Goal: Task Accomplishment & Management: Manage account settings

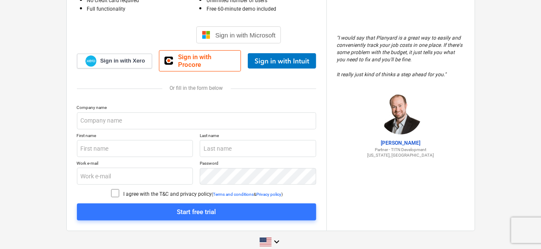
scroll to position [104, 0]
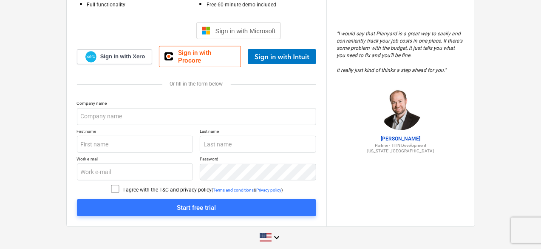
click at [175, 128] on p "First name" at bounding box center [135, 131] width 116 height 7
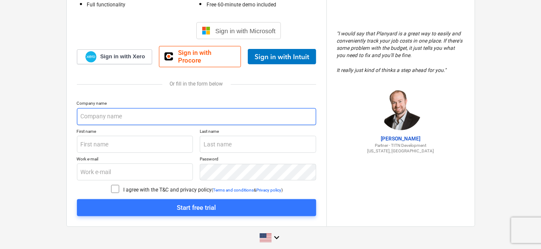
click at [187, 108] on input "text" at bounding box center [196, 116] width 239 height 17
type input "C"
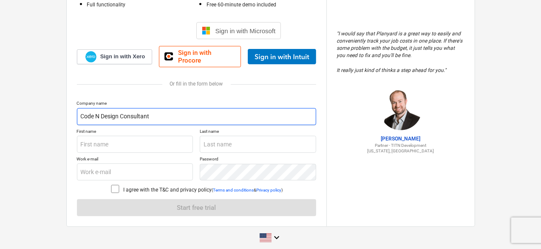
type input "Code N Design Consultant"
type input "[PERSON_NAME]"
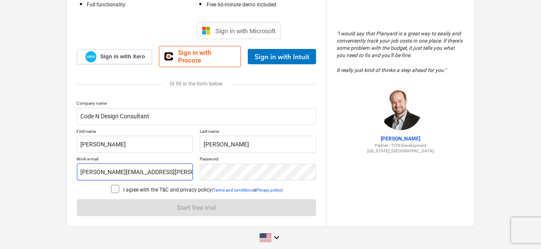
type input "[PERSON_NAME][EMAIL_ADDRESS][PERSON_NAME][DOMAIN_NAME]"
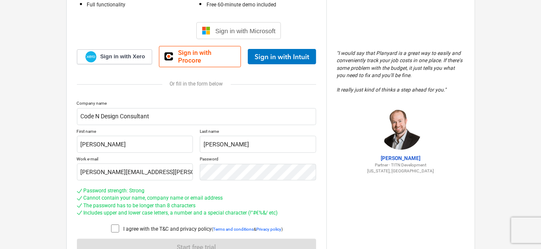
click at [116, 226] on icon at bounding box center [115, 228] width 10 height 10
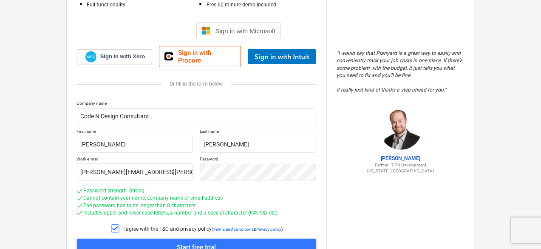
click at [116, 230] on div "Company name Code N Design Consultant First name [PERSON_NAME] Last name [PERSO…" at bounding box center [196, 177] width 239 height 155
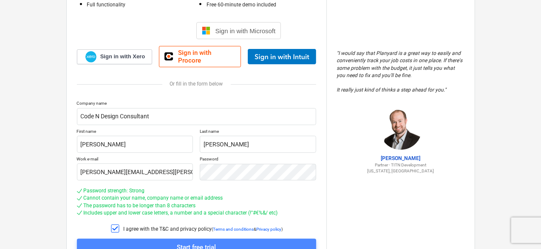
click at [119, 238] on button "Start free trial" at bounding box center [196, 246] width 239 height 17
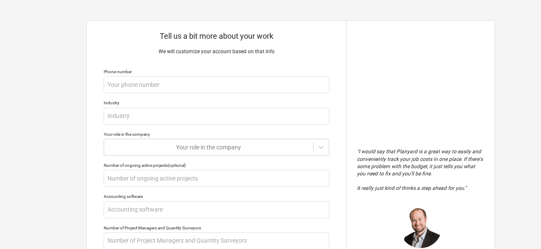
click at [261, 76] on p "Phone number" at bounding box center [217, 72] width 226 height 7
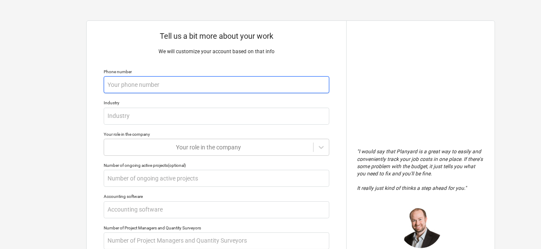
click at [261, 83] on input "text" at bounding box center [217, 84] width 226 height 17
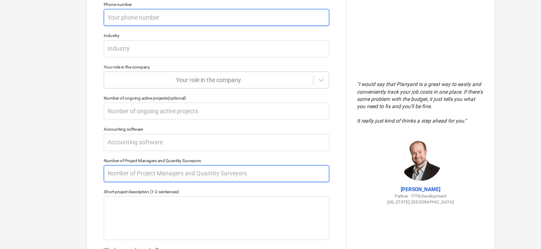
scroll to position [170, 0]
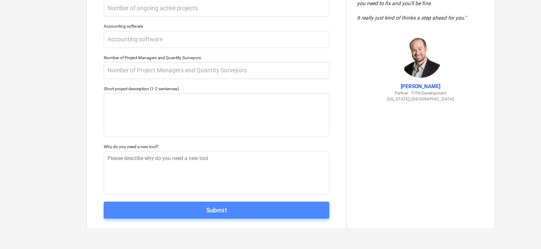
click at [314, 210] on span "Submit" at bounding box center [216, 209] width 207 height 11
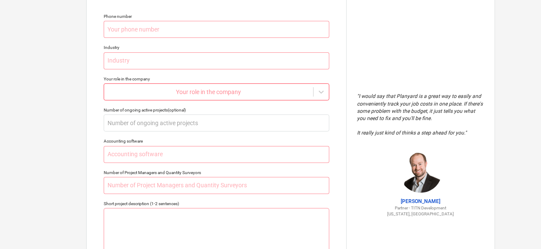
scroll to position [0, 0]
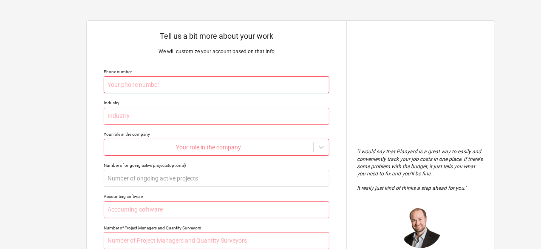
click at [250, 88] on input "text" at bounding box center [217, 84] width 226 height 17
type textarea "x"
type input "9"
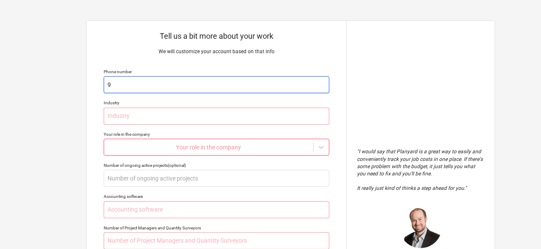
type textarea "x"
type input "98"
type textarea "x"
type input "987"
type textarea "x"
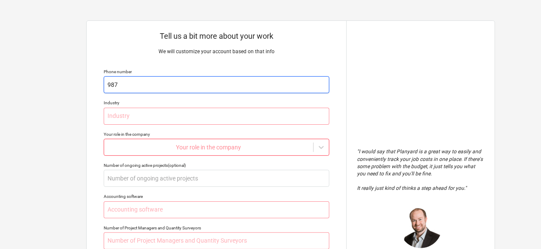
type input "9876"
type textarea "x"
type input "98765"
type textarea "x"
type input "987654"
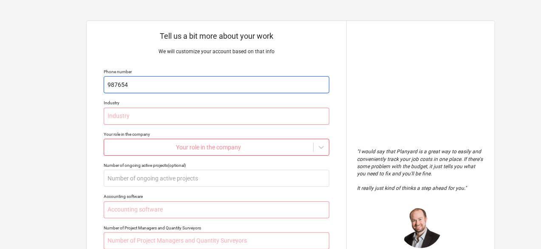
type textarea "x"
type input "9876543"
type textarea "x"
type input "98765432"
type textarea "x"
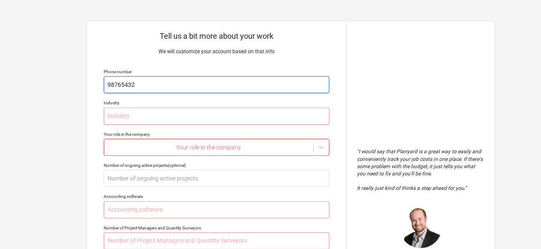
type input "987654323"
type textarea "x"
type input "9876543234"
type textarea "x"
type input "987"
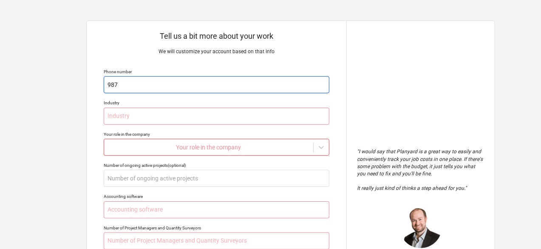
type textarea "x"
type input "9"
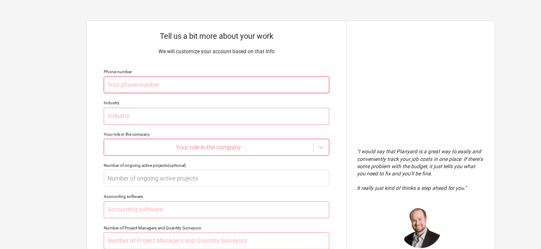
type textarea "x"
type input "4"
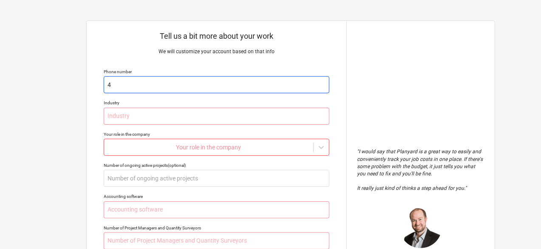
type textarea "x"
type input "41"
type textarea "x"
type input "412"
type textarea "x"
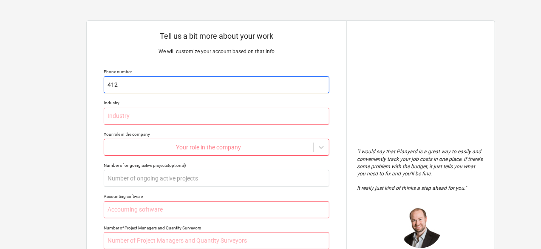
type input "4124"
type textarea "x"
type input "41243"
type textarea "x"
type input "412438"
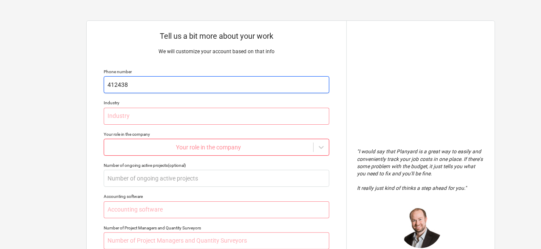
type textarea "x"
type input "4124384"
type textarea "x"
type input "41243847"
type textarea "x"
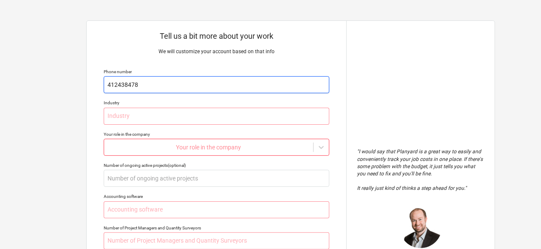
type input "412438478"
type textarea "x"
type input "I"
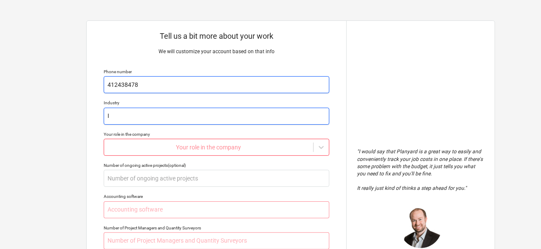
type textarea "x"
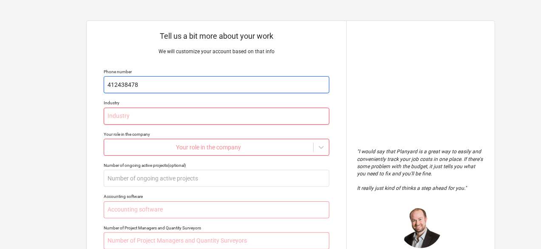
type textarea "x"
type input "I"
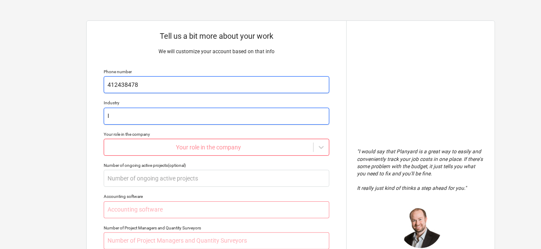
type textarea "x"
type input "IT"
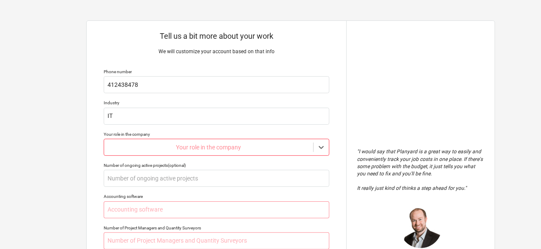
click at [234, 143] on body "Tell us a bit more about your work We will customize your account based on that…" at bounding box center [270, 128] width 541 height 257
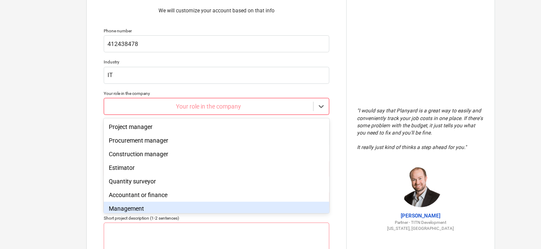
scroll to position [61, 0]
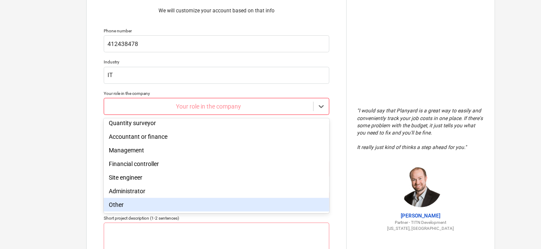
click at [239, 209] on div "Other" at bounding box center [217, 205] width 226 height 14
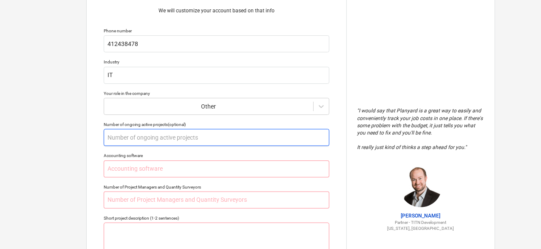
click at [288, 133] on input "text" at bounding box center [217, 137] width 226 height 17
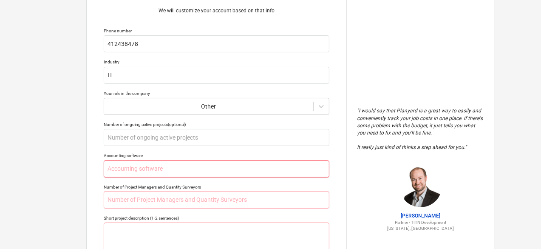
click at [265, 164] on input "text" at bounding box center [217, 168] width 226 height 17
type textarea "x"
type input "S"
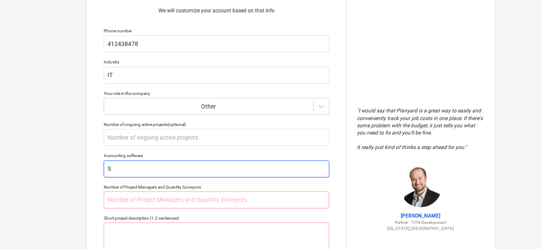
type textarea "x"
type input "SAP"
type textarea "x"
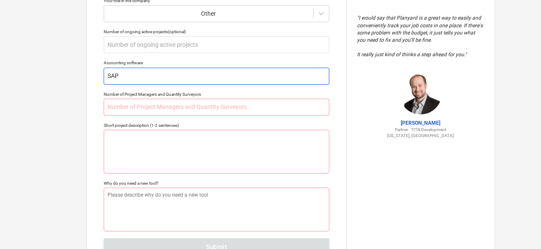
scroll to position [133, 0]
type input "SAP"
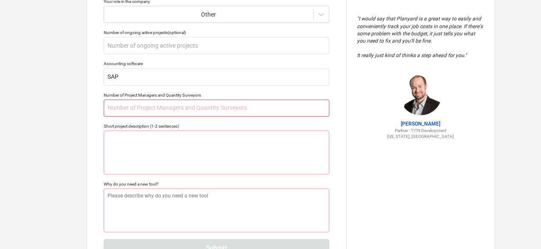
click at [281, 110] on input "text" at bounding box center [217, 107] width 226 height 17
type textarea "x"
type input "1"
type textarea "x"
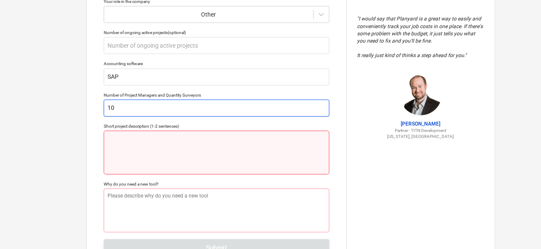
type input "10"
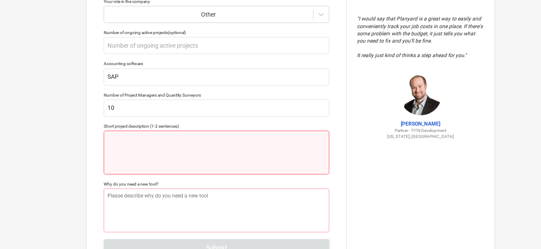
click at [252, 134] on textarea at bounding box center [217, 152] width 226 height 44
type textarea "x"
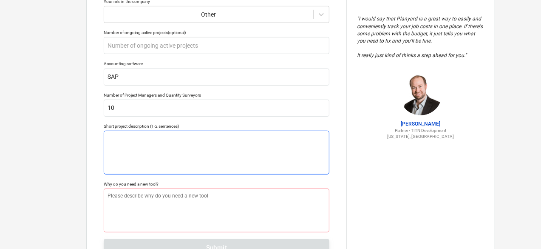
type textarea "x"
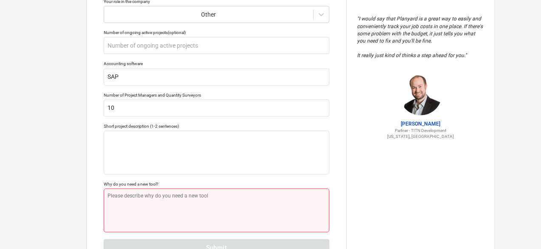
click at [223, 203] on textarea at bounding box center [217, 210] width 226 height 44
type textarea "x"
type textarea "n"
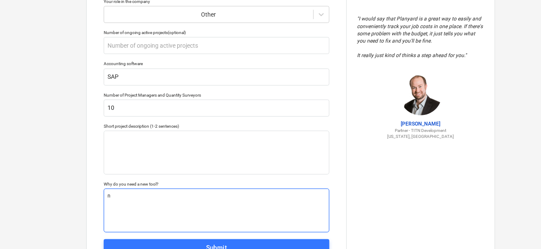
type textarea "x"
type textarea "n"
type textarea "x"
type textarea "n"
type textarea "x"
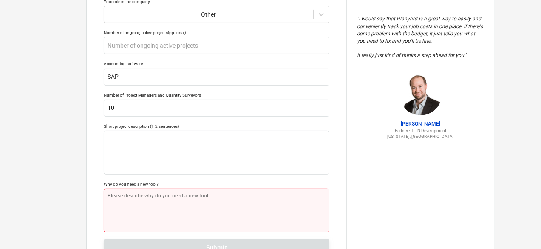
type textarea "x"
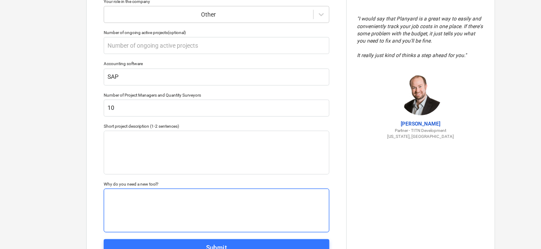
scroll to position [170, 0]
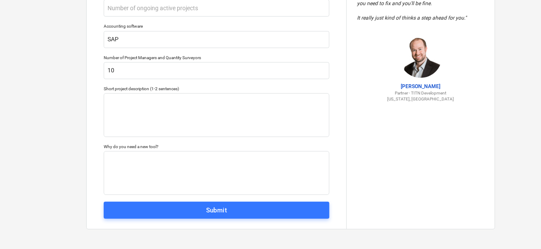
click at [223, 210] on div "Submit" at bounding box center [216, 209] width 21 height 11
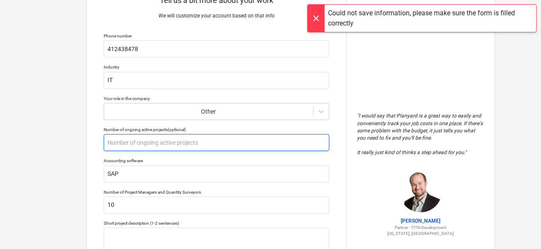
scroll to position [36, 0]
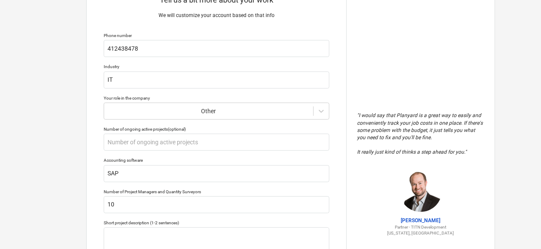
click at [240, 152] on div "Tell us a bit more about your work We will customize your account based on that…" at bounding box center [217, 174] width 260 height 378
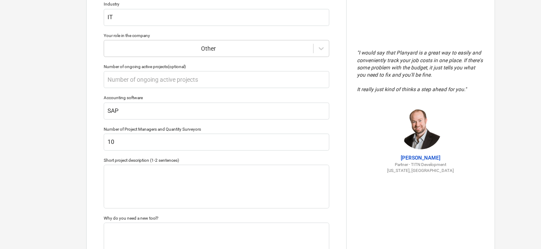
scroll to position [130, 0]
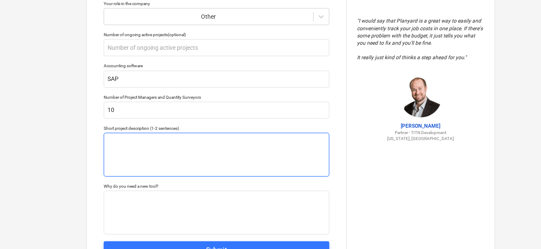
click at [248, 151] on textarea at bounding box center [217, 155] width 226 height 44
type textarea "x"
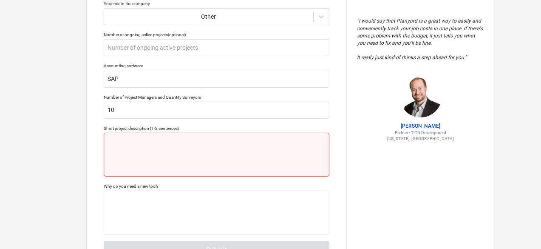
type textarea "x"
type textarea "w"
type textarea "x"
type textarea "wo"
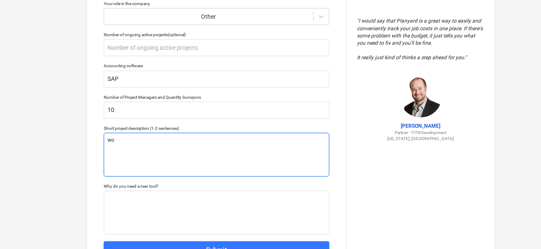
type textarea "x"
type textarea "work"
type textarea "x"
type textarea "worki"
type textarea "x"
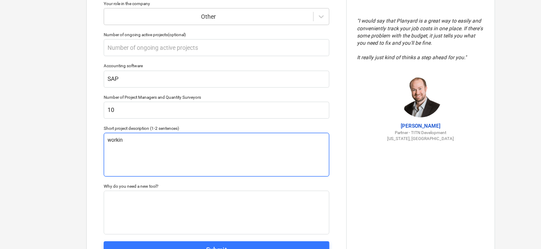
type textarea "working"
type textarea "x"
type textarea "working"
type textarea "x"
type textarea "working f"
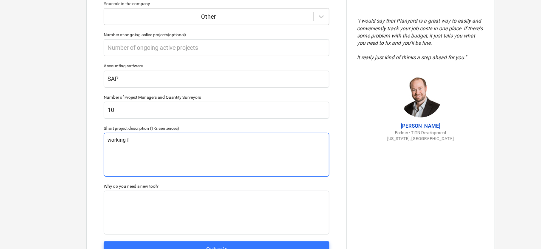
type textarea "x"
type textarea "working fo"
type textarea "x"
type textarea "working for"
type textarea "x"
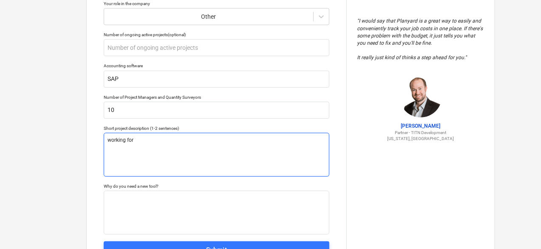
type textarea "working for t"
type textarea "x"
type textarea "working for th"
type textarea "x"
type textarea "working for the"
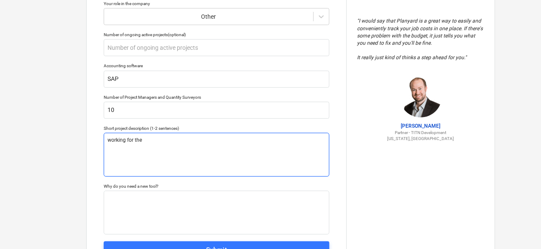
type textarea "x"
type textarea "working for the"
type textarea "x"
type textarea "working for the I"
type textarea "x"
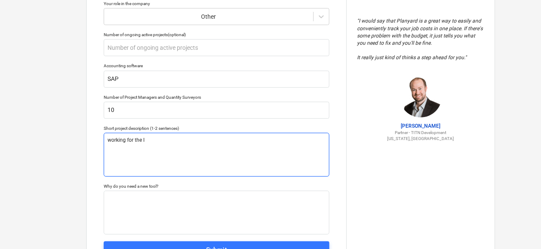
type textarea "working for the IT"
type textarea "x"
type textarea "working for the IT"
type textarea "x"
type textarea "working for the IT do"
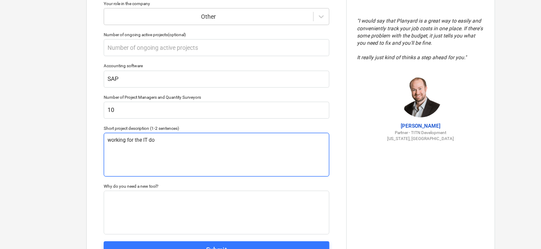
type textarea "x"
type textarea "working for the IT dom"
type textarea "x"
type textarea "working for the IT domai"
type textarea "x"
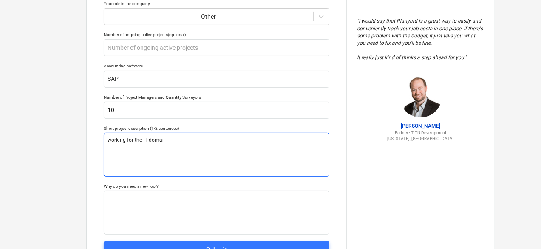
type textarea "working for the IT domai"
type textarea "x"
type textarea "working for the IT domai"
type textarea "x"
type textarea "working for the IT doma"
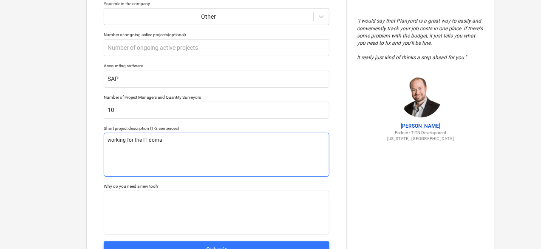
type textarea "x"
type textarea "working for the IT dom"
type textarea "x"
type textarea "working for the IT do"
type textarea "x"
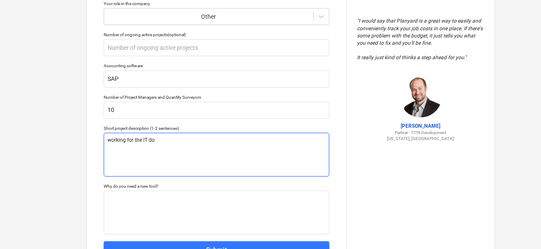
type textarea "working for the IT dom"
type textarea "x"
type textarea "working for the IT doma"
type textarea "x"
type textarea "working for the IT domai"
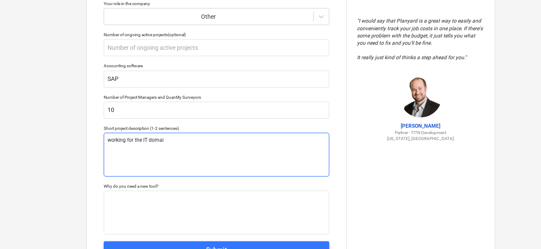
type textarea "x"
type textarea "working for the IT domain"
type textarea "x"
type textarea "working for the IT domain"
type textarea "x"
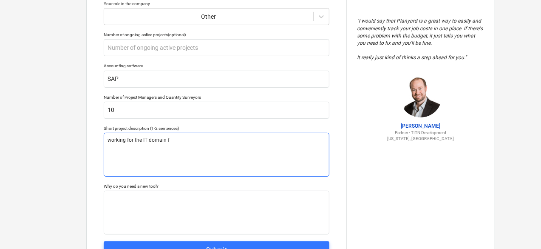
type textarea "working for the IT domain fo"
type textarea "x"
type textarea "working for the IT domain for"
type textarea "x"
type textarea "working for the IT domain for"
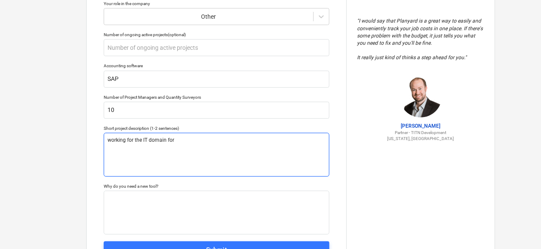
type textarea "x"
type textarea "working for the IT domain for h"
type textarea "x"
type textarea "working for the IT domain for he"
type textarea "x"
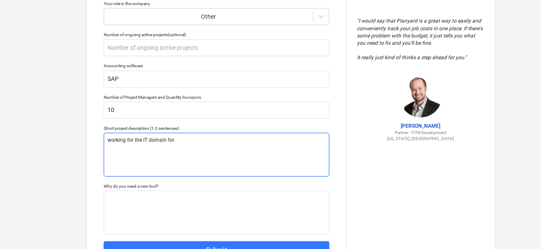
type textarea "working for the IT domain fo"
type textarea "x"
type textarea "working for the IT domain f"
type textarea "x"
type textarea "working for the IT domain"
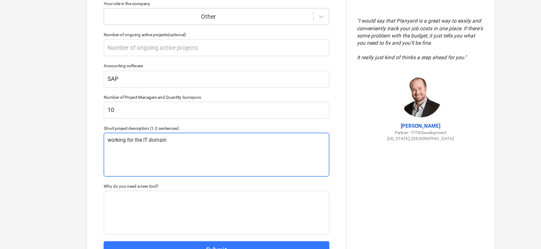
type textarea "x"
type textarea "working for the IT domain"
type textarea "x"
type textarea "working for the IT domai"
type textarea "x"
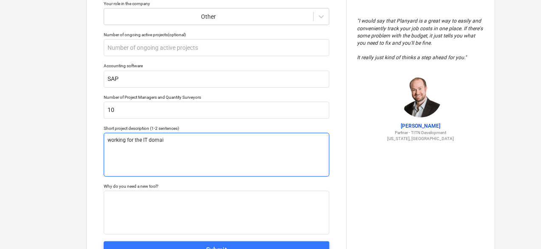
type textarea "working for the IT doma"
type textarea "x"
type textarea "working for the IT dom"
type textarea "x"
type textarea "working for the IT do"
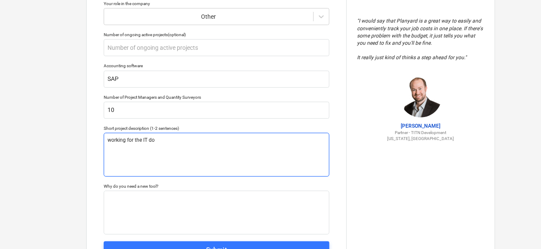
type textarea "x"
type textarea "working for the IT d"
type textarea "x"
type textarea "working for the IT"
type textarea "x"
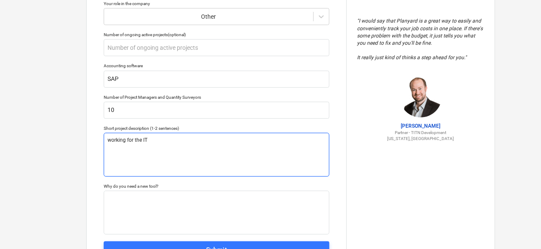
type textarea "working for the IT"
type textarea "x"
type textarea "working for the I"
type textarea "x"
type textarea "working for the"
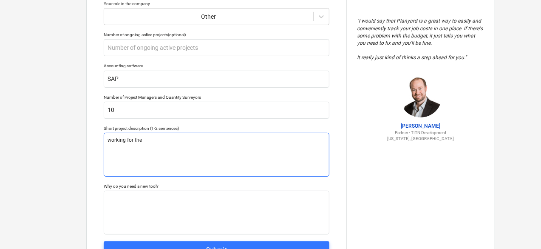
type textarea "x"
type textarea "working for the"
type textarea "x"
type textarea "working for th"
type textarea "x"
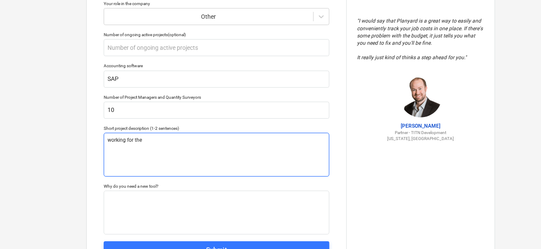
type textarea "working for the"
type textarea "x"
type textarea "working for the I"
type textarea "x"
type textarea "working for the IT"
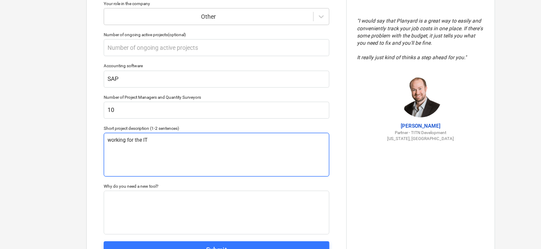
type textarea "x"
type textarea "working for the IT"
type textarea "x"
type textarea "working for the IT d"
type textarea "x"
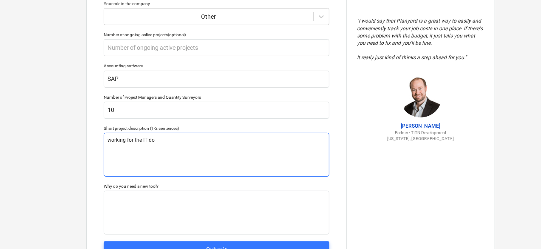
type textarea "working for the IT dom"
type textarea "x"
type textarea "working for the IT doma"
type textarea "x"
type textarea "working for the IT domai"
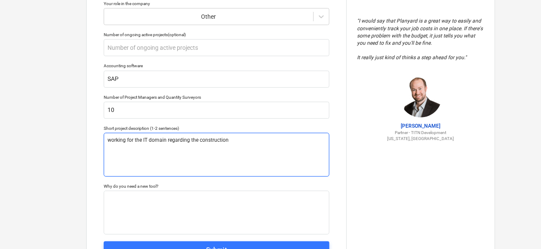
drag, startPoint x: 248, startPoint y: 152, endPoint x: 127, endPoint y: 142, distance: 121.1
click at [127, 142] on textarea "working for the IT domain regarding the construction" at bounding box center [217, 155] width 226 height 44
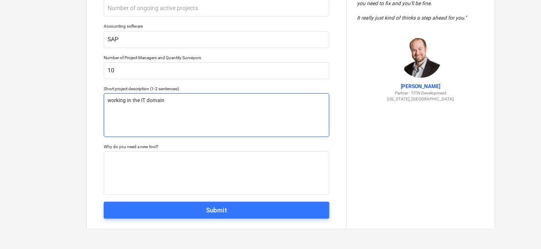
scroll to position [169, 0]
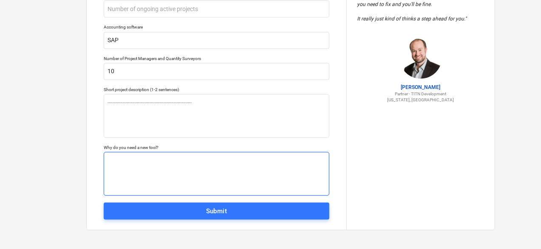
click at [118, 175] on textarea at bounding box center [217, 174] width 226 height 44
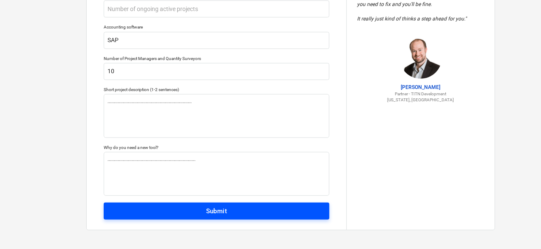
click at [127, 202] on button "Submit" at bounding box center [217, 210] width 226 height 17
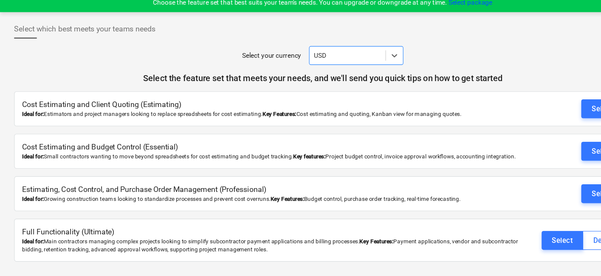
scroll to position [6, 0]
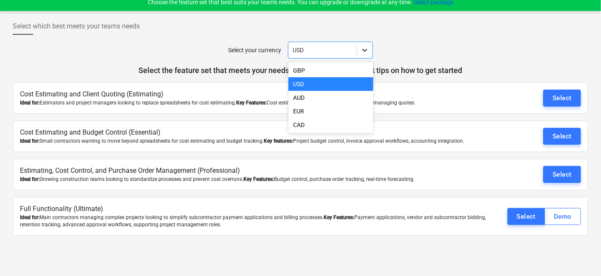
click at [358, 45] on div at bounding box center [364, 49] width 15 height 15
click at [343, 96] on div "AUD" at bounding box center [331, 98] width 85 height 14
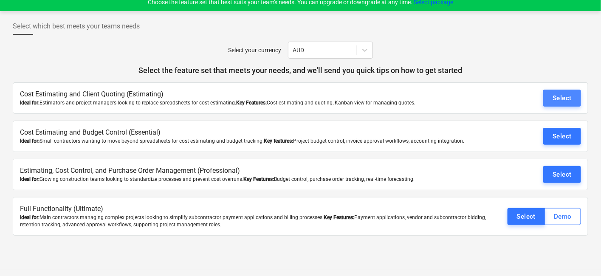
click at [544, 93] on div "Select" at bounding box center [562, 98] width 19 height 11
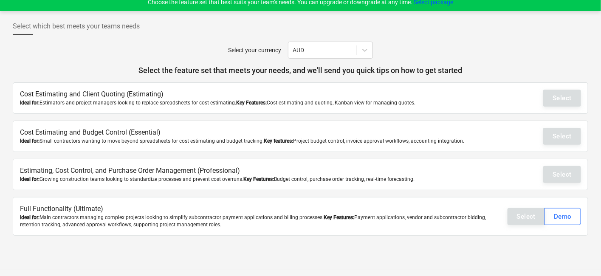
click at [544, 139] on div "Select" at bounding box center [563, 136] width 38 height 17
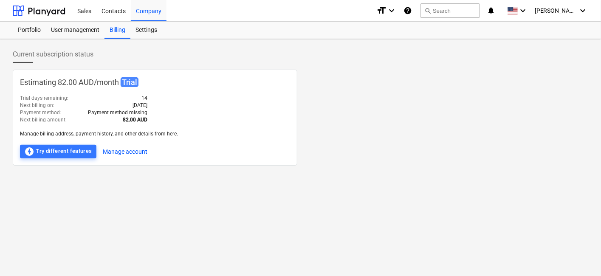
click at [71, 103] on div "Next billing on : [DATE]" at bounding box center [83, 105] width 127 height 7
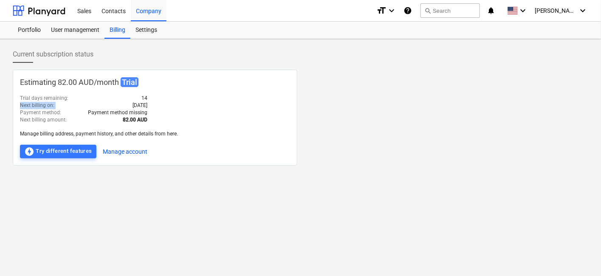
click at [71, 103] on div "Next billing on : [DATE]" at bounding box center [83, 105] width 127 height 7
click at [73, 99] on div "Trial days remaining : 14" at bounding box center [83, 98] width 127 height 7
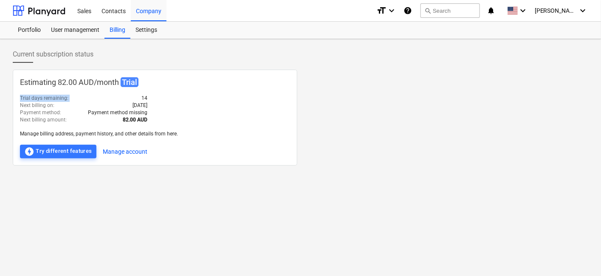
click at [73, 99] on div "Trial days remaining : 14" at bounding box center [83, 98] width 127 height 7
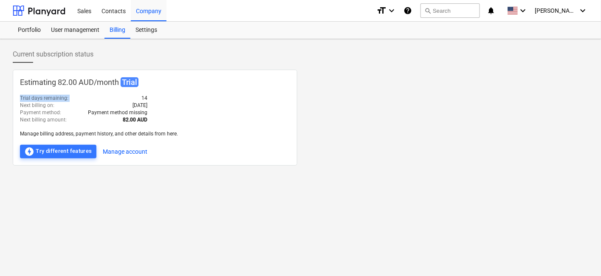
click at [73, 99] on div "Trial days remaining : 14" at bounding box center [83, 98] width 127 height 7
click at [73, 115] on div "Payment method : Payment method missing" at bounding box center [83, 112] width 127 height 7
click at [79, 136] on p "Manage billing address, payment history, and other details from here." at bounding box center [155, 133] width 270 height 7
drag, startPoint x: 79, startPoint y: 136, endPoint x: 110, endPoint y: 137, distance: 31.5
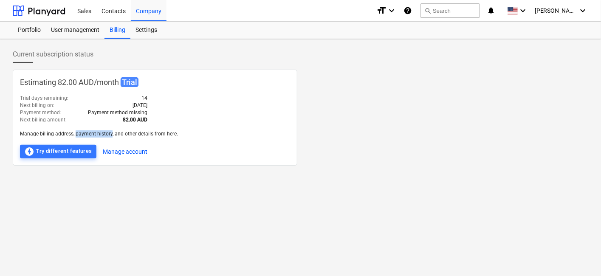
click at [110, 137] on p "Manage billing address, payment history, and other details from here." at bounding box center [155, 133] width 270 height 7
click at [111, 150] on button "Manage account" at bounding box center [125, 152] width 45 height 14
click at [88, 149] on div "offline_bolt Try different features" at bounding box center [58, 152] width 68 height 10
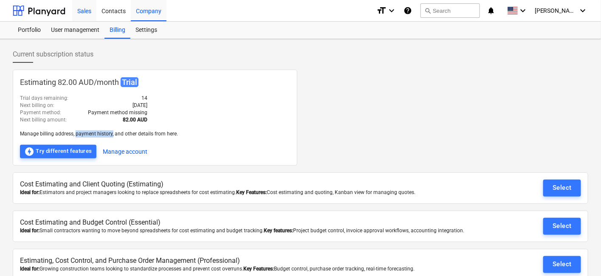
click at [83, 15] on div "Sales" at bounding box center [84, 11] width 24 height 22
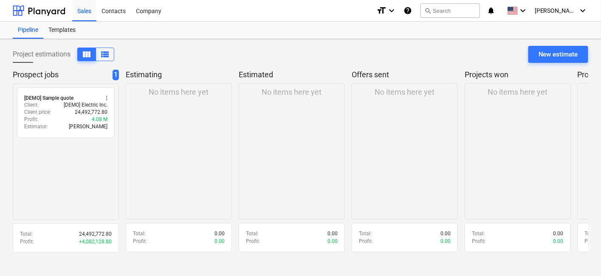
click at [142, 51] on div "Project estimations view_column view_list New estimate" at bounding box center [301, 58] width 576 height 24
drag, startPoint x: 527, startPoint y: 11, endPoint x: 537, endPoint y: 13, distance: 10.3
click at [528, 12] on div "keyboard_arrow_down" at bounding box center [518, 10] width 28 height 21
click at [518, 13] on span at bounding box center [512, 11] width 11 height 8
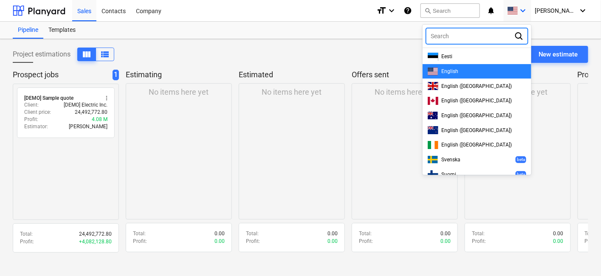
click at [504, 36] on div at bounding box center [470, 36] width 79 height 8
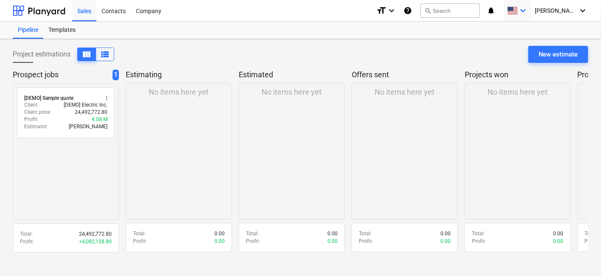
click at [528, 3] on div "keyboard_arrow_down" at bounding box center [517, 10] width 21 height 21
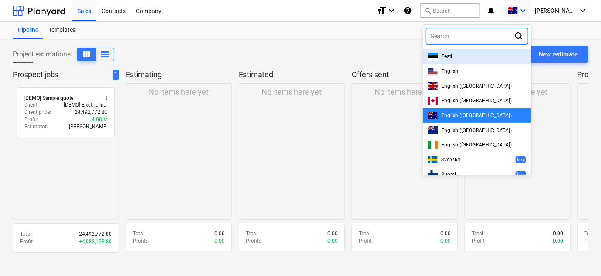
click at [510, 36] on div at bounding box center [470, 36] width 79 height 8
click at [418, 47] on div at bounding box center [300, 138] width 601 height 276
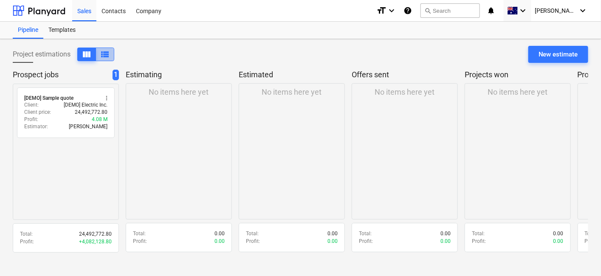
click at [113, 54] on button "view_list" at bounding box center [105, 55] width 19 height 14
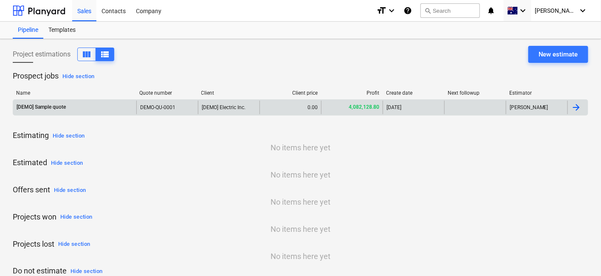
click at [154, 108] on div "DEMO-QU-0001" at bounding box center [157, 108] width 35 height 6
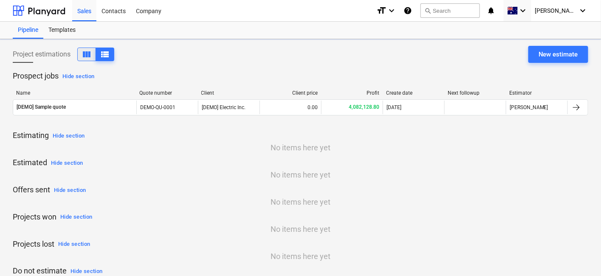
click at [83, 57] on span "view_column" at bounding box center [87, 54] width 10 height 10
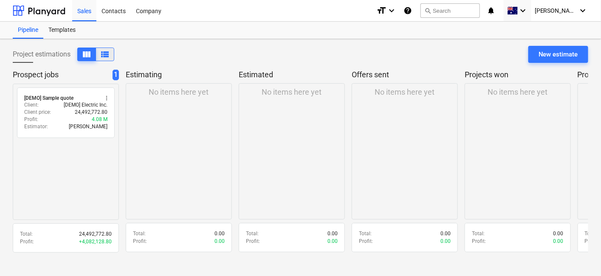
click at [101, 53] on span "view_list" at bounding box center [105, 54] width 10 height 10
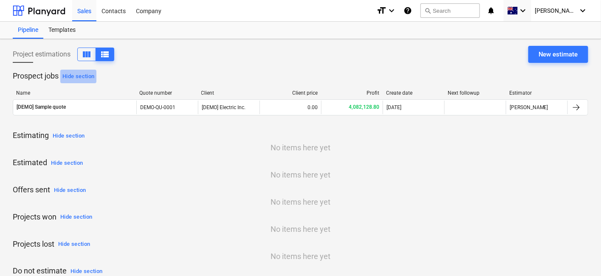
click at [91, 73] on div "Hide section" at bounding box center [78, 77] width 32 height 10
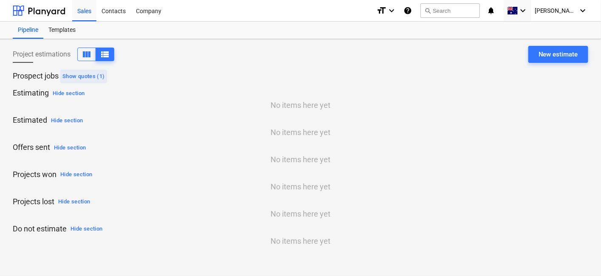
click at [88, 72] on div "Show quotes (1)" at bounding box center [83, 77] width 42 height 10
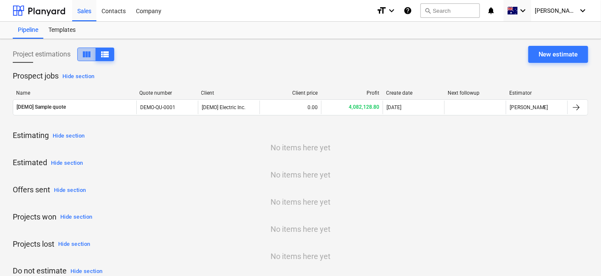
click at [91, 57] on span "view_column" at bounding box center [87, 54] width 10 height 10
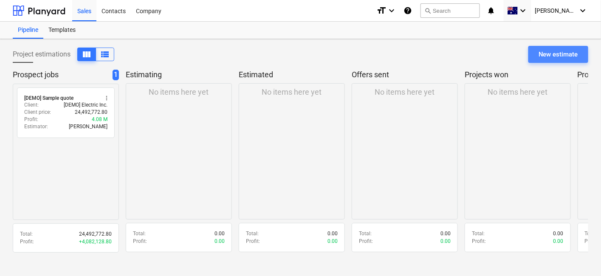
click at [533, 58] on button "New estimate" at bounding box center [559, 54] width 60 height 17
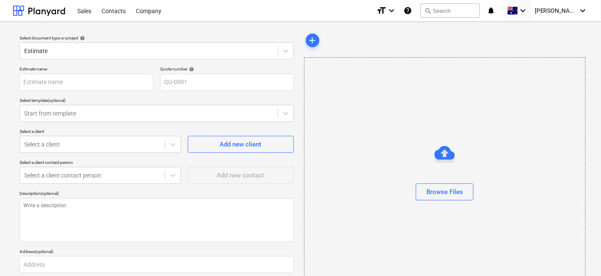
click at [413, 137] on div "Browse Files" at bounding box center [445, 174] width 282 height 235
click at [450, 198] on button "Browse Files" at bounding box center [445, 192] width 58 height 17
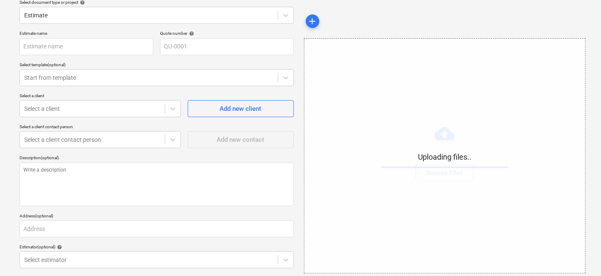
scroll to position [79, 0]
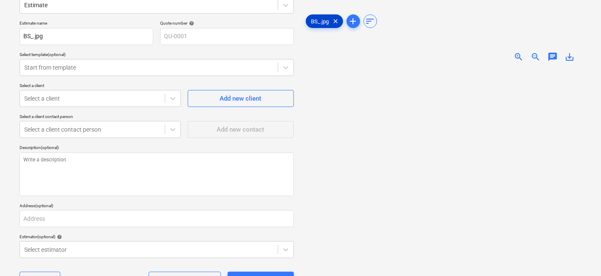
scroll to position [31, 0]
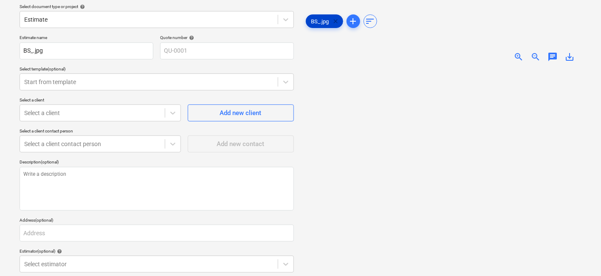
click at [337, 22] on span "clear" at bounding box center [336, 21] width 10 height 10
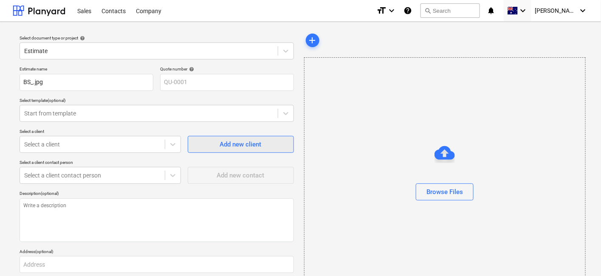
click at [235, 146] on div "Add new client" at bounding box center [241, 144] width 42 height 11
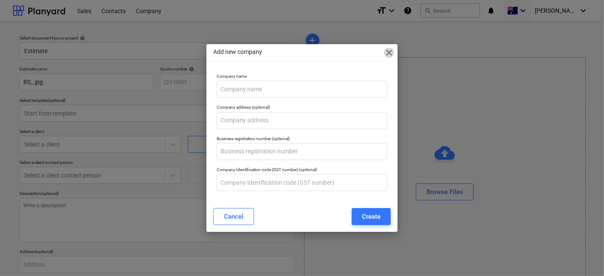
click at [388, 53] on span "close" at bounding box center [389, 53] width 10 height 10
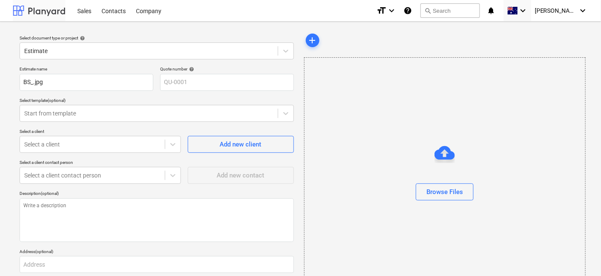
click at [18, 0] on div at bounding box center [39, 10] width 53 height 21
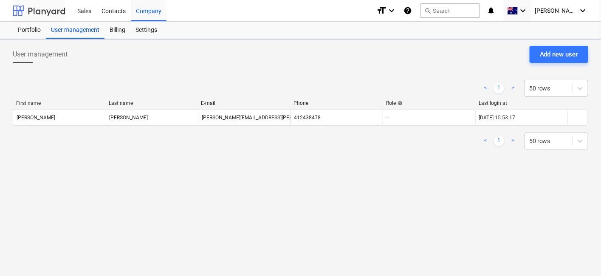
click at [32, 8] on div at bounding box center [39, 10] width 53 height 21
click at [23, 9] on div at bounding box center [39, 10] width 53 height 21
click at [37, 9] on div at bounding box center [39, 10] width 53 height 21
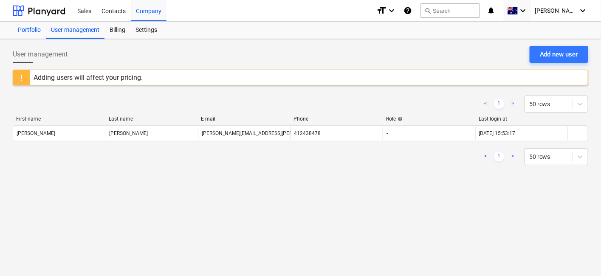
click at [34, 27] on div "Portfolio" at bounding box center [29, 30] width 33 height 17
click at [129, 32] on div "Billing" at bounding box center [118, 30] width 26 height 17
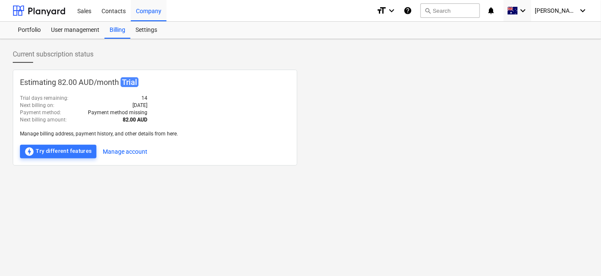
click at [86, 134] on p "Manage billing address, payment history, and other details from here." at bounding box center [155, 133] width 270 height 7
click at [88, 90] on div "Estimating 82.00 AUD / month Trial" at bounding box center [155, 86] width 270 height 18
click at [116, 6] on div "Contacts" at bounding box center [113, 11] width 34 height 22
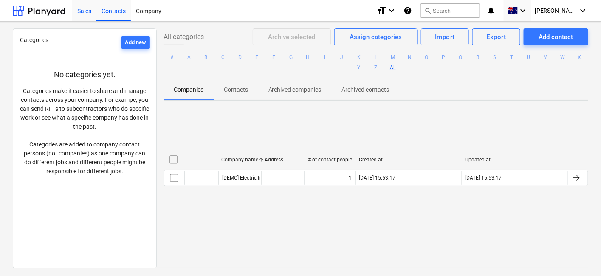
click at [95, 12] on div "Sales" at bounding box center [84, 11] width 24 height 22
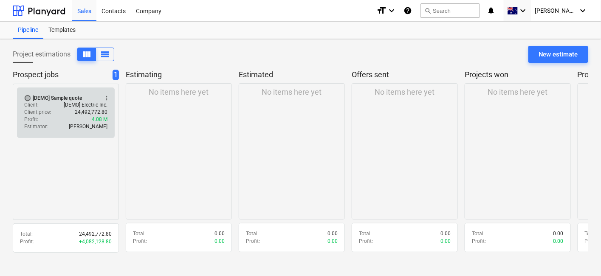
click at [27, 95] on span "radio_button_unchecked" at bounding box center [27, 98] width 7 height 7
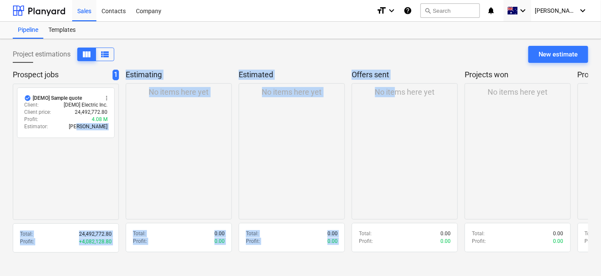
drag, startPoint x: 89, startPoint y: 123, endPoint x: 349, endPoint y: 134, distance: 260.7
click at [388, 136] on div "Prospect jobs 1 check_circle [DEMO] Sample quote more_vert Client : [DEMO] Elec…" at bounding box center [301, 164] width 576 height 189
drag, startPoint x: 314, startPoint y: 133, endPoint x: 301, endPoint y: 132, distance: 12.4
click at [313, 133] on div "No items here yet" at bounding box center [292, 151] width 106 height 137
click at [201, 126] on div "No items here yet" at bounding box center [179, 151] width 106 height 137
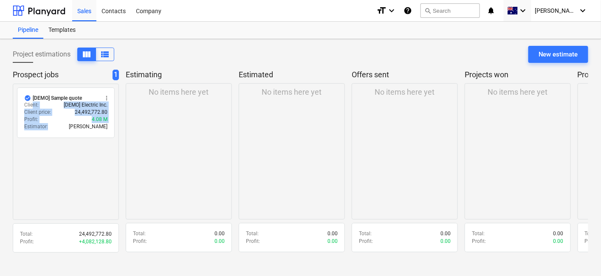
drag, startPoint x: 33, startPoint y: 103, endPoint x: 59, endPoint y: 157, distance: 60.6
click at [59, 157] on div "check_circle [DEMO] Sample quote more_vert Client : [DEMO] Electric Inc. Client…" at bounding box center [66, 152] width 106 height 137
drag, startPoint x: 59, startPoint y: 155, endPoint x: 53, endPoint y: 144, distance: 13.0
click at [59, 155] on div "check_circle [DEMO] Sample quote more_vert Client : [DEMO] Electric Inc. Client…" at bounding box center [66, 152] width 106 height 137
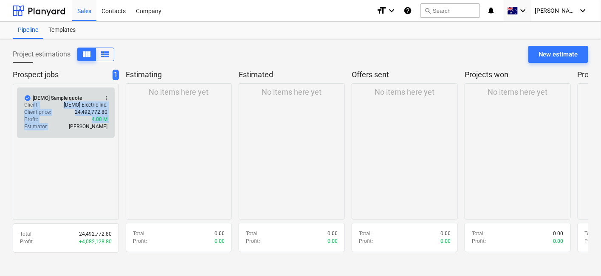
click at [24, 99] on span "check_circle" at bounding box center [27, 98] width 7 height 7
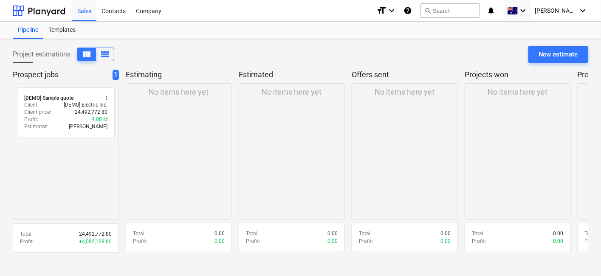
click at [173, 60] on div "Project estimations view_column view_list New estimate" at bounding box center [301, 58] width 576 height 24
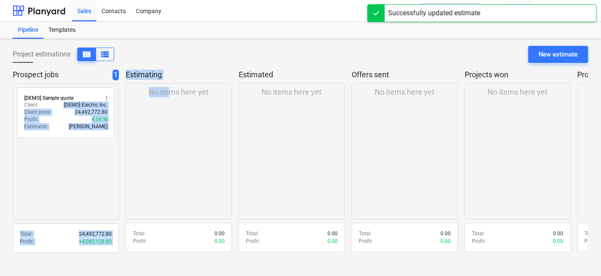
drag, startPoint x: 58, startPoint y: 104, endPoint x: 170, endPoint y: 122, distance: 112.8
click at [170, 122] on div "Prospect jobs 1 radio_button_unchecked [DEMO] Sample quote more_vert Client : […" at bounding box center [301, 164] width 576 height 189
click at [163, 123] on div "No items here yet" at bounding box center [179, 151] width 106 height 137
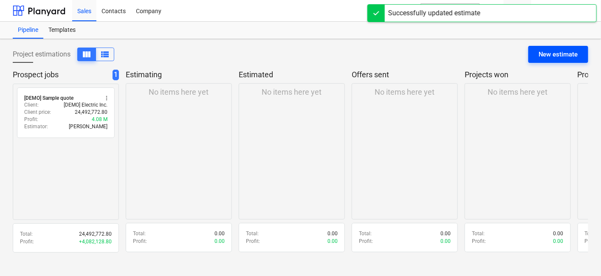
click at [544, 49] on div "New estimate" at bounding box center [559, 54] width 40 height 11
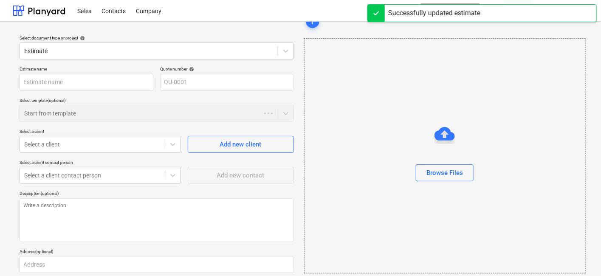
scroll to position [79, 0]
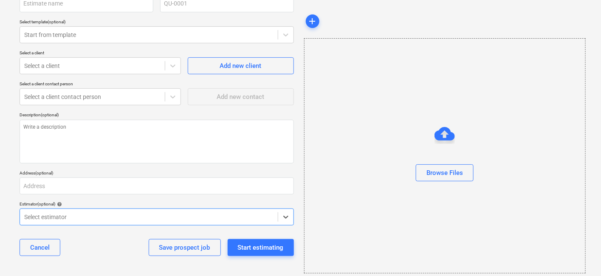
click at [218, 95] on div "Add new contact" at bounding box center [241, 93] width 106 height 24
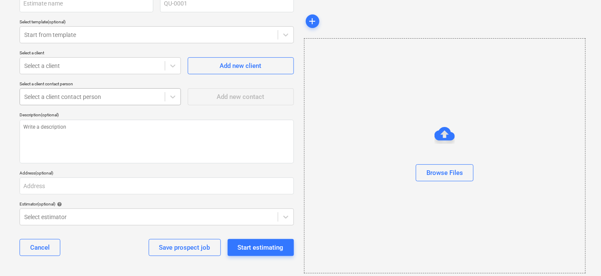
click at [148, 96] on div at bounding box center [92, 97] width 136 height 8
click at [176, 102] on div at bounding box center [172, 96] width 15 height 15
click at [173, 97] on icon at bounding box center [172, 97] width 5 height 3
click at [246, 93] on div "Add new contact" at bounding box center [241, 93] width 106 height 24
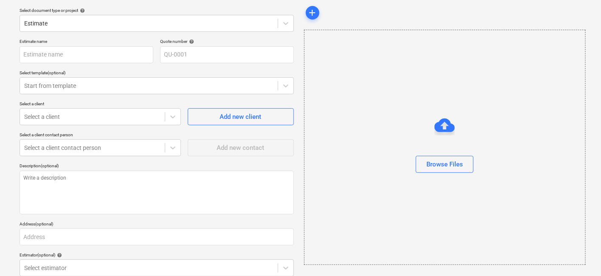
scroll to position [0, 0]
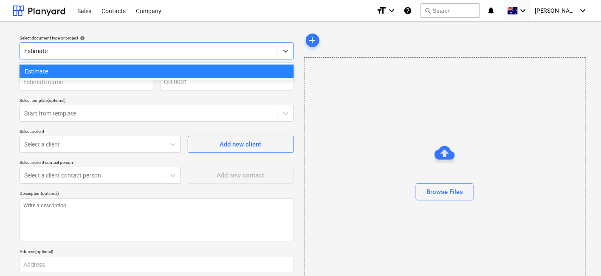
click at [142, 52] on div at bounding box center [148, 51] width 249 height 8
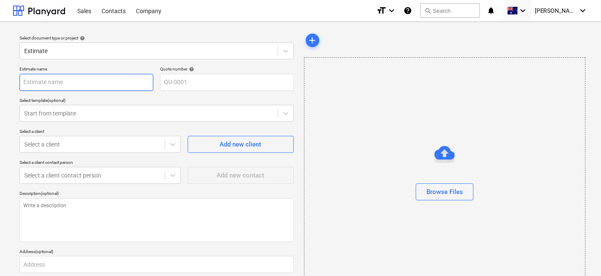
click at [128, 83] on input "text" at bounding box center [87, 82] width 134 height 17
click at [12, 106] on div "Select document type or project help Estimate Estimate name Quote number help Q…" at bounding box center [300, 189] width 601 height 334
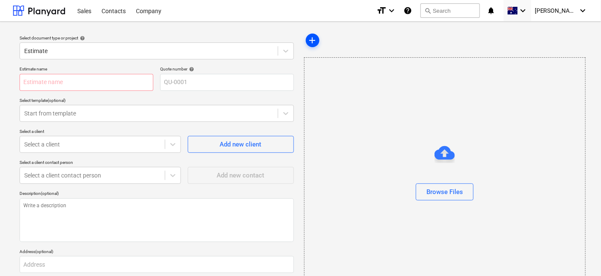
click at [313, 38] on span "add" at bounding box center [313, 40] width 10 height 10
click at [308, 38] on span "add" at bounding box center [313, 40] width 10 height 10
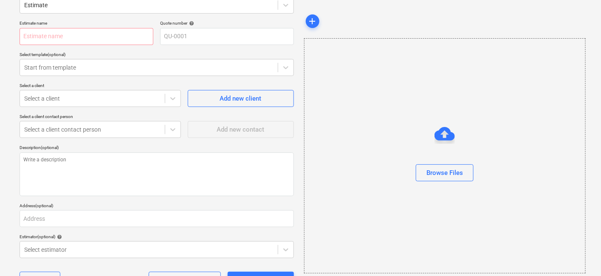
scroll to position [79, 0]
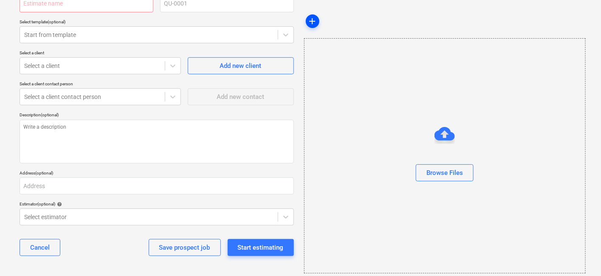
click at [305, 23] on div "add" at bounding box center [444, 21] width 281 height 17
click at [309, 23] on span "add" at bounding box center [313, 21] width 10 height 10
click at [308, 23] on span "add" at bounding box center [313, 21] width 10 height 10
click at [208, 241] on button "Save prospect job" at bounding box center [185, 247] width 72 height 17
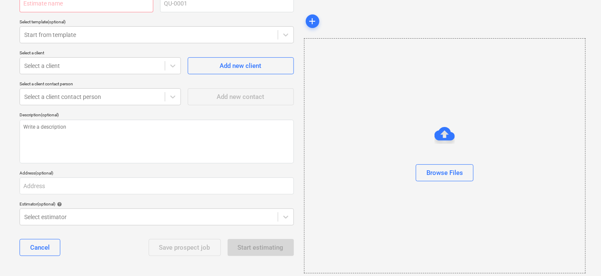
click at [262, 243] on div "Save prospect job Start estimating" at bounding box center [221, 247] width 145 height 17
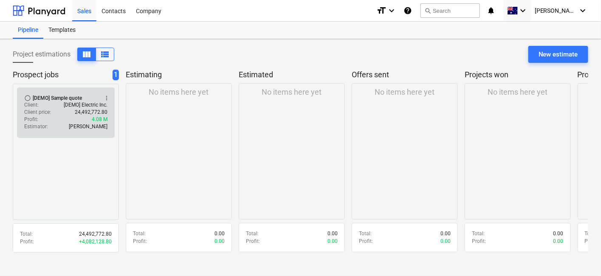
click at [78, 95] on div "[DEMO] Sample quote" at bounding box center [57, 98] width 49 height 7
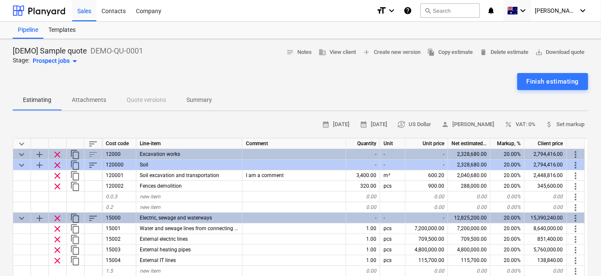
click at [159, 101] on div "Estimating Attachments Quote versions Summary" at bounding box center [301, 100] width 576 height 20
click at [160, 100] on div "Estimating Attachments Quote versions Summary" at bounding box center [301, 100] width 576 height 20
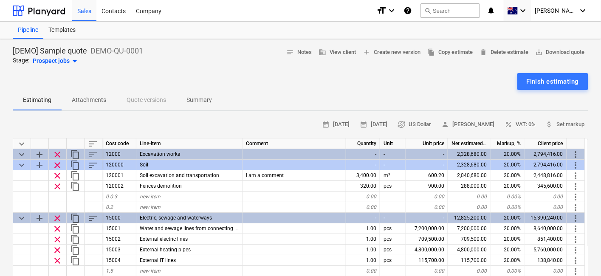
click at [166, 73] on div "Finish estimating" at bounding box center [301, 81] width 576 height 17
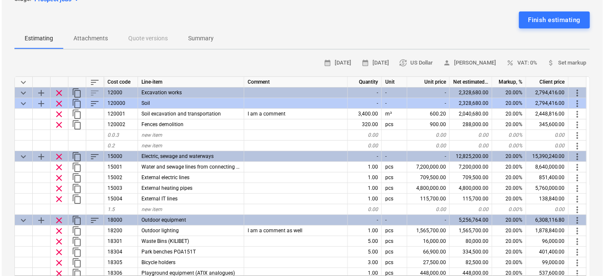
scroll to position [47, 0]
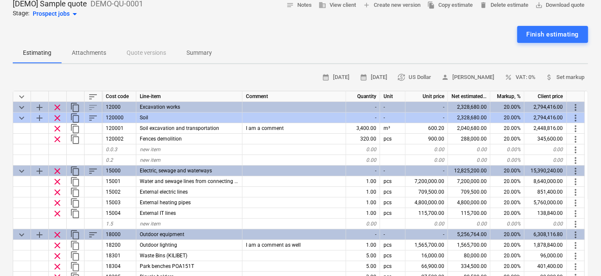
click at [45, 10] on div "Prospect jobs arrow_drop_down" at bounding box center [56, 14] width 47 height 10
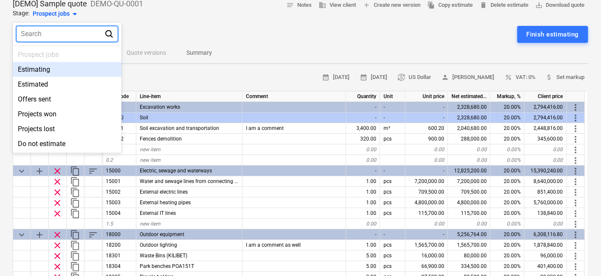
click at [65, 68] on div "Estimating" at bounding box center [67, 69] width 109 height 15
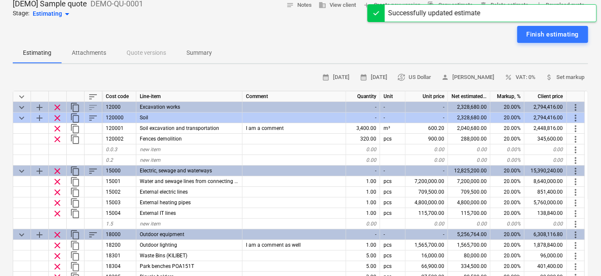
click at [109, 23] on div at bounding box center [301, 22] width 576 height 7
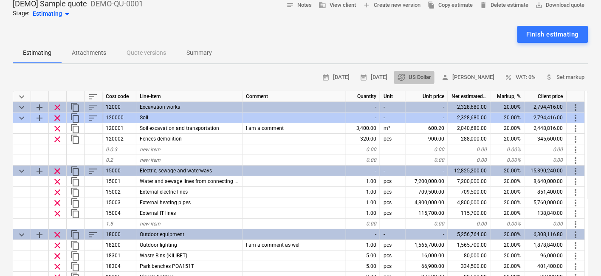
click at [433, 71] on button "currency_exchange US Dollar" at bounding box center [414, 77] width 40 height 13
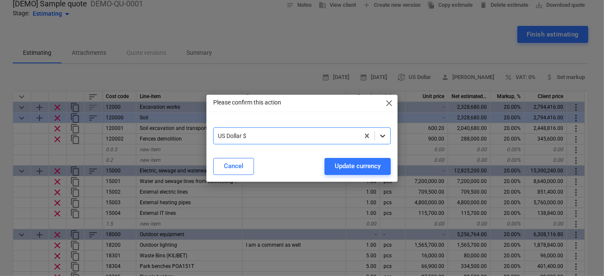
click at [385, 135] on icon at bounding box center [382, 136] width 5 height 3
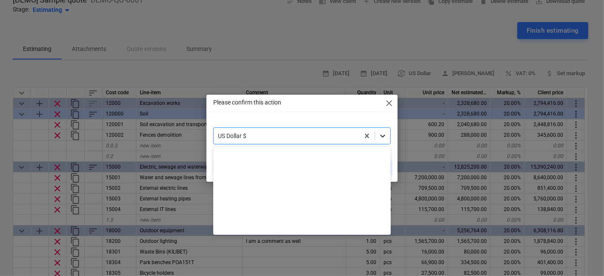
scroll to position [104, 0]
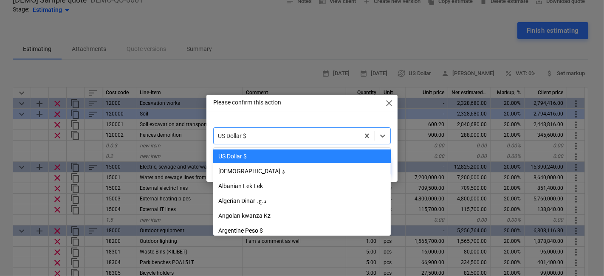
click at [343, 135] on div at bounding box center [286, 136] width 137 height 8
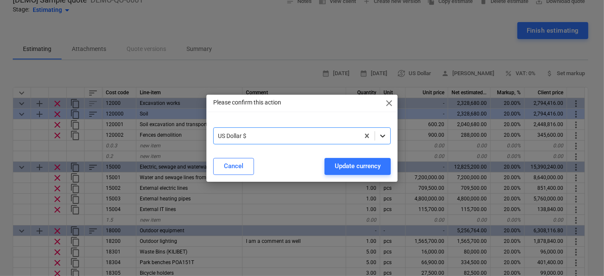
click at [382, 136] on icon at bounding box center [383, 136] width 8 height 8
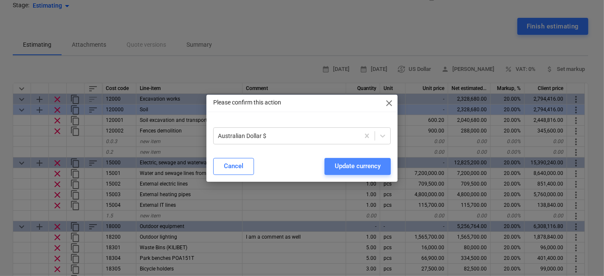
click at [369, 172] on button "Update currency" at bounding box center [358, 166] width 66 height 17
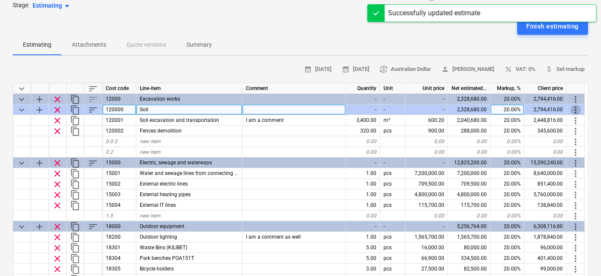
click at [544, 108] on span "more_vert" at bounding box center [576, 110] width 10 height 10
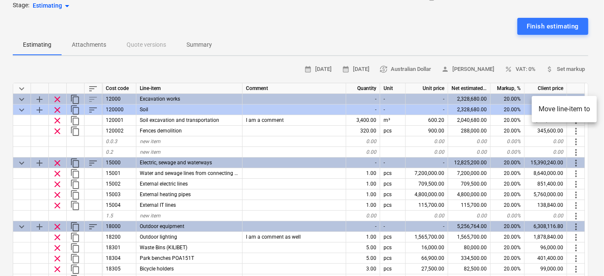
click at [544, 143] on div at bounding box center [302, 138] width 604 height 276
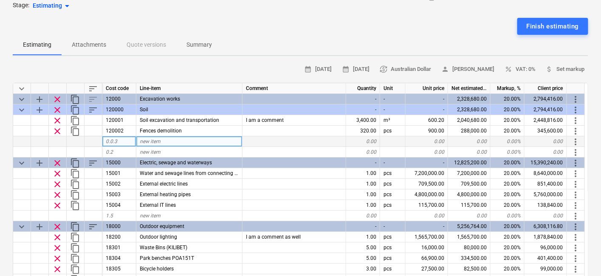
click at [543, 142] on div "0.00" at bounding box center [546, 141] width 42 height 11
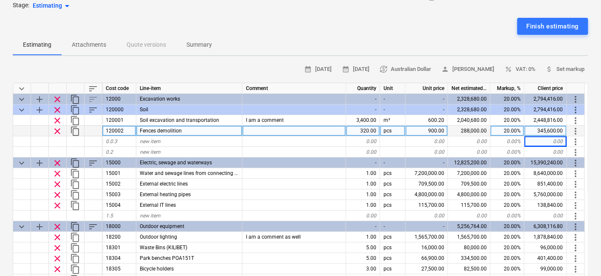
click at [265, 134] on div at bounding box center [295, 131] width 104 height 11
drag, startPoint x: 311, startPoint y: 28, endPoint x: 305, endPoint y: 30, distance: 6.5
click at [309, 28] on div "Finish estimating" at bounding box center [301, 26] width 576 height 17
click at [284, 47] on div "Estimating Attachments Quote versions Summary" at bounding box center [301, 45] width 576 height 20
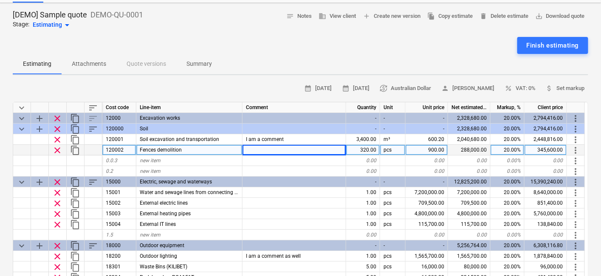
scroll to position [0, 0]
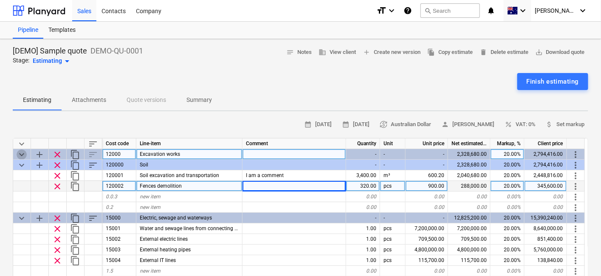
click at [21, 153] on span "keyboard_arrow_down" at bounding box center [22, 155] width 10 height 10
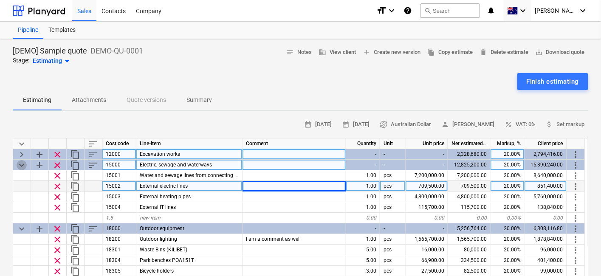
click at [17, 164] on span "keyboard_arrow_down" at bounding box center [22, 165] width 10 height 10
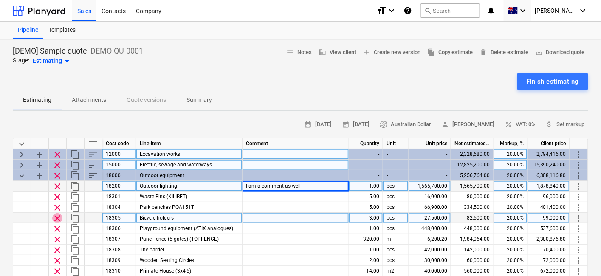
click at [58, 219] on span "clear" at bounding box center [57, 218] width 10 height 10
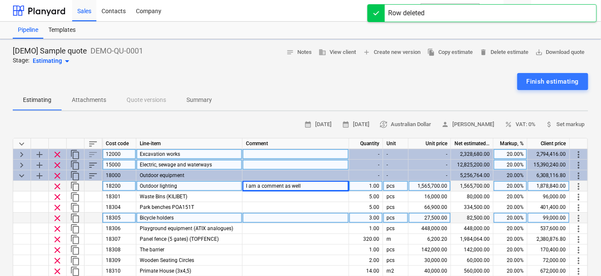
click at [58, 217] on span "clear" at bounding box center [57, 218] width 10 height 10
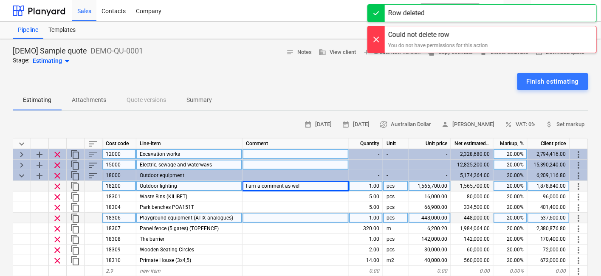
click at [162, 81] on div "Finish estimating" at bounding box center [301, 81] width 576 height 17
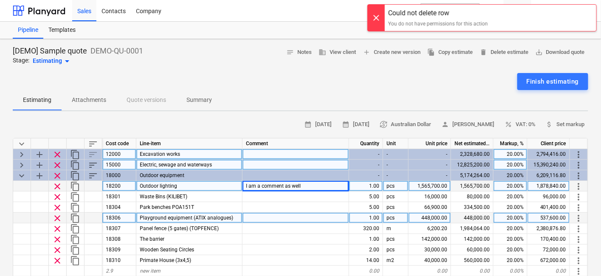
click at [166, 67] on div at bounding box center [301, 69] width 576 height 7
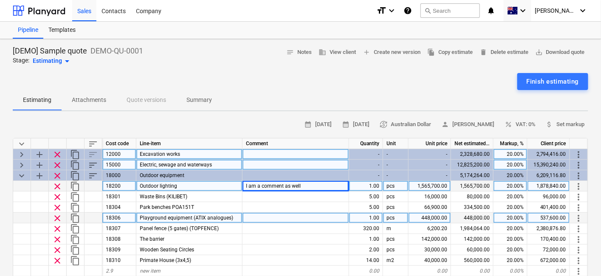
click at [166, 67] on div at bounding box center [301, 69] width 576 height 7
click at [211, 149] on div "Excavation works" at bounding box center [189, 154] width 106 height 11
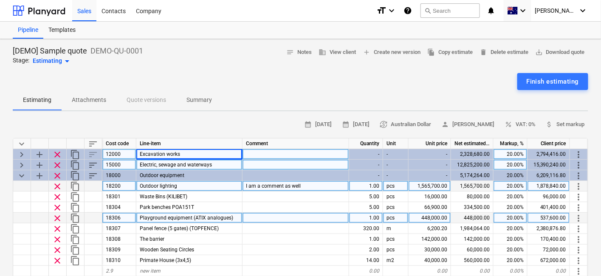
click at [226, 125] on div "calendar_month [DATE] calendar_month [DATE] currency_exchange Australian Dollar…" at bounding box center [301, 124] width 576 height 13
click at [311, 97] on div "Estimating Attachments Quote versions Summary" at bounding box center [301, 100] width 576 height 20
click at [323, 52] on span "business View client" at bounding box center [337, 53] width 37 height 10
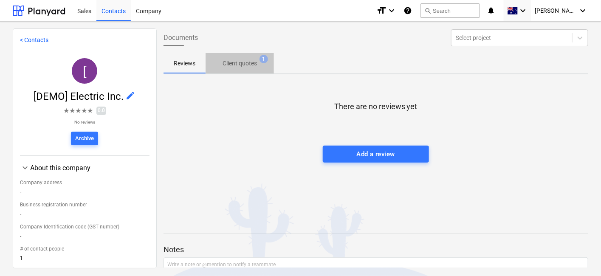
click at [245, 65] on p "Client quotes" at bounding box center [240, 63] width 34 height 9
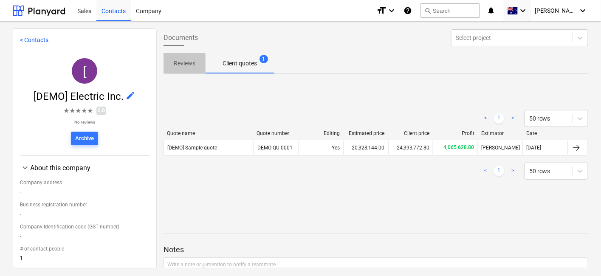
click at [181, 66] on p "Reviews" at bounding box center [185, 63] width 22 height 9
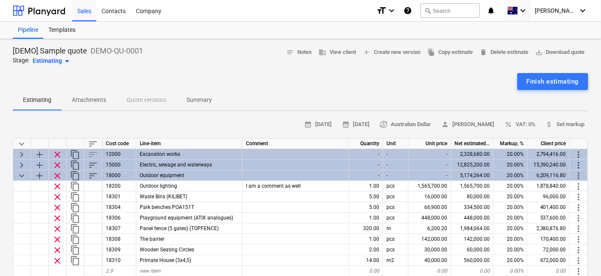
click at [79, 97] on p "Attachments" at bounding box center [89, 100] width 34 height 9
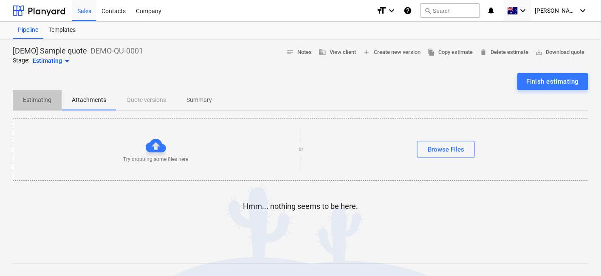
click at [41, 101] on p "Estimating" at bounding box center [37, 100] width 28 height 9
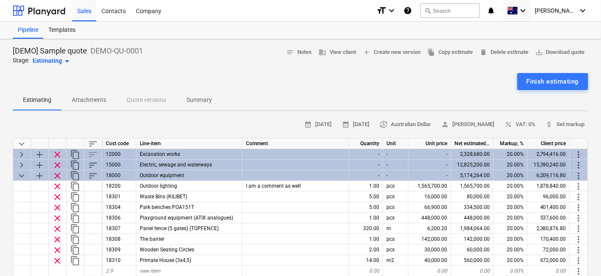
click at [204, 98] on p "Summary" at bounding box center [199, 100] width 25 height 9
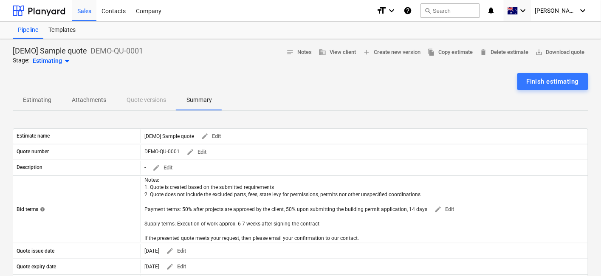
drag, startPoint x: 41, startPoint y: 100, endPoint x: 56, endPoint y: 98, distance: 14.6
click at [40, 99] on p "Estimating" at bounding box center [37, 100] width 28 height 9
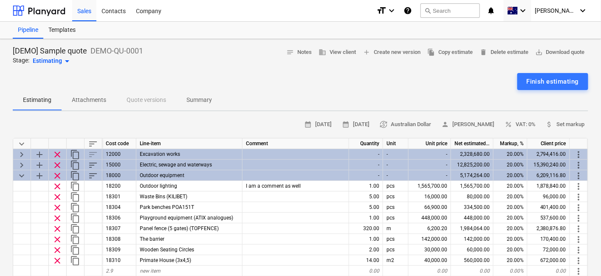
click at [293, 88] on div "Finish estimating" at bounding box center [301, 81] width 576 height 17
click at [326, 48] on span "business View client" at bounding box center [337, 53] width 37 height 10
click at [381, 55] on span "add Create new version" at bounding box center [392, 53] width 58 height 10
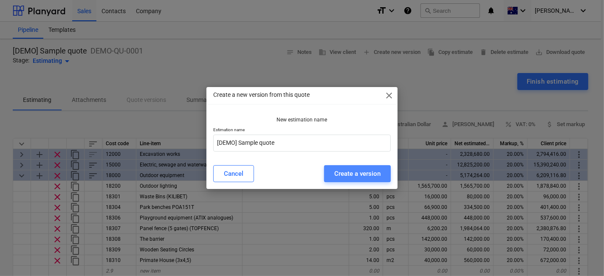
click at [365, 173] on div "Create a version" at bounding box center [357, 173] width 46 height 11
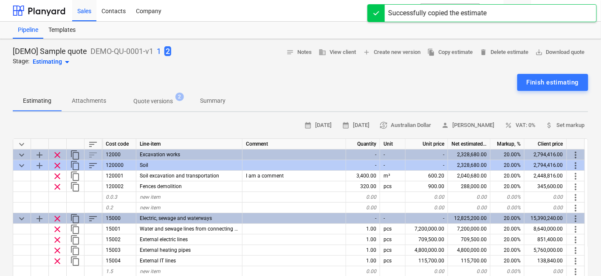
click at [167, 52] on span "2" at bounding box center [167, 51] width 7 height 10
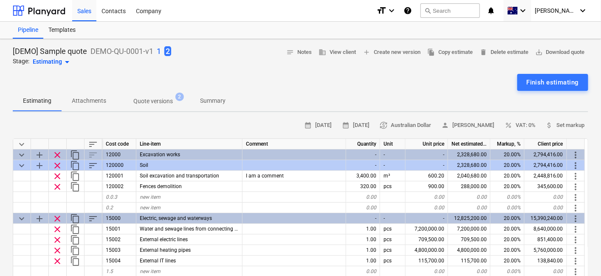
click at [166, 52] on span "2" at bounding box center [167, 51] width 7 height 10
click at [165, 52] on span "2" at bounding box center [167, 51] width 7 height 10
click at [1, 0] on html "Sales Contacts Company format_size keyboard_arrow_down help search Search notif…" at bounding box center [300, 142] width 601 height 284
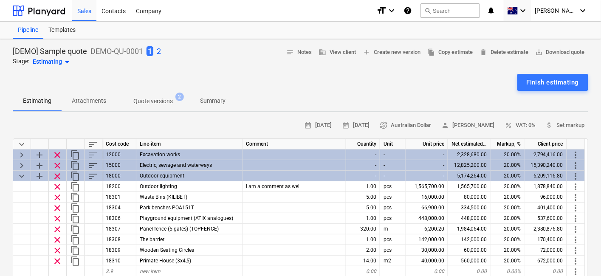
click at [160, 50] on p "2" at bounding box center [159, 51] width 4 height 10
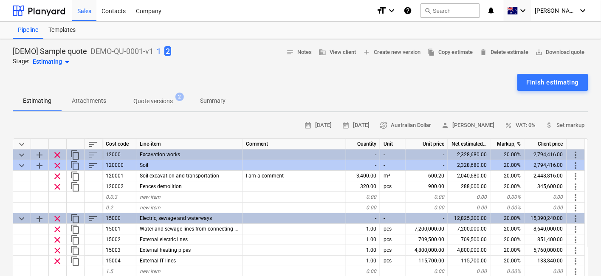
click at [160, 50] on p "1" at bounding box center [159, 51] width 4 height 10
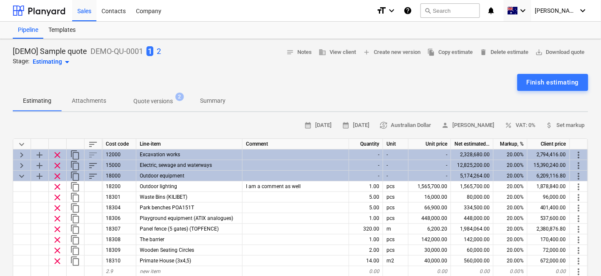
click at [162, 52] on div "[DEMO] Sample quote DEMO-QU-0001 1 2 Stage: Estimating arrow_drop_down notes No…" at bounding box center [301, 56] width 576 height 21
click at [162, 51] on div "[DEMO] Sample quote DEMO-QU-0001 1 2 Stage: Estimating arrow_drop_down notes No…" at bounding box center [301, 56] width 576 height 21
click at [159, 48] on p "2" at bounding box center [159, 51] width 4 height 10
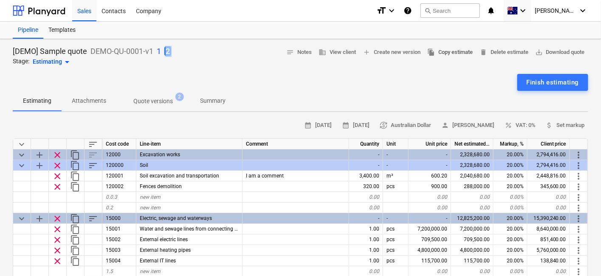
click at [458, 55] on span "file_copy Copy estimate" at bounding box center [450, 53] width 45 height 10
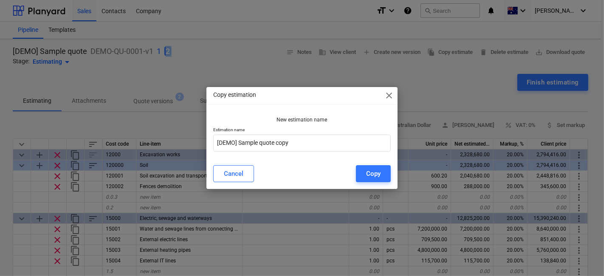
click at [391, 99] on span "close" at bounding box center [389, 96] width 10 height 10
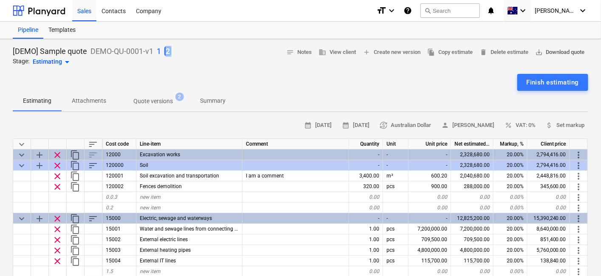
click at [544, 51] on span "save_alt Download quote" at bounding box center [560, 53] width 50 height 10
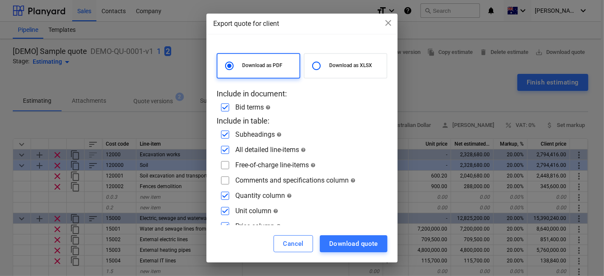
click at [350, 61] on div "Download as XLSX" at bounding box center [346, 65] width 84 height 25
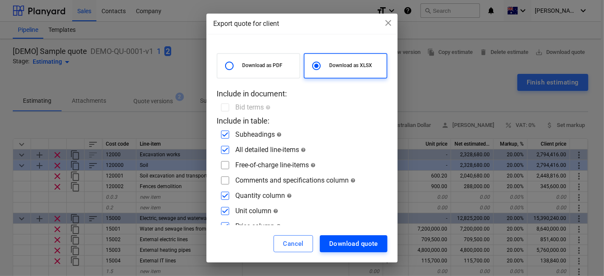
click at [355, 247] on div "Download quote" at bounding box center [353, 243] width 49 height 11
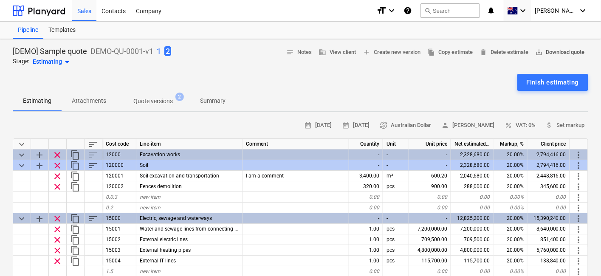
click at [544, 56] on span "save_alt Download quote" at bounding box center [560, 53] width 50 height 10
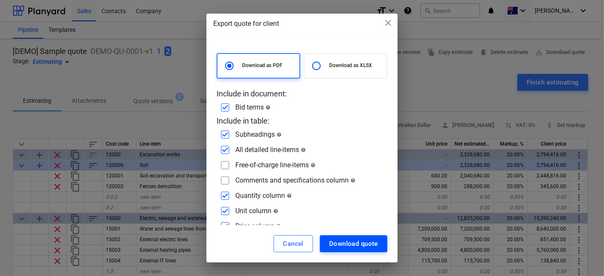
click at [350, 238] on button "Download quote" at bounding box center [354, 243] width 68 height 17
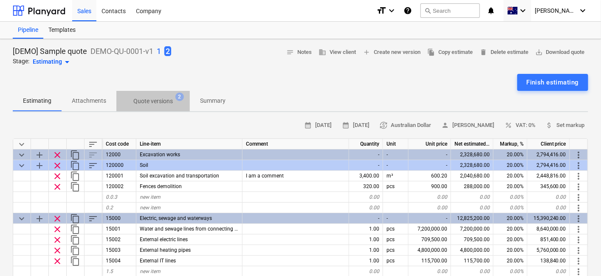
click at [168, 99] on p "Quote versions" at bounding box center [153, 101] width 40 height 9
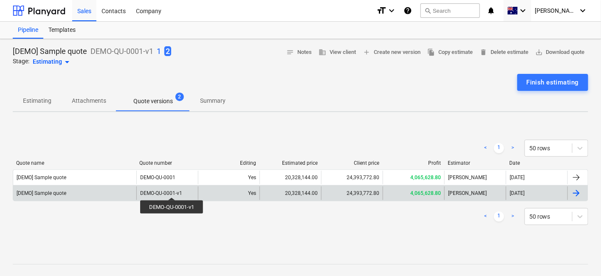
click at [172, 190] on div "DEMO-QU-0001-v1" at bounding box center [161, 193] width 42 height 6
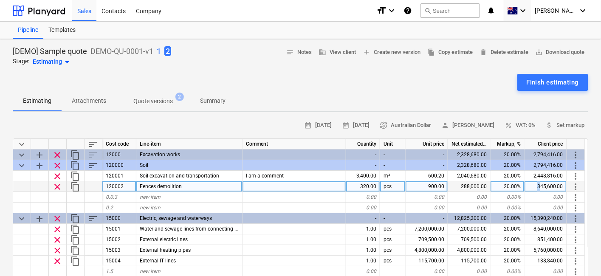
drag, startPoint x: 534, startPoint y: 186, endPoint x: 541, endPoint y: 186, distance: 6.8
click at [541, 186] on div "345,600.00" at bounding box center [546, 186] width 42 height 11
click at [544, 188] on input "345600" at bounding box center [546, 186] width 42 height 10
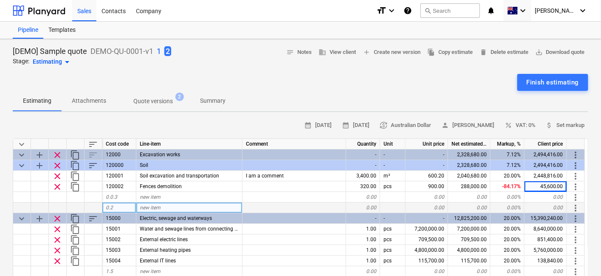
click at [456, 210] on div "0.00" at bounding box center [469, 208] width 42 height 11
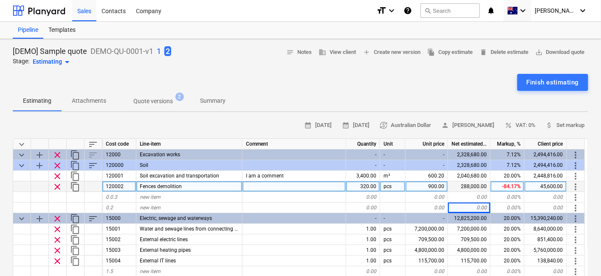
click at [535, 185] on div "45,600.00" at bounding box center [546, 186] width 42 height 11
click at [544, 187] on input "45600" at bounding box center [546, 186] width 42 height 10
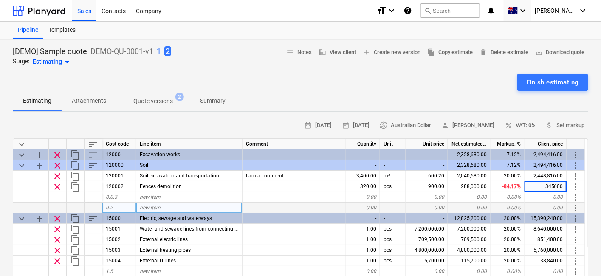
click at [522, 204] on div "0.00%" at bounding box center [508, 208] width 34 height 11
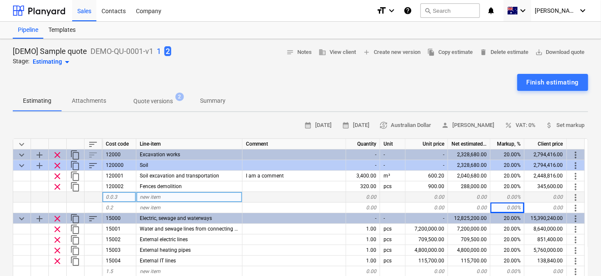
click at [541, 195] on div "0.00" at bounding box center [546, 197] width 42 height 11
click at [165, 194] on div "new item" at bounding box center [189, 197] width 106 height 11
click at [122, 193] on div "0.0.3" at bounding box center [119, 197] width 34 height 11
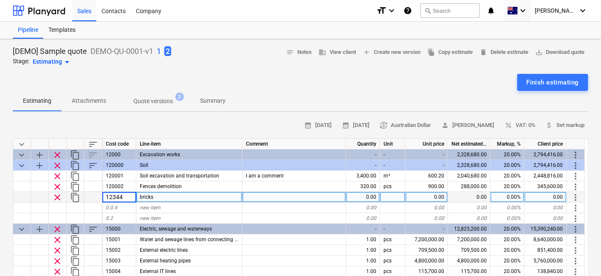
click at [257, 193] on div at bounding box center [295, 197] width 104 height 11
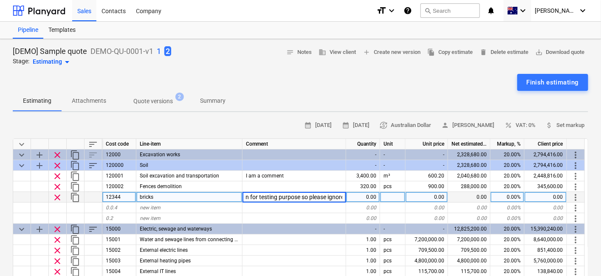
scroll to position [0, 48]
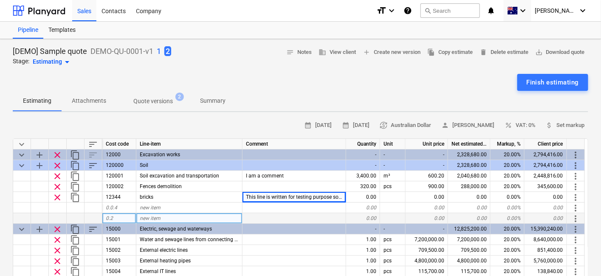
click at [255, 214] on div at bounding box center [295, 218] width 104 height 11
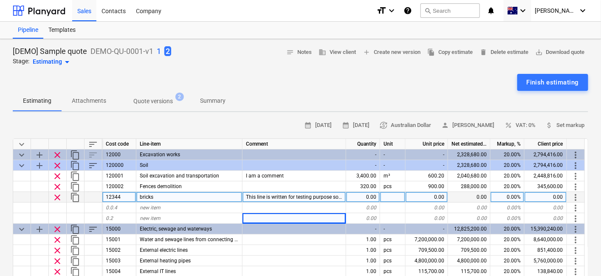
click at [283, 196] on span "This line is written for testing purpose so please ignore" at bounding box center [308, 197] width 125 height 6
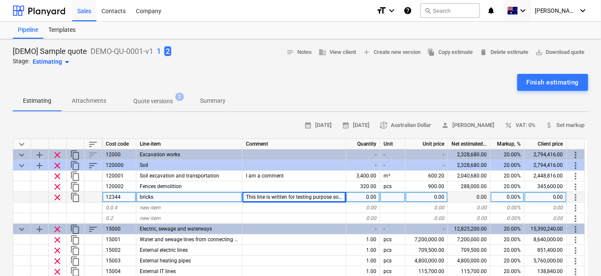
click at [360, 195] on div "0.00" at bounding box center [363, 197] width 34 height 11
click at [397, 198] on div at bounding box center [392, 197] width 25 height 11
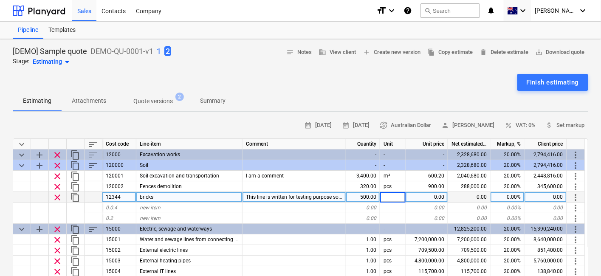
click at [397, 198] on input at bounding box center [392, 197] width 25 height 10
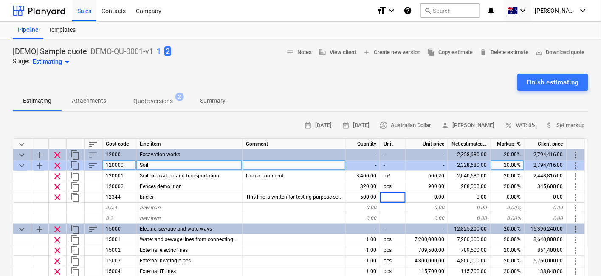
click at [398, 168] on div "-" at bounding box center [392, 165] width 25 height 11
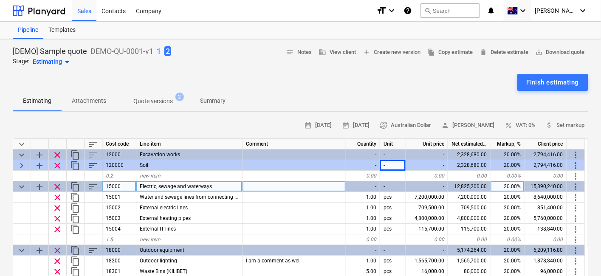
click at [306, 186] on div at bounding box center [295, 186] width 104 height 11
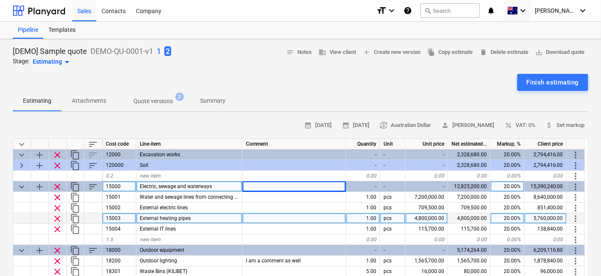
click at [305, 213] on div at bounding box center [295, 218] width 104 height 11
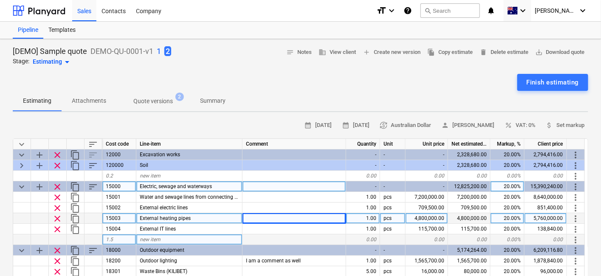
click at [308, 236] on div at bounding box center [295, 240] width 104 height 11
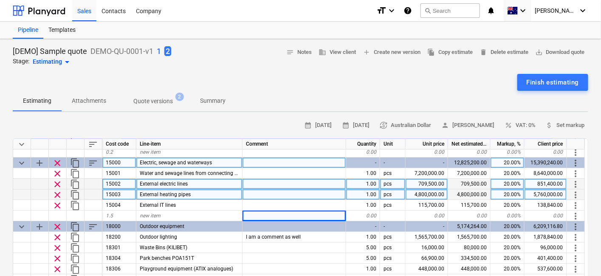
scroll to position [0, 0]
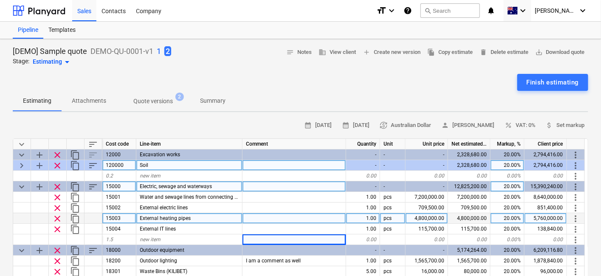
click at [22, 160] on div "keyboard_arrow_right" at bounding box center [22, 165] width 18 height 11
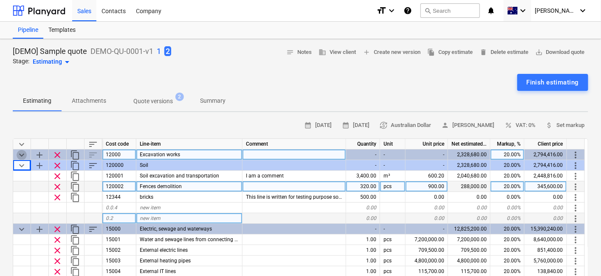
click at [20, 154] on span "keyboard_arrow_down" at bounding box center [22, 155] width 10 height 10
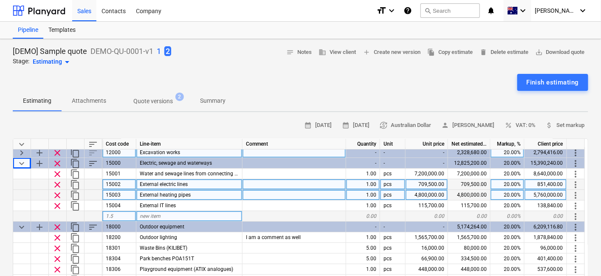
scroll to position [32, 0]
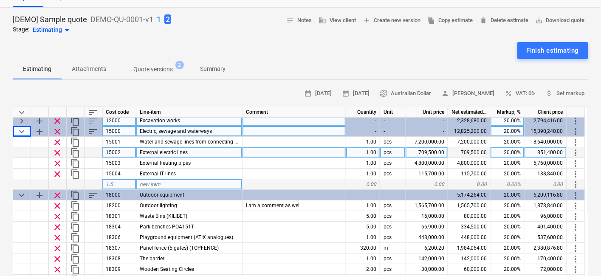
click at [17, 129] on span "keyboard_arrow_down" at bounding box center [22, 132] width 10 height 10
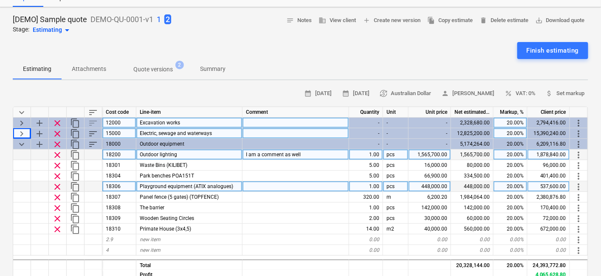
scroll to position [0, 0]
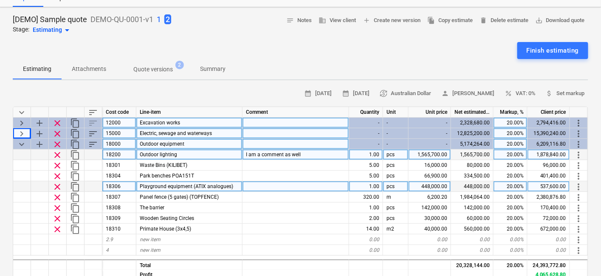
click at [23, 141] on span "keyboard_arrow_down" at bounding box center [22, 144] width 10 height 10
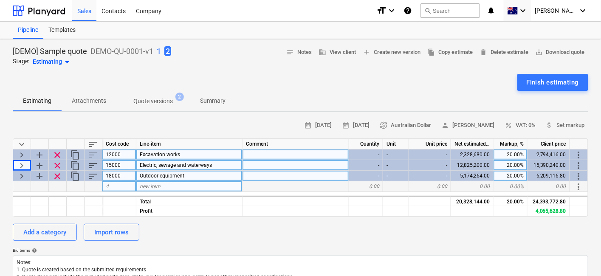
scroll to position [0, 0]
click at [23, 153] on span "keyboard_arrow_right" at bounding box center [22, 155] width 10 height 10
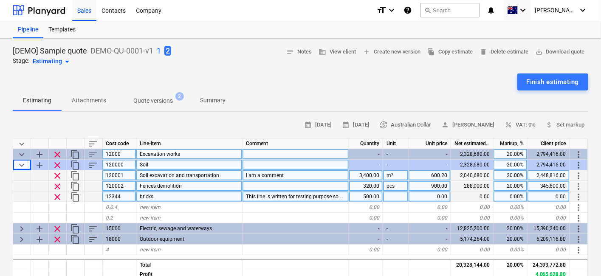
click at [388, 197] on div at bounding box center [395, 197] width 25 height 11
click at [426, 192] on div "0.00" at bounding box center [430, 197] width 42 height 11
click at [480, 196] on div "25,000.00" at bounding box center [472, 197] width 42 height 11
click at [512, 198] on div "0.00%" at bounding box center [511, 197] width 34 height 11
click at [512, 197] on input at bounding box center [511, 197] width 34 height 10
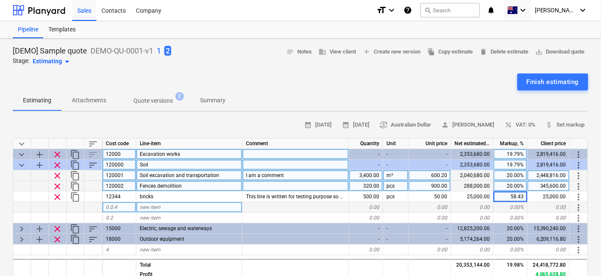
click at [518, 212] on div "0.00%" at bounding box center [511, 207] width 34 height 11
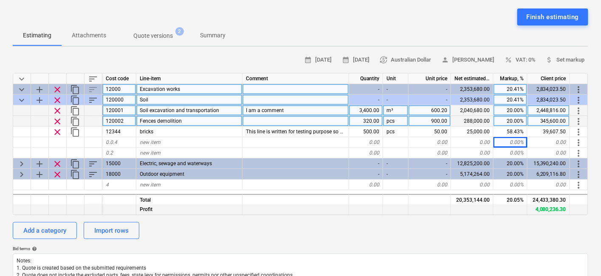
scroll to position [80, 0]
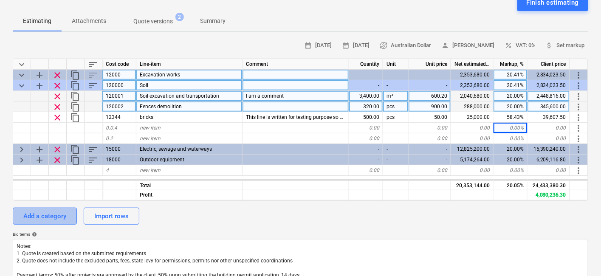
click at [53, 219] on div "Add a category" at bounding box center [44, 216] width 43 height 11
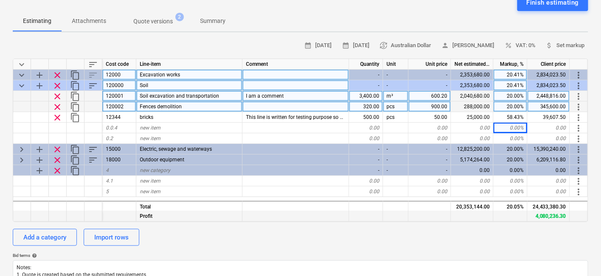
click at [54, 212] on div at bounding box center [58, 216] width 18 height 11
click at [23, 211] on div at bounding box center [22, 216] width 18 height 11
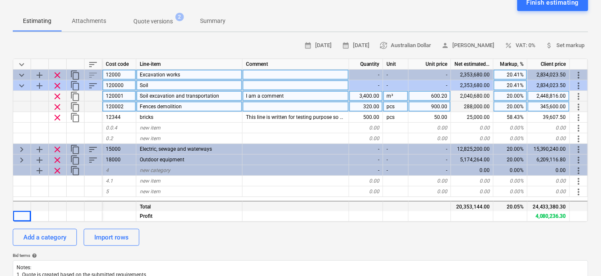
click at [29, 204] on div at bounding box center [22, 206] width 18 height 11
click at [32, 204] on div at bounding box center [40, 206] width 18 height 11
click at [42, 234] on div "Add a category" at bounding box center [44, 237] width 43 height 11
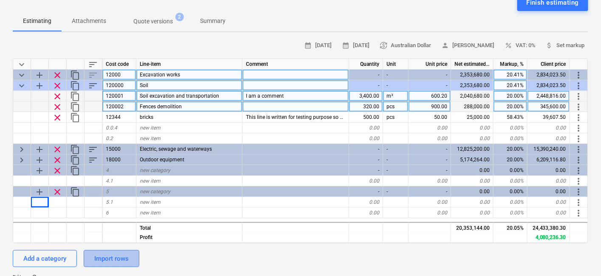
click at [123, 248] on div "Import rows" at bounding box center [111, 258] width 34 height 11
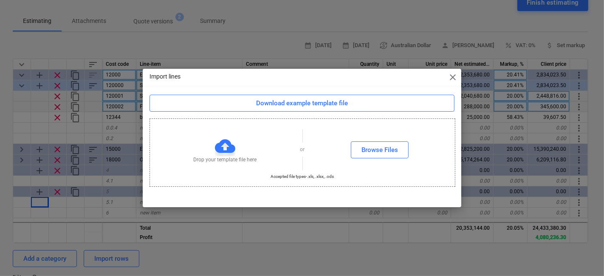
click at [451, 82] on span "close" at bounding box center [453, 77] width 10 height 10
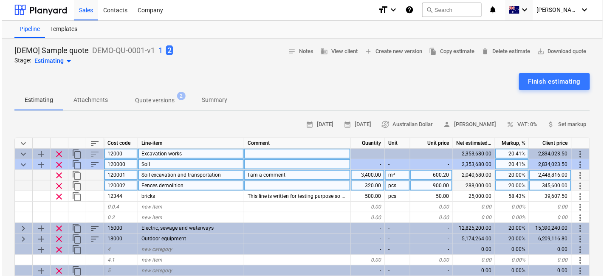
scroll to position [0, 0]
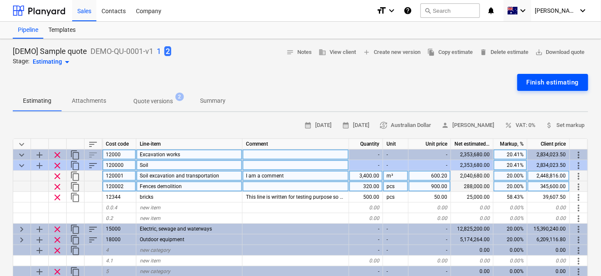
click at [544, 77] on div "Finish estimating" at bounding box center [553, 82] width 52 height 11
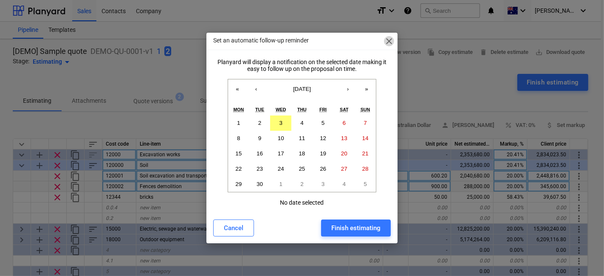
click at [388, 37] on span "close" at bounding box center [389, 41] width 10 height 10
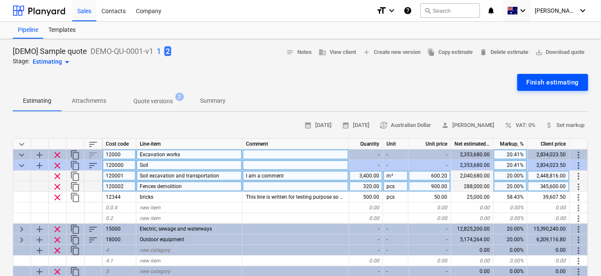
click at [533, 74] on button "Finish estimating" at bounding box center [553, 82] width 71 height 17
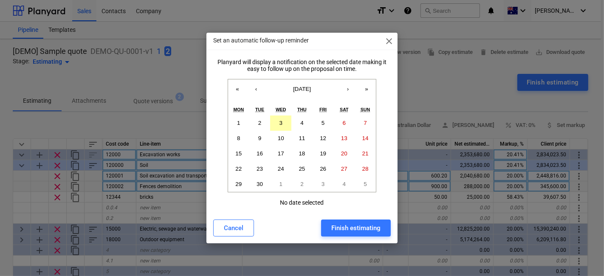
drag, startPoint x: 279, startPoint y: 114, endPoint x: 283, endPoint y: 122, distance: 8.4
click at [280, 115] on div "Wed" at bounding box center [280, 109] width 21 height 11
click at [284, 127] on button "3" at bounding box center [280, 123] width 21 height 15
click at [337, 225] on div "Finish estimating" at bounding box center [355, 228] width 49 height 11
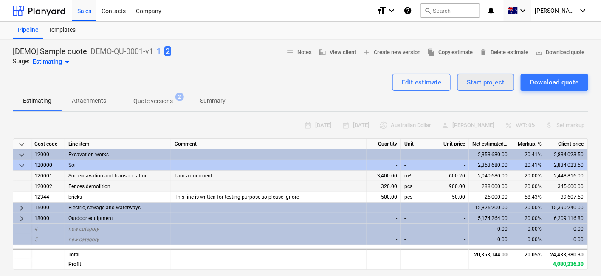
click at [482, 82] on div "Start project" at bounding box center [486, 82] width 38 height 11
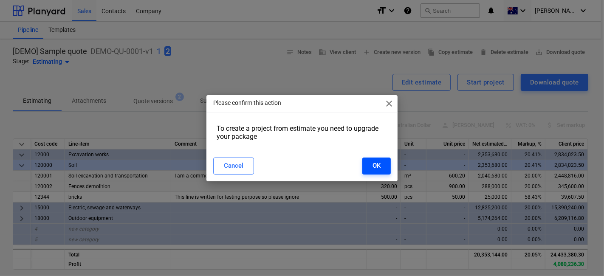
click at [381, 161] on button "OK" at bounding box center [376, 166] width 28 height 17
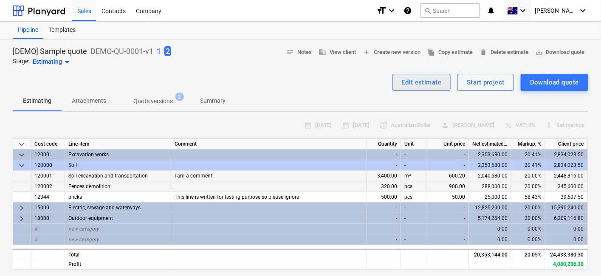
click at [413, 83] on div "Edit estimate" at bounding box center [422, 82] width 40 height 11
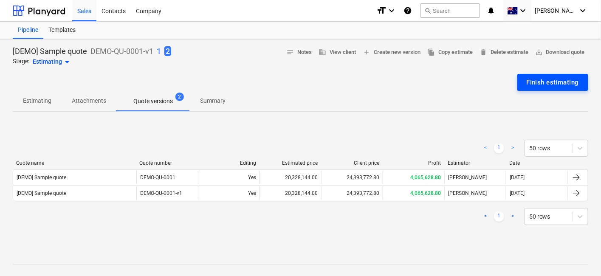
click at [535, 85] on div "Finish estimating" at bounding box center [553, 82] width 52 height 11
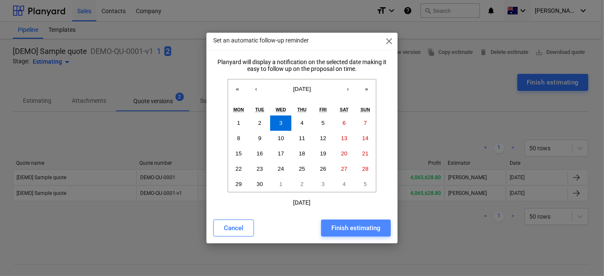
click at [375, 227] on div "Finish estimating" at bounding box center [355, 228] width 49 height 11
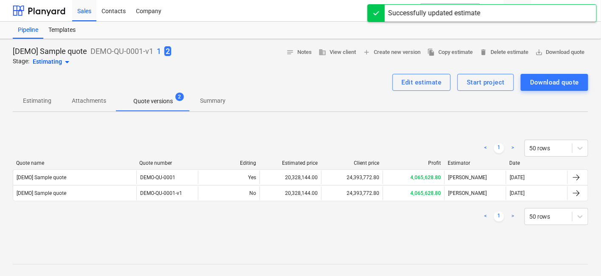
click at [48, 99] on p "Estimating" at bounding box center [37, 100] width 28 height 9
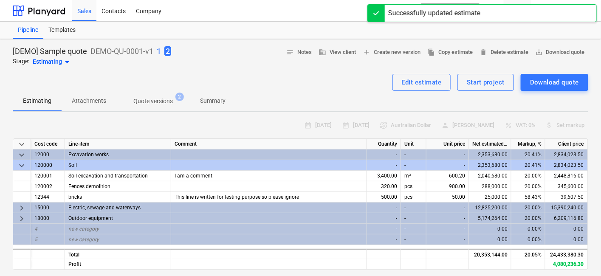
click at [280, 68] on div at bounding box center [301, 70] width 576 height 7
click at [160, 50] on p "1" at bounding box center [159, 51] width 4 height 10
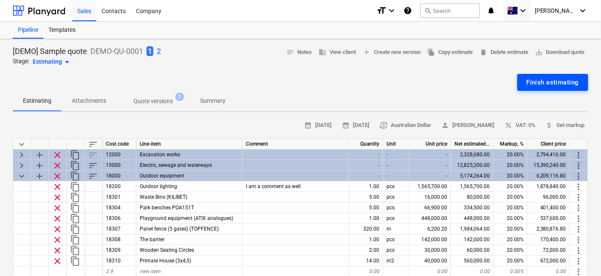
click at [544, 89] on button "Finish estimating" at bounding box center [553, 82] width 71 height 17
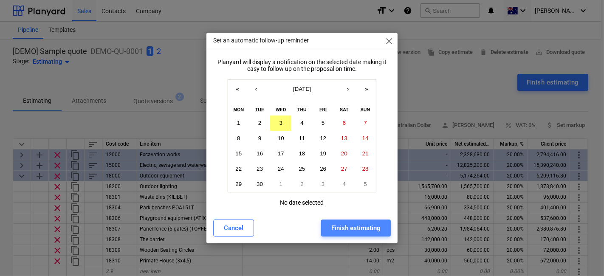
click at [355, 225] on div "Finish estimating" at bounding box center [355, 228] width 49 height 11
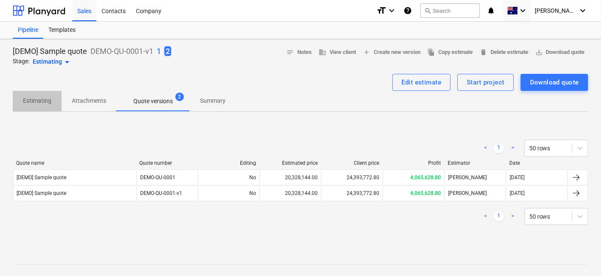
click at [53, 101] on span "Estimating" at bounding box center [37, 101] width 49 height 14
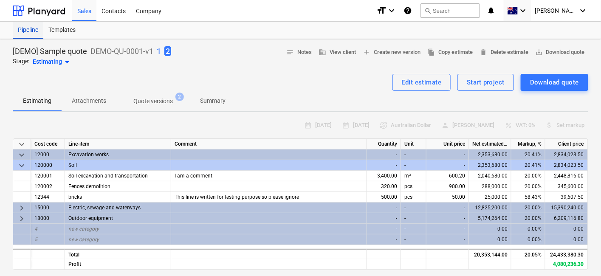
click at [31, 32] on div "Pipeline" at bounding box center [28, 30] width 31 height 17
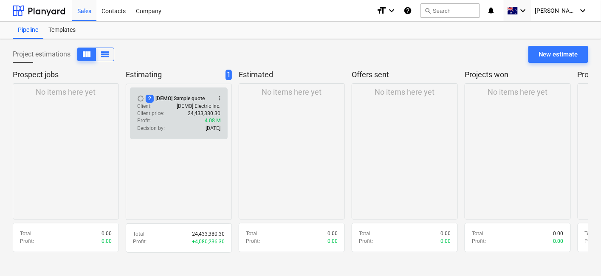
click at [137, 97] on span "radio_button_unchecked" at bounding box center [140, 98] width 7 height 7
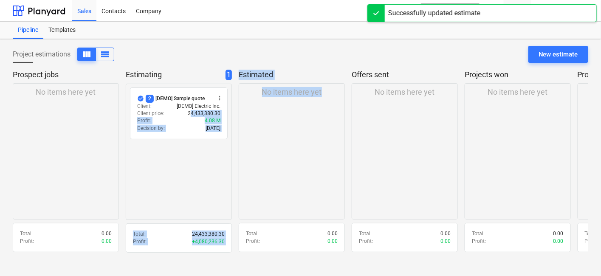
drag, startPoint x: 193, startPoint y: 110, endPoint x: 332, endPoint y: 132, distance: 141.2
click at [336, 132] on div "Prospect jobs No items here yet Total : 0.00 Profit : 0.00 Estimating 1 check_c…" at bounding box center [301, 164] width 576 height 189
click at [332, 132] on div "No items here yet" at bounding box center [292, 151] width 106 height 137
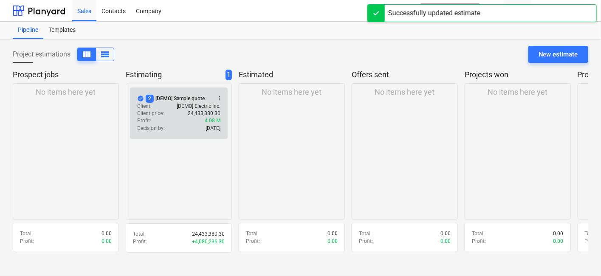
click at [191, 129] on div "Decision by : [DATE]" at bounding box center [178, 128] width 83 height 7
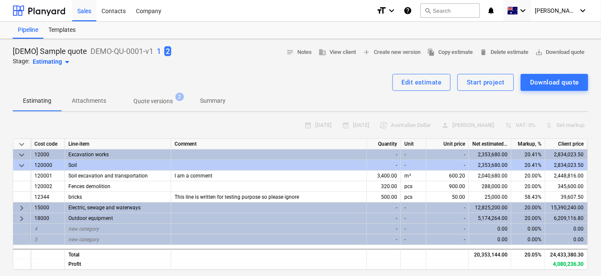
click at [55, 59] on div "Estimating arrow_drop_down" at bounding box center [53, 62] width 40 height 10
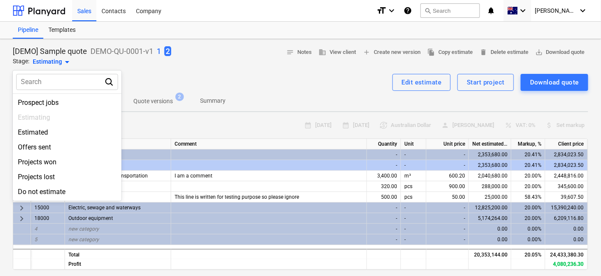
click at [55, 59] on div at bounding box center [300, 138] width 601 height 276
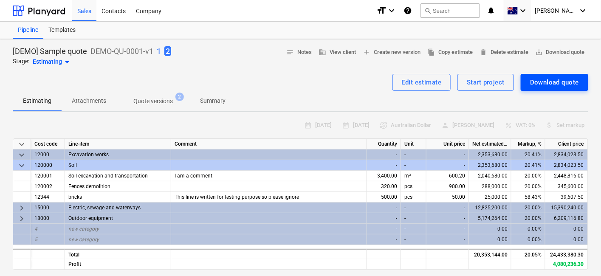
click at [544, 82] on div "Download quote" at bounding box center [554, 82] width 49 height 11
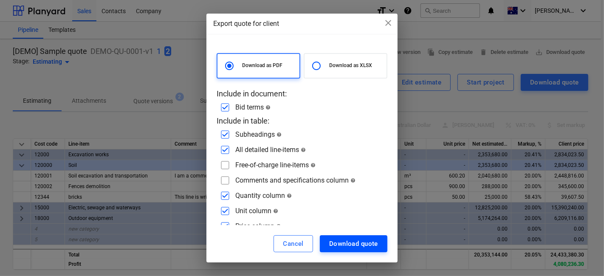
click at [369, 244] on div "Download quote" at bounding box center [353, 243] width 49 height 11
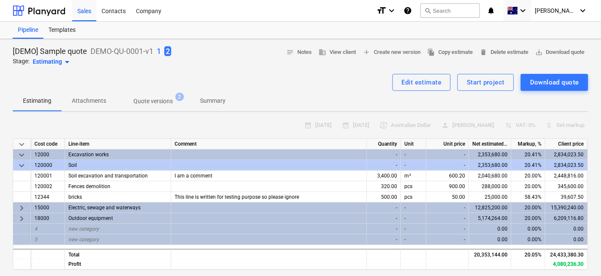
click at [65, 60] on span "arrow_drop_down" at bounding box center [67, 62] width 10 height 10
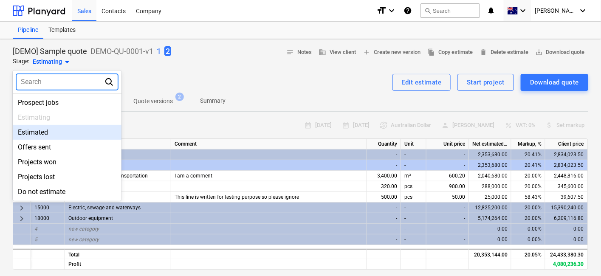
click at [70, 132] on div "Estimated" at bounding box center [67, 132] width 109 height 15
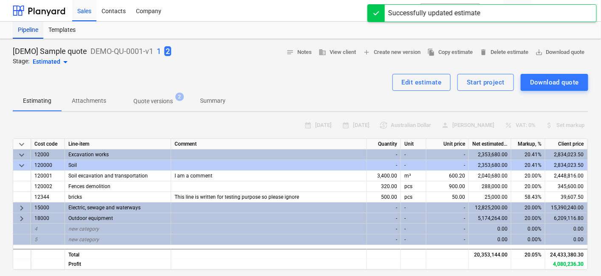
click at [37, 27] on div "Pipeline" at bounding box center [28, 30] width 31 height 17
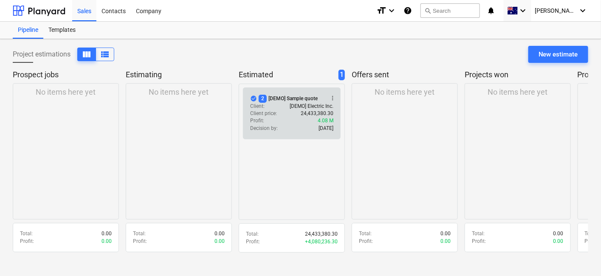
click at [283, 125] on div "Decision by : [DATE]" at bounding box center [291, 128] width 83 height 7
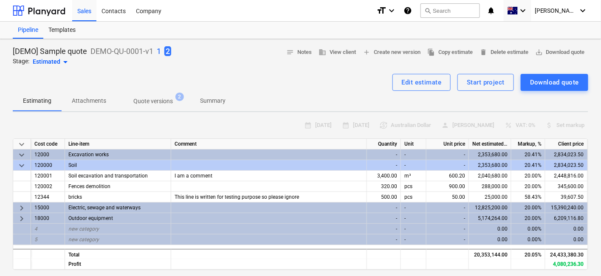
click at [54, 59] on div "Estimated arrow_drop_down" at bounding box center [52, 62] width 38 height 10
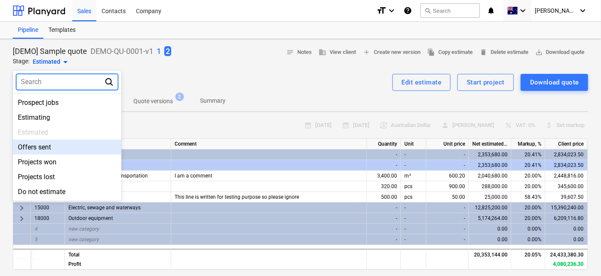
click at [68, 139] on div "Estimated" at bounding box center [67, 132] width 109 height 15
click at [64, 148] on div "Offers sent" at bounding box center [67, 147] width 109 height 15
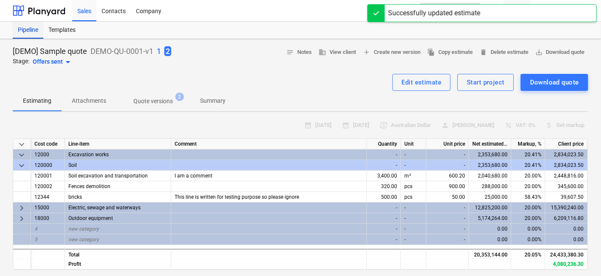
click at [25, 27] on div "Pipeline" at bounding box center [28, 30] width 31 height 17
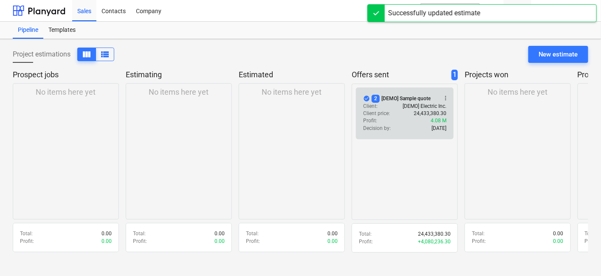
click at [382, 105] on div "Client : [DEMO] Electric Inc." at bounding box center [404, 106] width 83 height 7
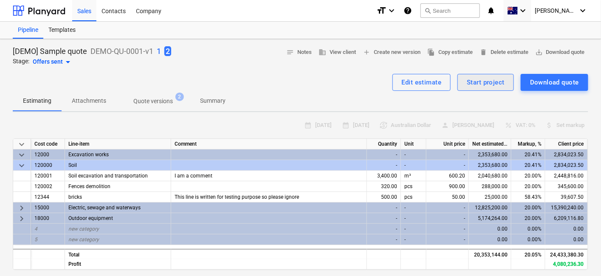
click at [488, 77] on div "Start project" at bounding box center [486, 82] width 38 height 11
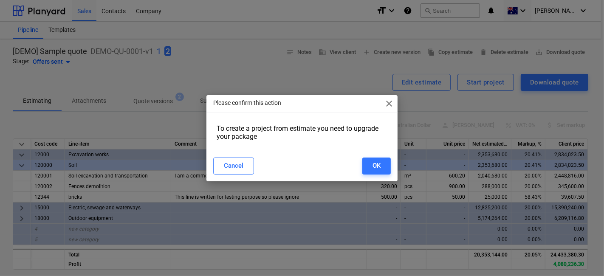
click at [388, 101] on span "close" at bounding box center [389, 104] width 10 height 10
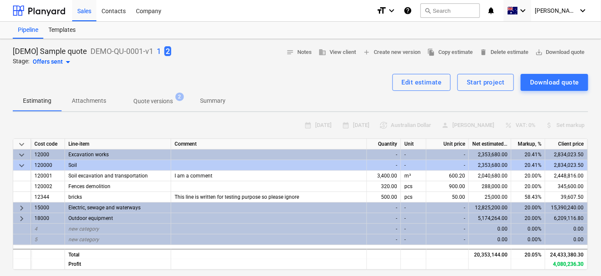
click at [57, 60] on div "Offers sent arrow_drop_down" at bounding box center [53, 62] width 40 height 10
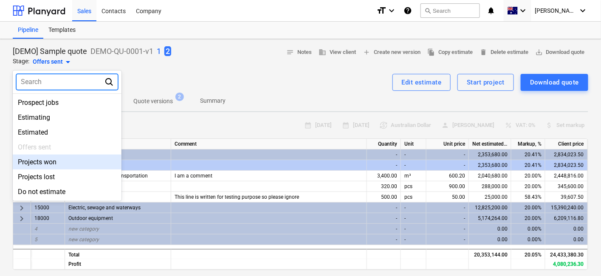
click at [64, 162] on div "Projects won" at bounding box center [67, 162] width 109 height 15
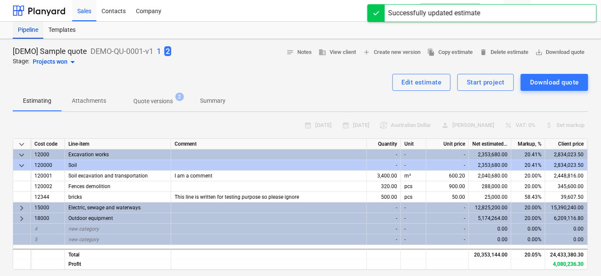
click at [32, 28] on div "Pipeline" at bounding box center [28, 30] width 31 height 17
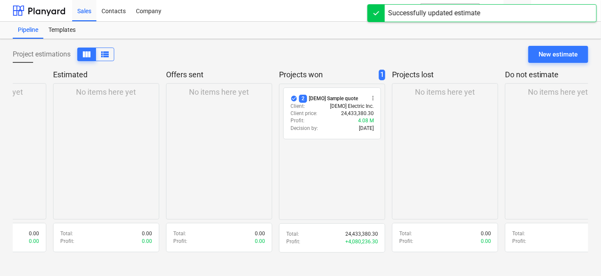
scroll to position [0, 208]
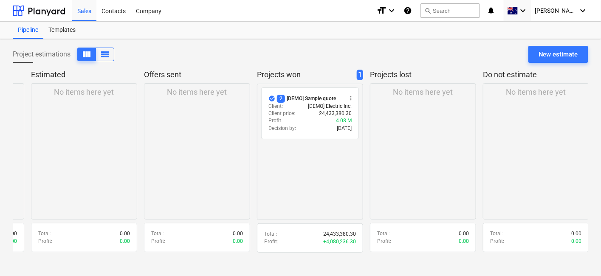
click at [412, 11] on icon "help" at bounding box center [408, 11] width 8 height 10
click at [397, 11] on icon "keyboard_arrow_down" at bounding box center [392, 11] width 10 height 10
click at [397, 43] on div "Normal text" at bounding box center [371, 47] width 51 height 14
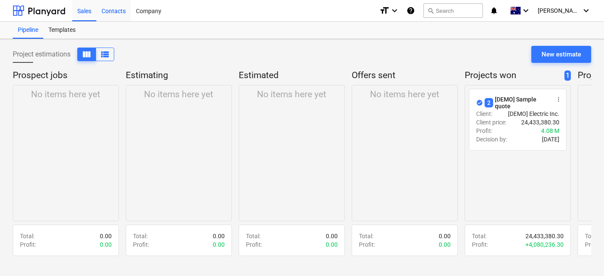
click at [117, 16] on div "Contacts" at bounding box center [113, 11] width 34 height 22
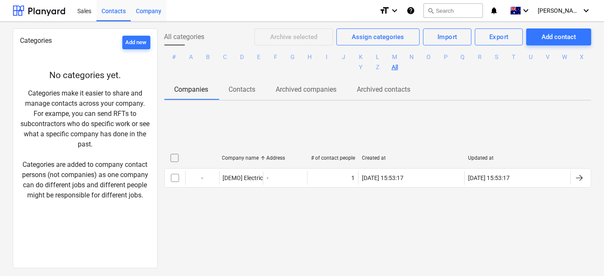
click at [153, 9] on div "Company" at bounding box center [149, 11] width 36 height 22
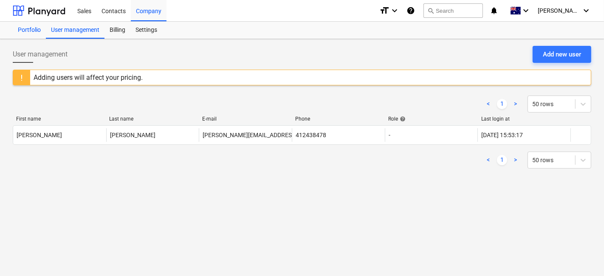
click at [28, 28] on div "Portfolio" at bounding box center [29, 30] width 33 height 17
click at [67, 34] on div "User management" at bounding box center [75, 30] width 59 height 17
click at [46, 4] on div at bounding box center [39, 10] width 53 height 21
click at [31, 29] on div "Portfolio" at bounding box center [29, 30] width 33 height 17
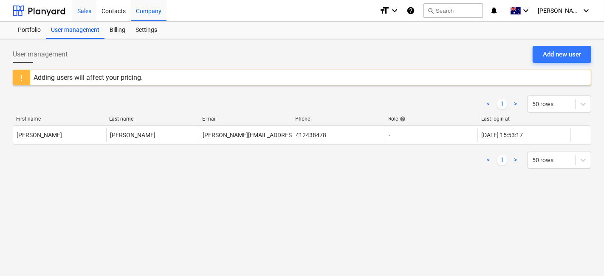
click at [80, 6] on div "Sales" at bounding box center [84, 11] width 24 height 22
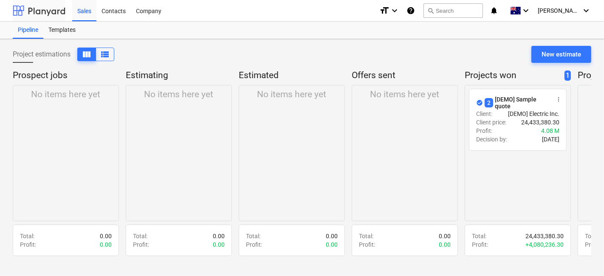
click at [43, 11] on div at bounding box center [39, 10] width 53 height 21
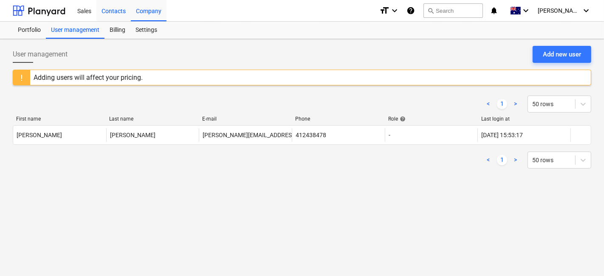
drag, startPoint x: 114, startPoint y: 3, endPoint x: 108, endPoint y: 8, distance: 7.3
click at [114, 4] on div "Contacts" at bounding box center [113, 11] width 34 height 22
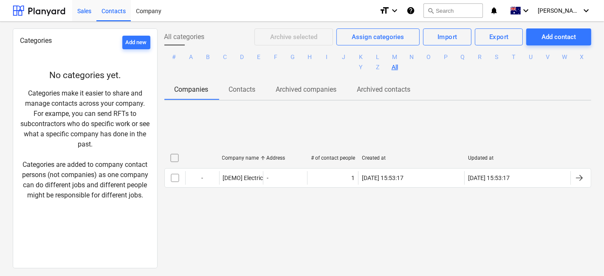
click at [91, 9] on div "Sales" at bounding box center [84, 11] width 24 height 22
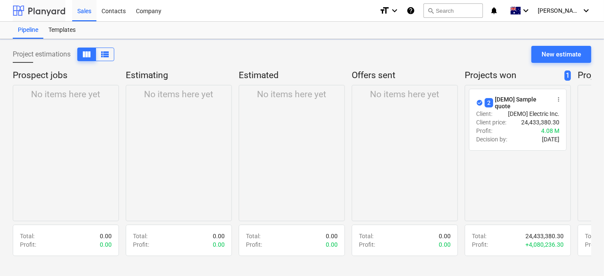
click at [38, 12] on div at bounding box center [39, 10] width 53 height 21
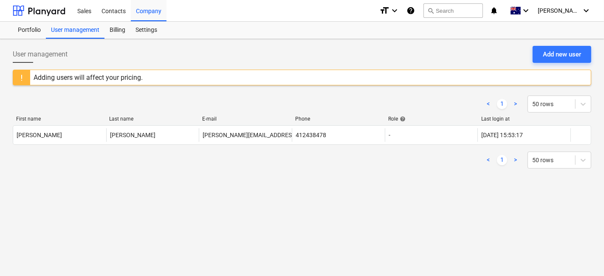
drag, startPoint x: 74, startPoint y: 9, endPoint x: 70, endPoint y: 17, distance: 9.3
click at [74, 9] on div "Sales" at bounding box center [84, 11] width 24 height 22
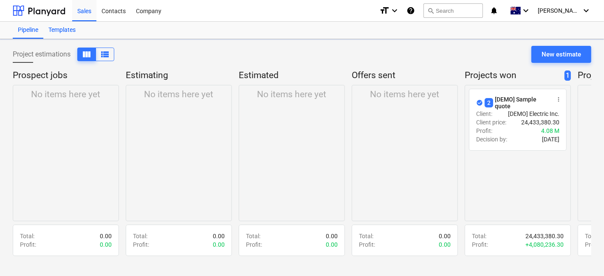
click at [67, 32] on div "Templates" at bounding box center [61, 30] width 37 height 17
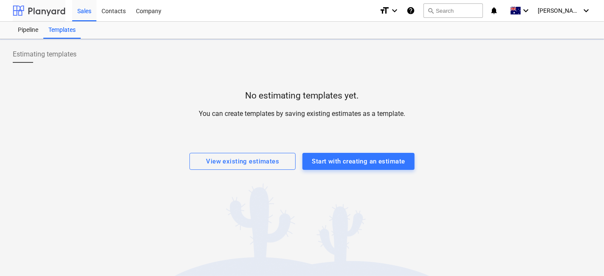
click at [55, 4] on div at bounding box center [39, 10] width 53 height 21
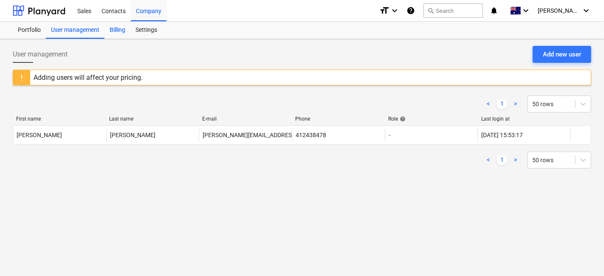
click at [116, 30] on div "Billing" at bounding box center [118, 30] width 26 height 17
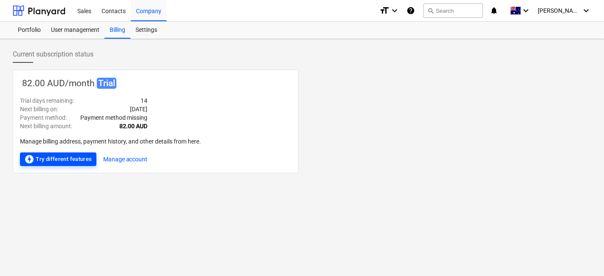
click at [60, 156] on div "offline_bolt Try different features" at bounding box center [58, 159] width 68 height 10
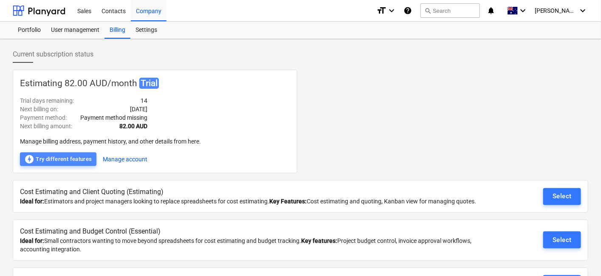
click at [60, 156] on div "offline_bolt Try different features" at bounding box center [58, 159] width 68 height 10
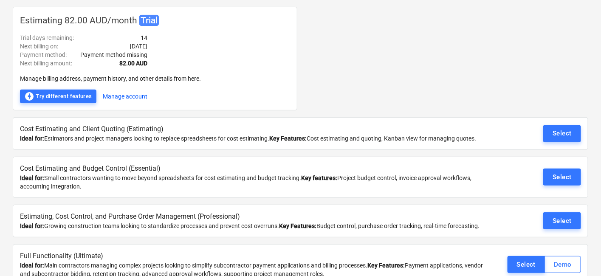
scroll to position [77, 0]
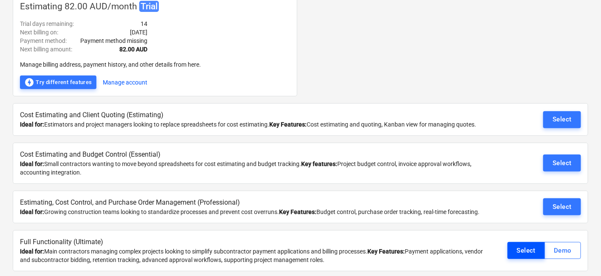
click at [515, 245] on button "Select" at bounding box center [527, 250] width 38 height 17
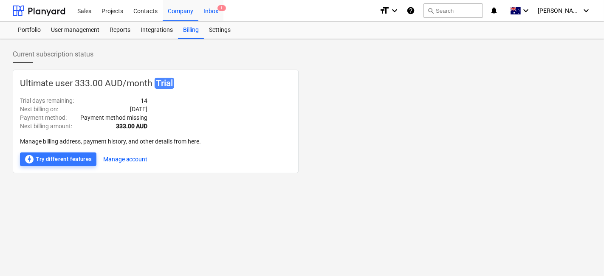
click at [222, 11] on span "1" at bounding box center [222, 8] width 8 height 6
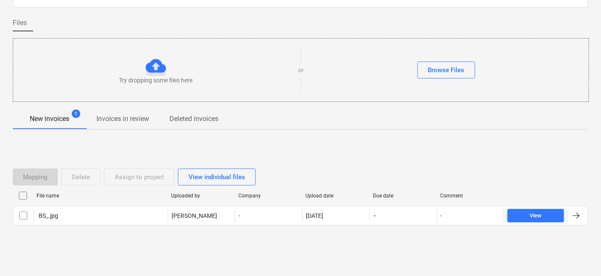
scroll to position [56, 0]
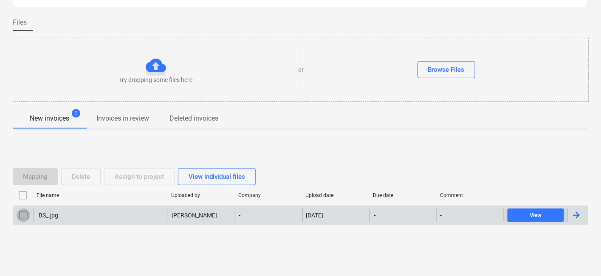
click at [23, 215] on input "checkbox" at bounding box center [24, 216] width 14 height 14
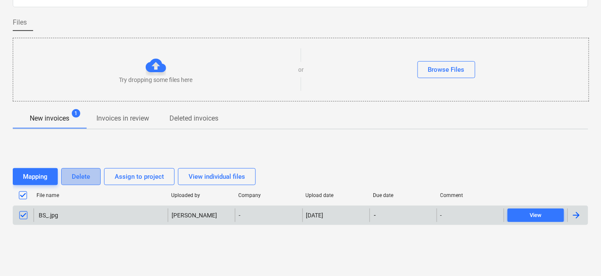
click at [81, 169] on button "Delete" at bounding box center [81, 176] width 40 height 17
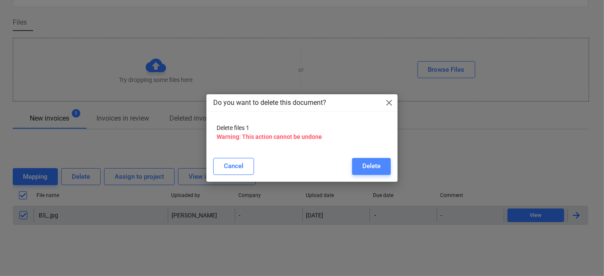
click at [360, 162] on button "Delete" at bounding box center [371, 166] width 39 height 17
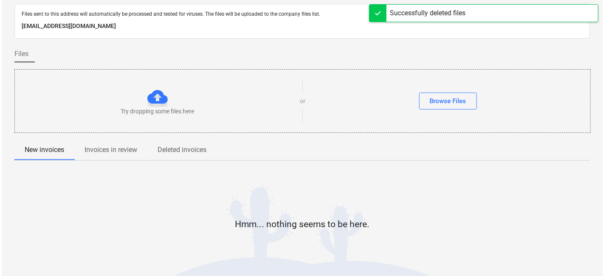
scroll to position [0, 0]
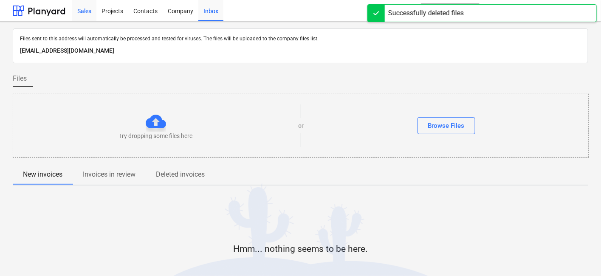
click at [90, 11] on div "Sales" at bounding box center [84, 11] width 24 height 22
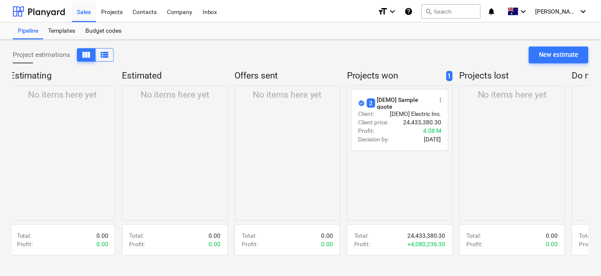
scroll to position [0, 205]
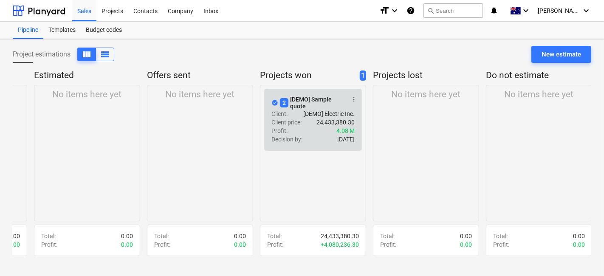
click at [298, 134] on div "Profit : 4.08 M" at bounding box center [313, 131] width 83 height 8
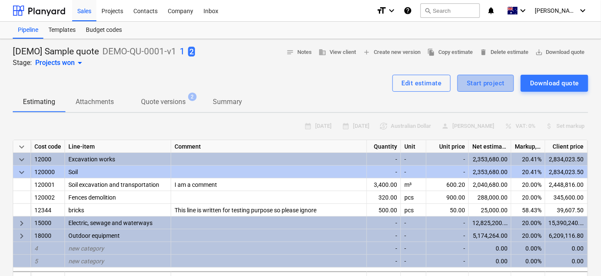
click at [479, 82] on div "Start project" at bounding box center [486, 83] width 38 height 11
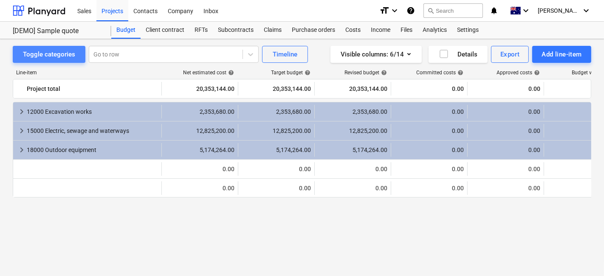
click at [67, 56] on div "Toggle categories" at bounding box center [49, 54] width 52 height 11
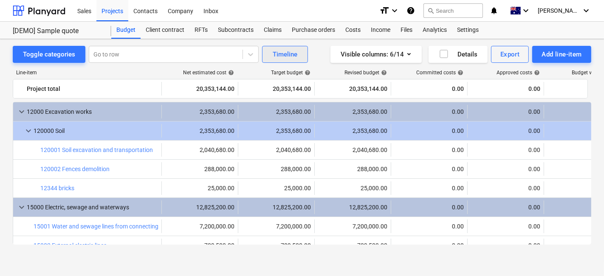
click at [283, 54] on div "Timeline" at bounding box center [285, 54] width 25 height 11
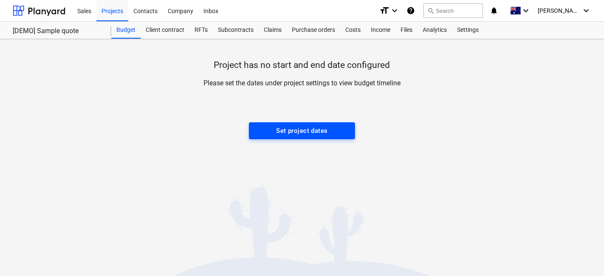
click at [333, 124] on button "Set project dates" at bounding box center [302, 130] width 106 height 17
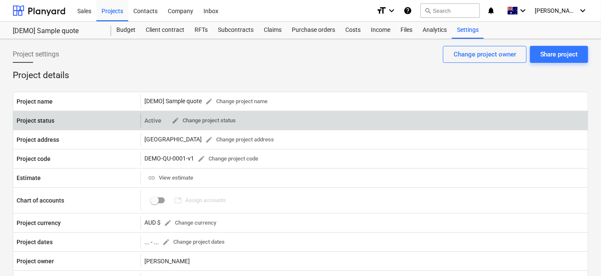
click at [323, 119] on div "Active edit Change project status" at bounding box center [364, 121] width 447 height 14
click at [173, 123] on span "edit" at bounding box center [176, 121] width 8 height 8
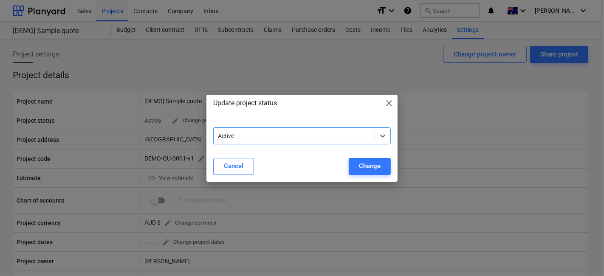
click at [269, 132] on div at bounding box center [294, 136] width 153 height 8
drag, startPoint x: 264, startPoint y: 131, endPoint x: 152, endPoint y: 105, distance: 115.1
click at [264, 132] on div at bounding box center [294, 136] width 153 height 8
click at [114, 104] on div "Update project status close Active Cancel Change" at bounding box center [302, 138] width 604 height 276
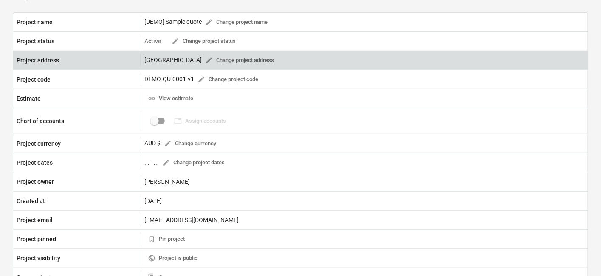
scroll to position [94, 0]
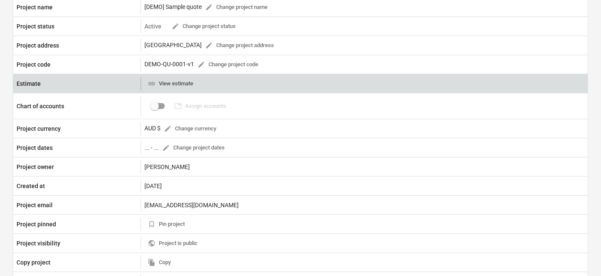
click at [163, 82] on span "link View estimate" at bounding box center [170, 84] width 45 height 10
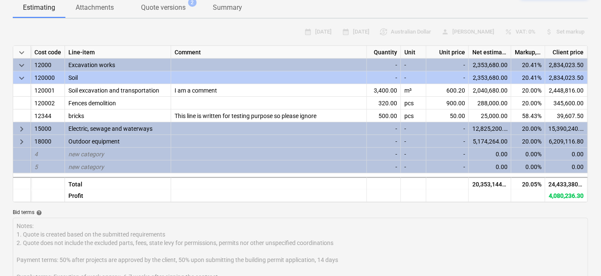
type textarea "x"
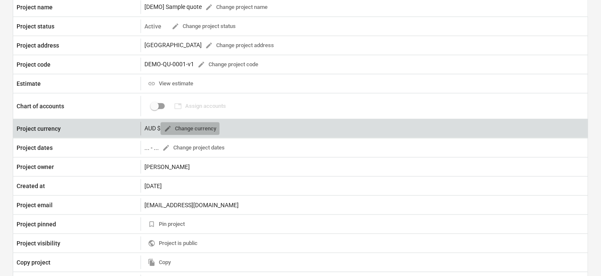
click at [214, 130] on span "edit Change currency" at bounding box center [190, 129] width 52 height 10
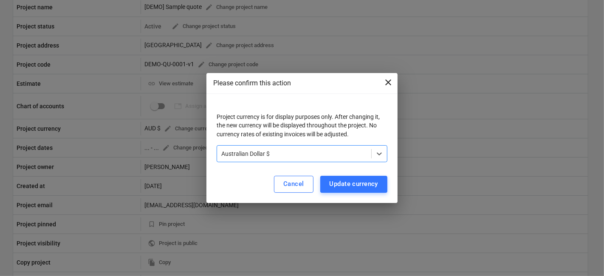
click at [392, 83] on span "close" at bounding box center [388, 82] width 10 height 10
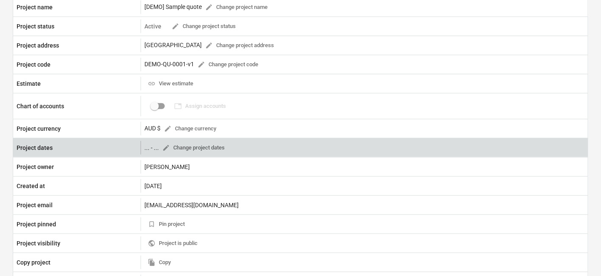
click at [139, 149] on div "Project dates" at bounding box center [76, 148] width 127 height 14
click at [147, 148] on div "... - ..." at bounding box center [151, 147] width 14 height 7
click at [148, 147] on div "... - ..." at bounding box center [151, 147] width 14 height 7
click at [170, 149] on span "edit Change project dates" at bounding box center [193, 148] width 62 height 10
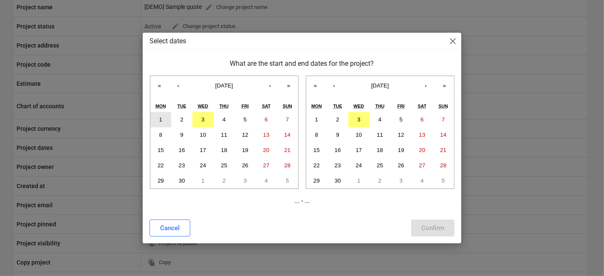
click at [164, 125] on button "1" at bounding box center [160, 119] width 21 height 15
click at [332, 180] on button "30" at bounding box center [337, 180] width 21 height 15
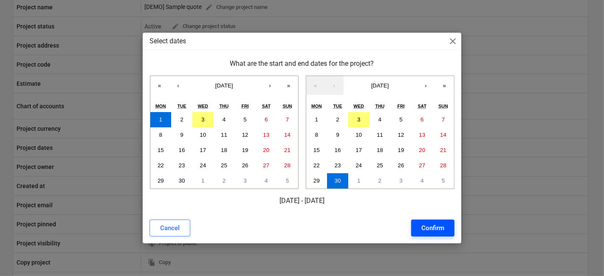
click at [442, 229] on div "Confirm" at bounding box center [433, 228] width 23 height 11
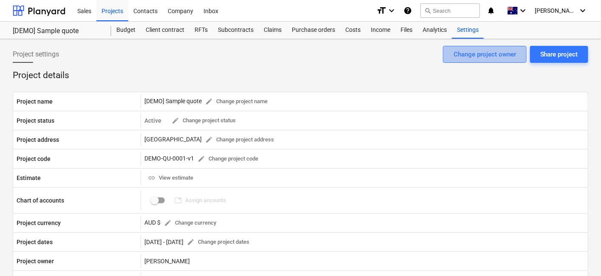
click at [511, 58] on div "Change project owner" at bounding box center [485, 54] width 62 height 11
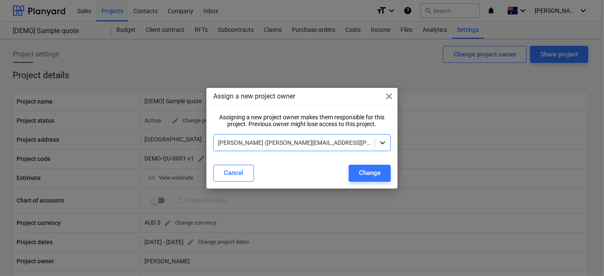
click at [379, 143] on icon at bounding box center [383, 143] width 8 height 8
click at [384, 108] on div "Assign a new project owner close Assigning a new project owner makes them respo…" at bounding box center [302, 138] width 191 height 101
click at [392, 99] on span "close" at bounding box center [389, 96] width 10 height 10
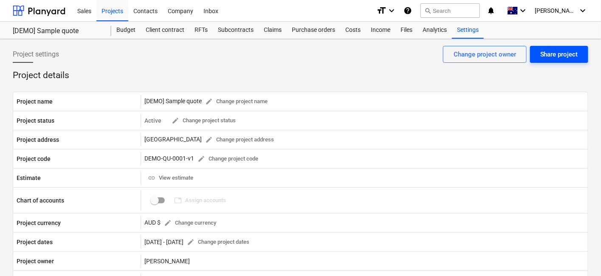
click at [583, 51] on button "Share project" at bounding box center [559, 54] width 58 height 17
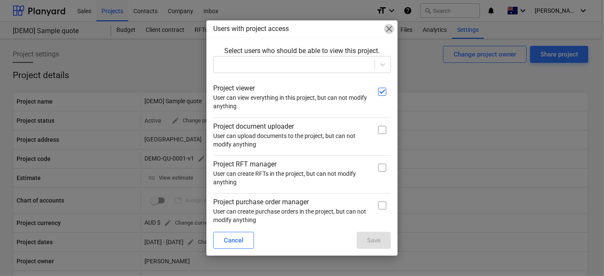
click at [387, 33] on span "close" at bounding box center [389, 29] width 10 height 10
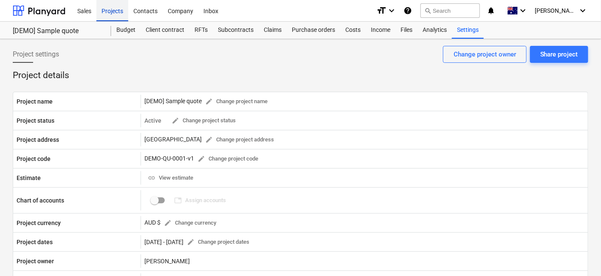
click at [110, 3] on div "Projects" at bounding box center [112, 11] width 32 height 22
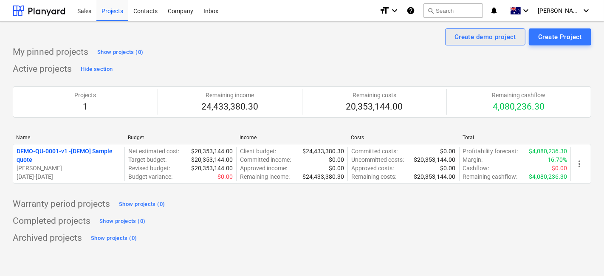
click at [473, 38] on div "Create demo project" at bounding box center [486, 36] width 62 height 11
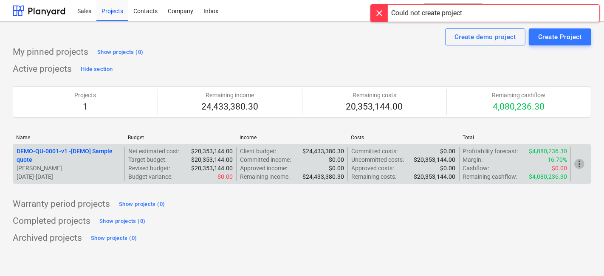
click at [584, 166] on span "more_vert" at bounding box center [580, 164] width 10 height 10
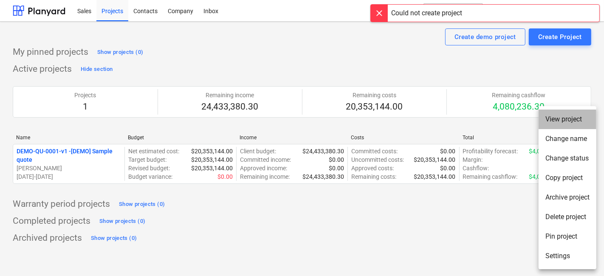
click at [556, 121] on li "View project" at bounding box center [568, 120] width 58 height 20
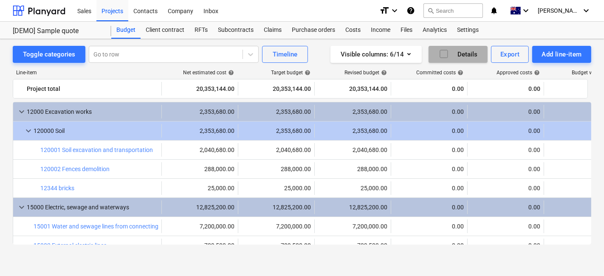
click at [478, 56] on button "Details" at bounding box center [458, 54] width 59 height 17
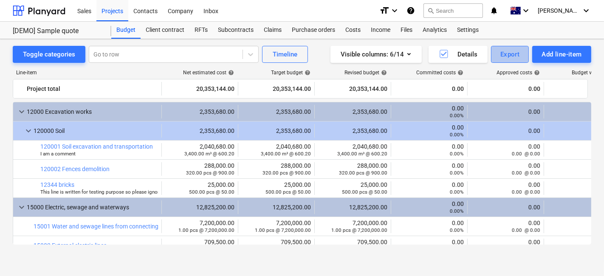
click at [499, 53] on button "Export" at bounding box center [510, 54] width 38 height 17
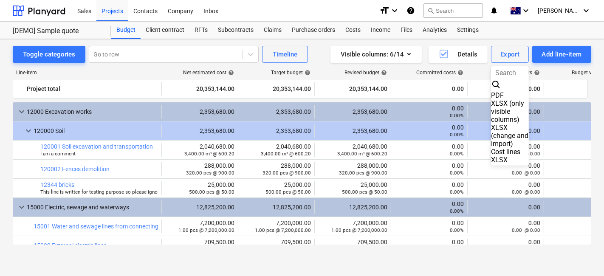
click at [51, 54] on div at bounding box center [302, 138] width 604 height 276
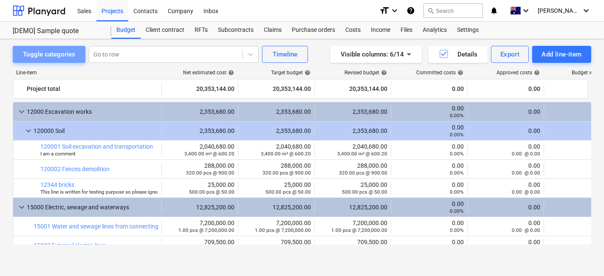
click at [51, 54] on div "Toggle categories" at bounding box center [49, 54] width 52 height 11
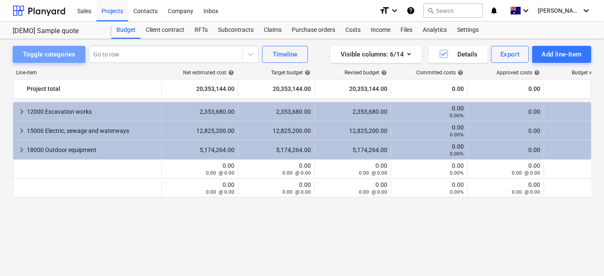
click at [51, 54] on div "Toggle categories" at bounding box center [49, 54] width 52 height 11
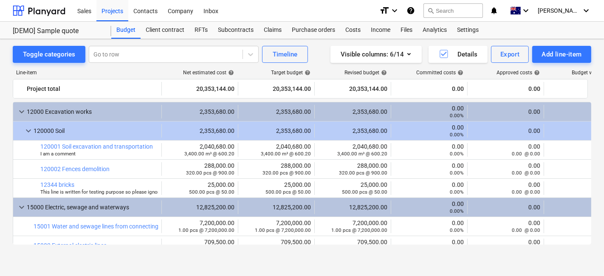
click at [51, 54] on div "Toggle categories" at bounding box center [49, 54] width 52 height 11
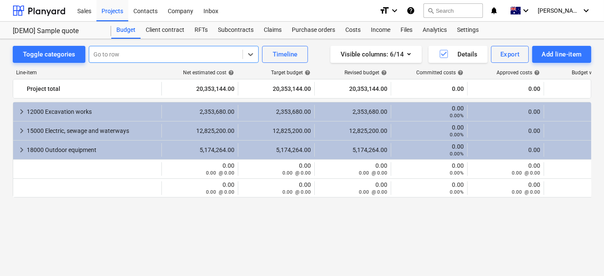
click at [122, 53] on div at bounding box center [165, 54] width 145 height 8
drag, startPoint x: 138, startPoint y: 116, endPoint x: 138, endPoint y: 127, distance: 11.5
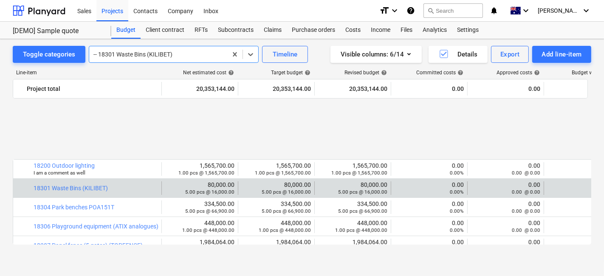
scroll to position [76, 0]
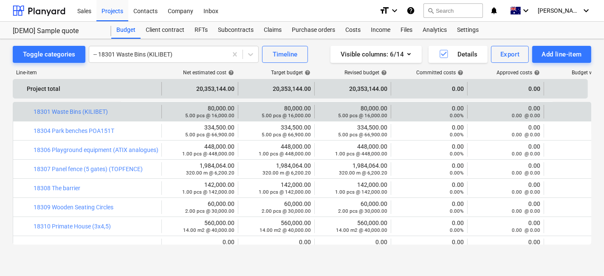
click at [148, 83] on div "Project total" at bounding box center [92, 89] width 131 height 14
click at [210, 87] on div "20,353,144.00" at bounding box center [199, 89] width 69 height 14
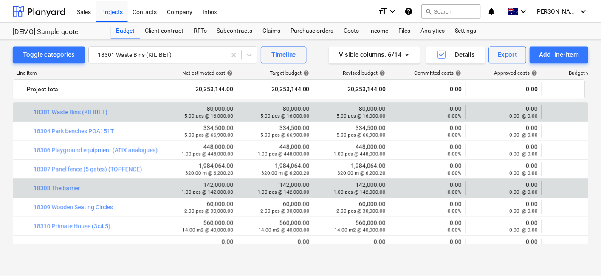
scroll to position [76, 53]
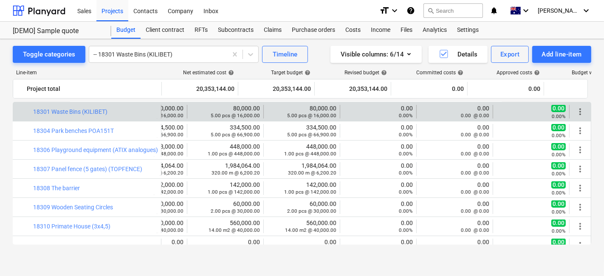
click at [552, 111] on span "0.00" at bounding box center [559, 109] width 14 height 8
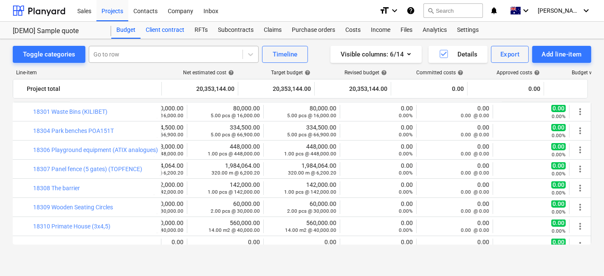
click at [156, 27] on div "Client contract" at bounding box center [165, 30] width 49 height 17
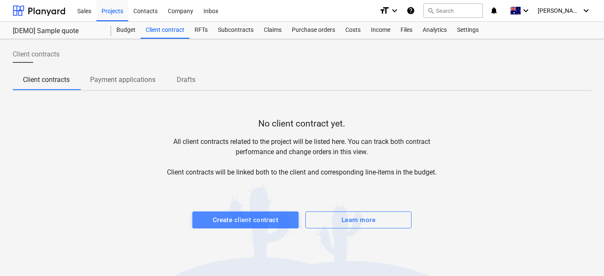
click at [235, 220] on div "Create client contract" at bounding box center [245, 220] width 65 height 11
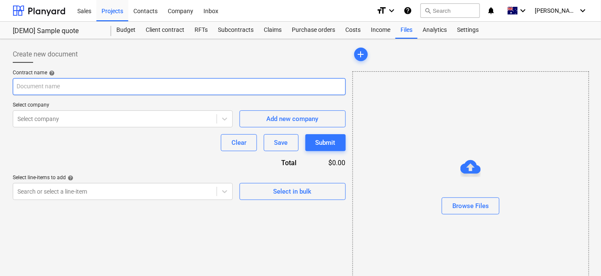
click at [238, 82] on input "text" at bounding box center [179, 86] width 333 height 17
type input "Testing"
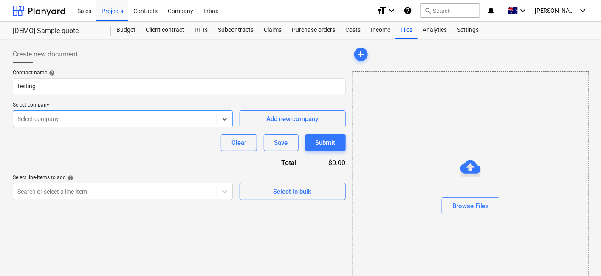
click at [169, 116] on div at bounding box center [114, 119] width 195 height 8
click at [236, 147] on div "Clear" at bounding box center [239, 142] width 15 height 11
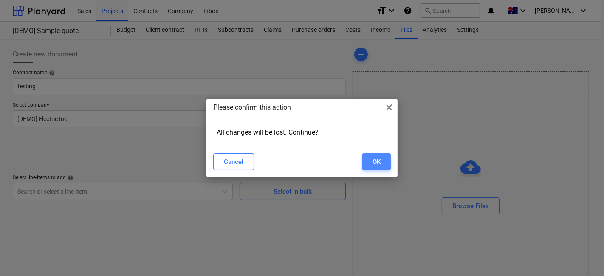
click at [377, 165] on div "OK" at bounding box center [377, 161] width 8 height 11
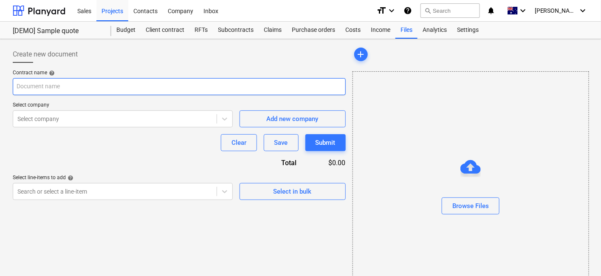
click at [237, 89] on input "text" at bounding box center [179, 86] width 333 height 17
type input "Testing"
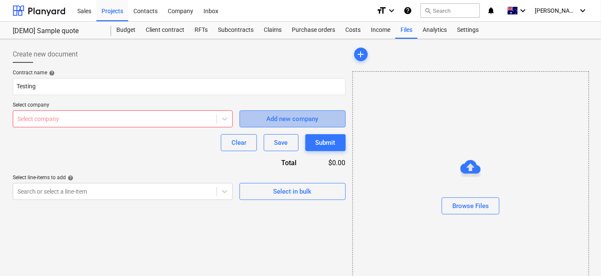
click at [288, 119] on div "Add new company" at bounding box center [293, 118] width 52 height 11
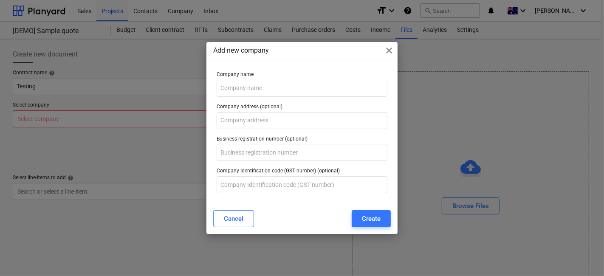
click at [295, 99] on div "Company name" at bounding box center [302, 84] width 178 height 32
click at [302, 91] on input "text" at bounding box center [302, 88] width 171 height 17
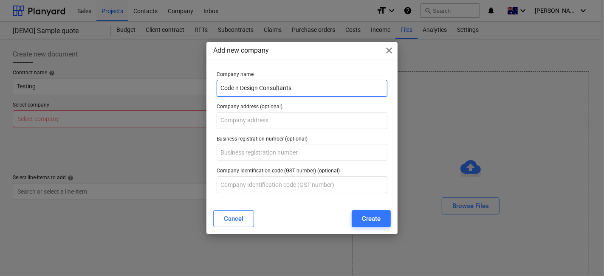
type input "Code n Design Consultants"
click at [306, 133] on div "Business registration number (optional)" at bounding box center [302, 149] width 178 height 32
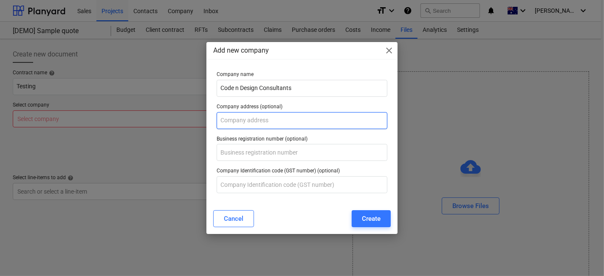
click at [314, 115] on input "text" at bounding box center [302, 120] width 171 height 17
type input "Lot 508 Milkmaids Ave, Deanside, Victoria, 3335"
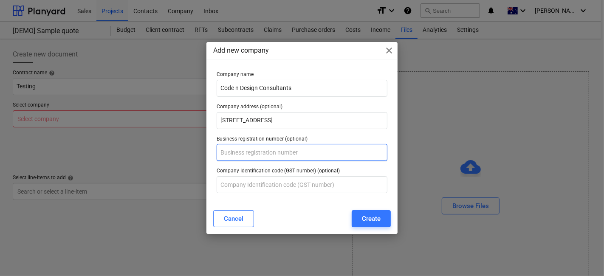
click at [296, 153] on input "text" at bounding box center [302, 152] width 171 height 17
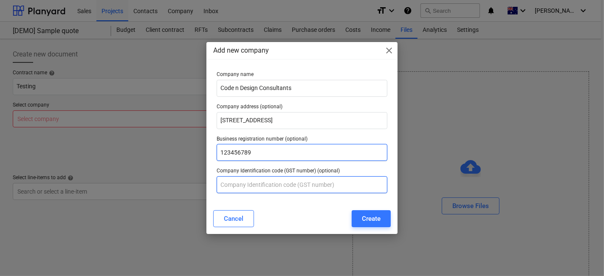
type input "123456789"
click at [285, 185] on input "text" at bounding box center [302, 184] width 171 height 17
type input "a"
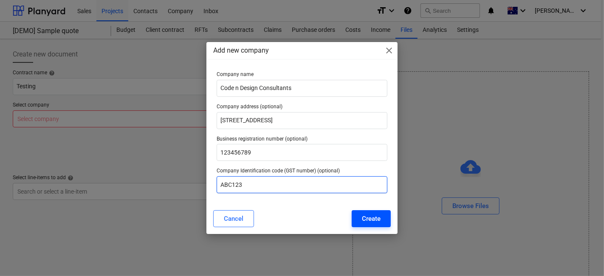
type input "ABC123"
click at [361, 224] on button "Create" at bounding box center [371, 218] width 39 height 17
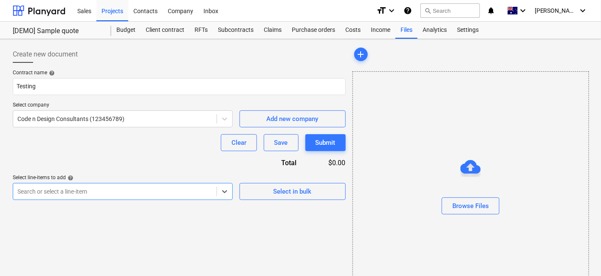
scroll to position [37, 0]
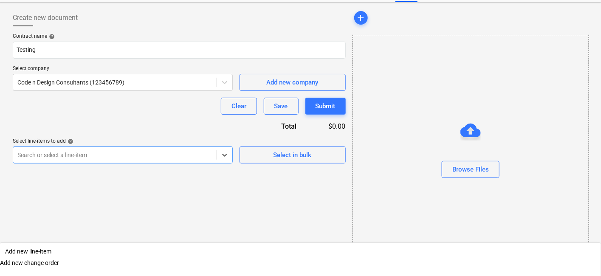
click at [199, 190] on body "Sales Projects Contacts Company Inbox format_size keyboard_arrow_down help sear…" at bounding box center [300, 101] width 601 height 276
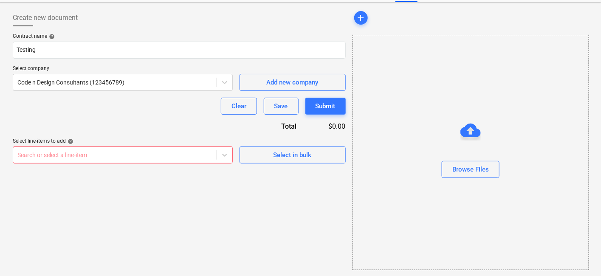
click at [264, 247] on div "Create new document Contract name help Testing Select company Code n Design Con…" at bounding box center [179, 140] width 340 height 268
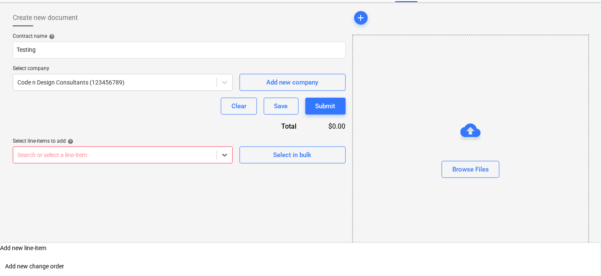
click at [208, 159] on div at bounding box center [114, 155] width 195 height 8
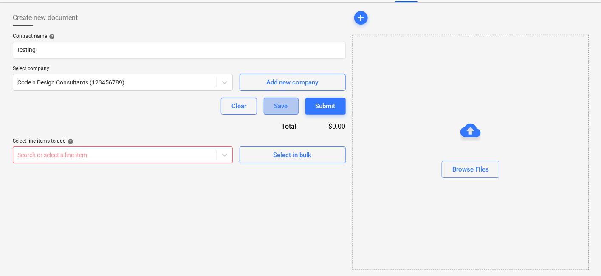
click at [276, 104] on div "Save" at bounding box center [282, 106] width 14 height 11
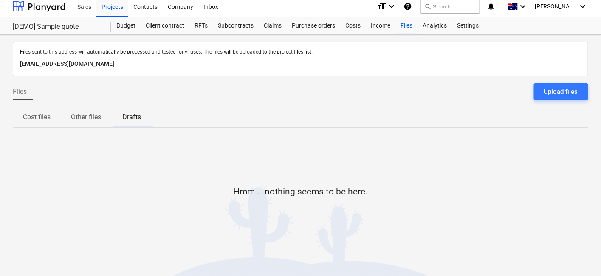
scroll to position [3, 0]
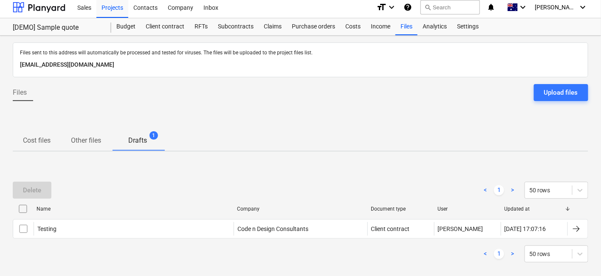
click at [148, 145] on span "Drafts 1" at bounding box center [138, 141] width 32 height 10
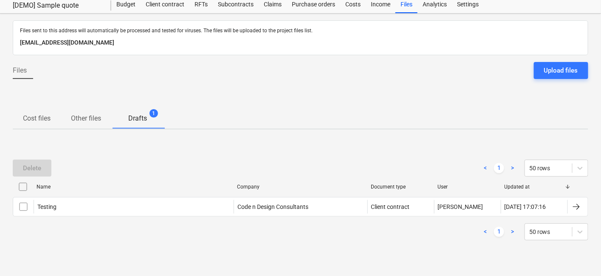
scroll to position [25, 0]
click at [107, 115] on span "Other files" at bounding box center [86, 119] width 51 height 15
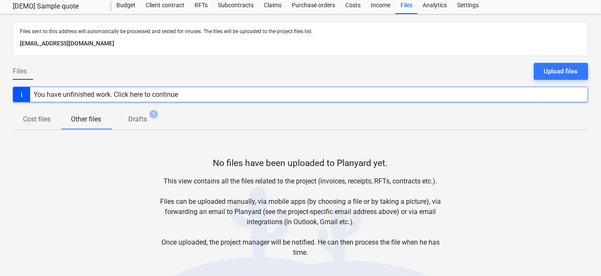
click at [42, 120] on p "Cost files" at bounding box center [37, 119] width 28 height 10
click at [149, 115] on span "Drafts 1" at bounding box center [138, 119] width 32 height 10
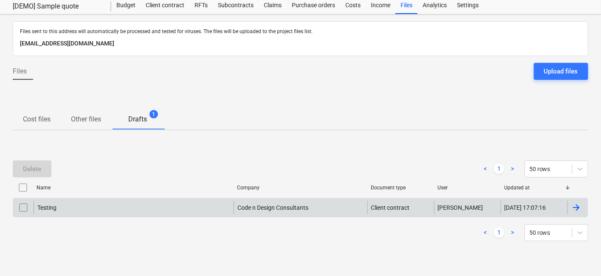
click at [26, 209] on input "checkbox" at bounding box center [24, 208] width 14 height 14
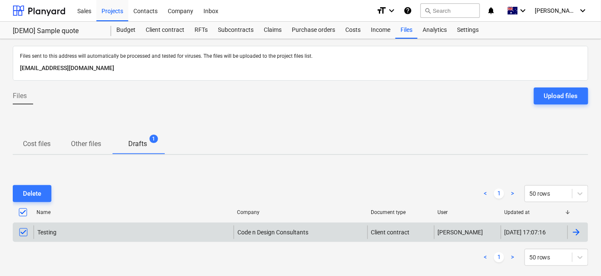
scroll to position [0, 0]
click at [21, 227] on input "checkbox" at bounding box center [24, 232] width 14 height 14
click at [35, 147] on p "Cost files" at bounding box center [37, 144] width 28 height 10
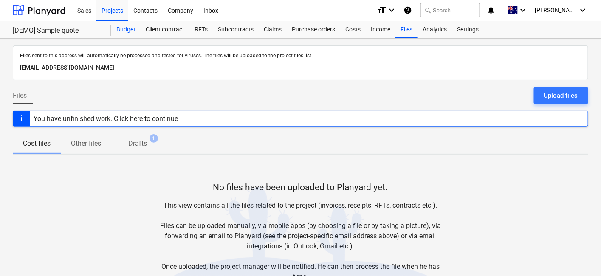
click at [122, 30] on div "Budget" at bounding box center [125, 29] width 29 height 17
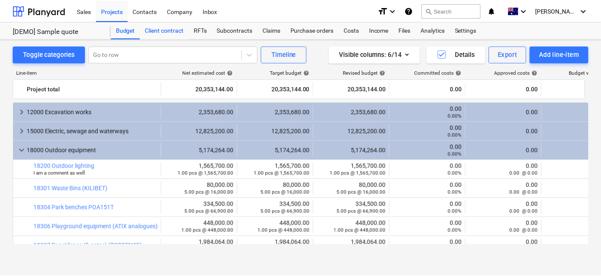
scroll to position [76, 0]
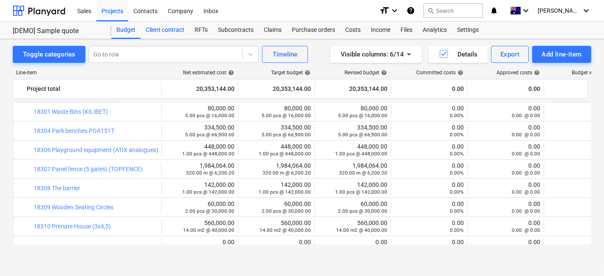
click at [169, 33] on div "Client contract" at bounding box center [165, 30] width 49 height 17
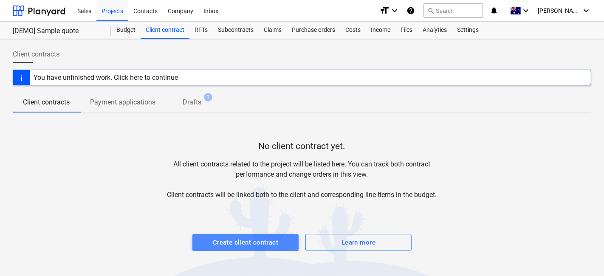
click at [218, 237] on div "Create client contract" at bounding box center [245, 242] width 65 height 11
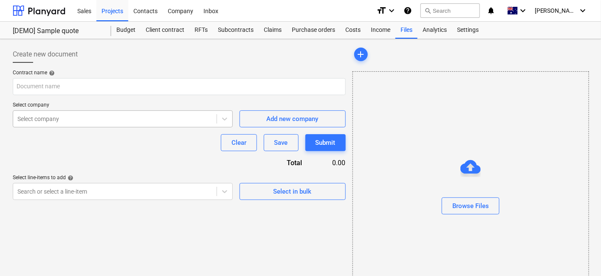
click at [201, 121] on div at bounding box center [114, 119] width 195 height 8
click at [199, 120] on div at bounding box center [114, 119] width 195 height 8
click at [205, 108] on p "Select company" at bounding box center [123, 106] width 220 height 8
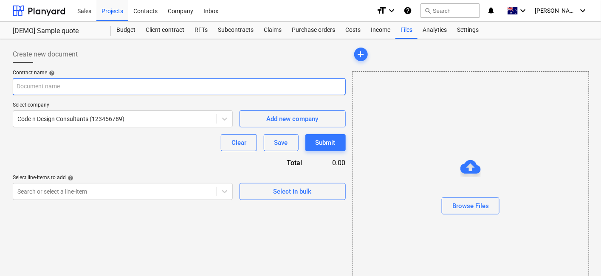
click at [202, 91] on input "text" at bounding box center [179, 86] width 333 height 17
type input "Testing"
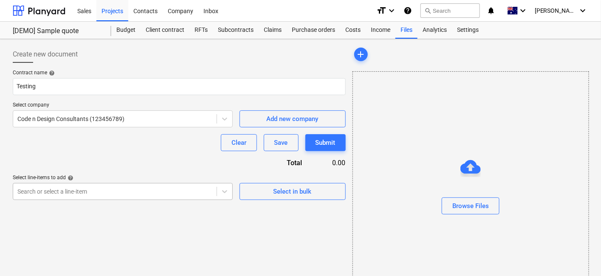
click at [166, 185] on body "Sales Projects Contacts Company Inbox format_size keyboard_arrow_down help sear…" at bounding box center [300, 138] width 601 height 276
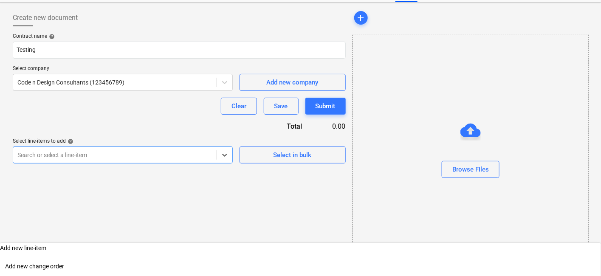
click at [173, 159] on div "Search or select a line-item" at bounding box center [115, 155] width 204 height 12
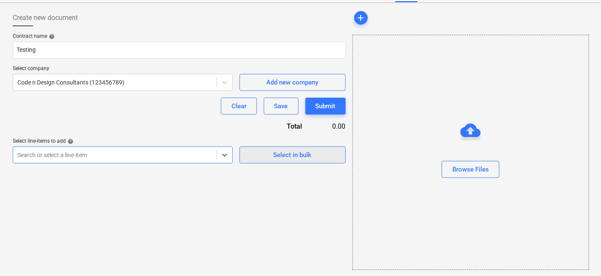
click at [302, 147] on button "Select in bulk" at bounding box center [293, 155] width 106 height 17
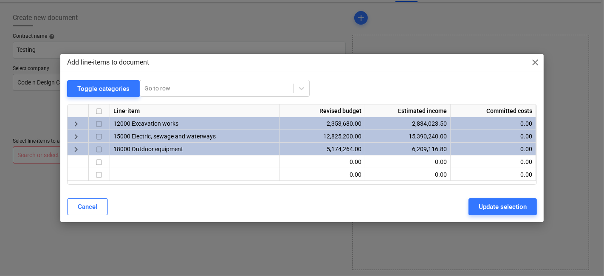
click at [534, 62] on span "close" at bounding box center [535, 62] width 10 height 10
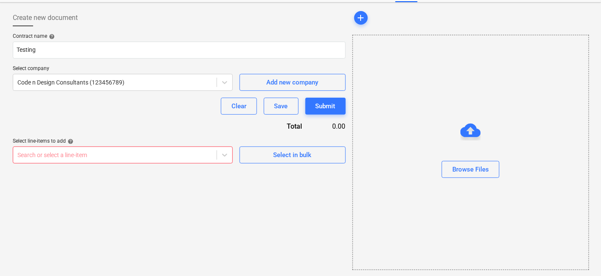
click at [193, 161] on div "Search or select a line-item" at bounding box center [123, 155] width 220 height 17
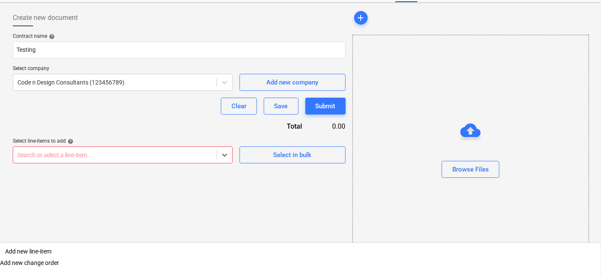
click at [170, 260] on div "Add new change order" at bounding box center [300, 263] width 601 height 7
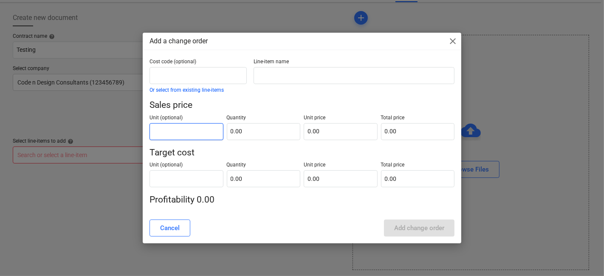
click at [190, 135] on input "text" at bounding box center [187, 131] width 74 height 17
click at [260, 101] on p "Sales price" at bounding box center [302, 105] width 305 height 12
click at [178, 83] on input "text" at bounding box center [198, 75] width 97 height 17
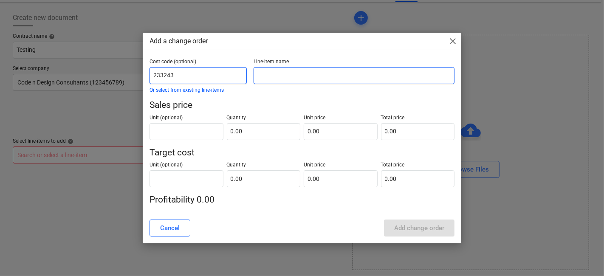
type input "233243"
click at [283, 74] on input "text" at bounding box center [354, 75] width 201 height 17
type input "3"
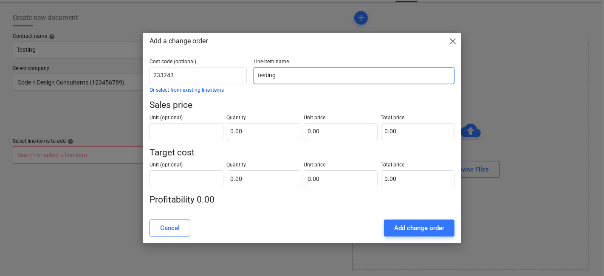
type input "testing"
type input "pcs"
type input "34.00"
type input "3"
type input "102.00"
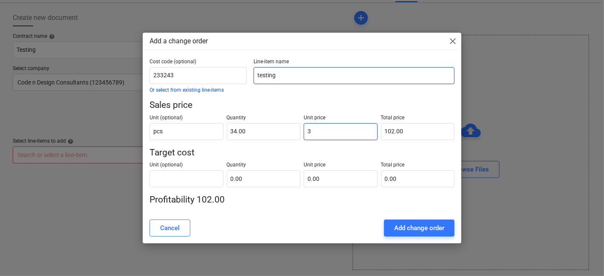
type input "33"
type input "1,122.00"
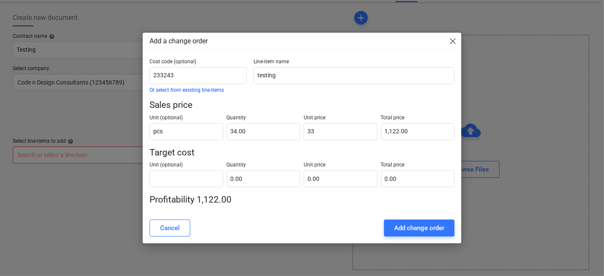
type input "33.00"
click at [194, 191] on div "Cost code (optional) 233243 Or select from existing line-items Line-item name t…" at bounding box center [302, 133] width 305 height 148
click at [195, 186] on input "text" at bounding box center [187, 178] width 74 height 17
type input "m"
type input "pcs"
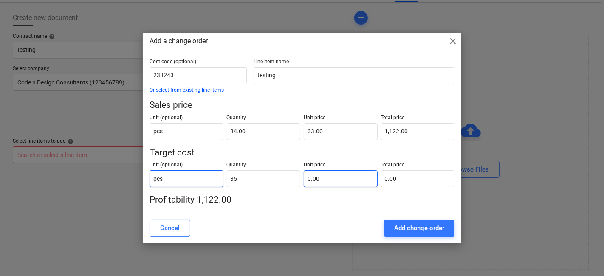
type input "35.00"
type input "5"
type input "175.00"
type input "50"
type input "1,750.00"
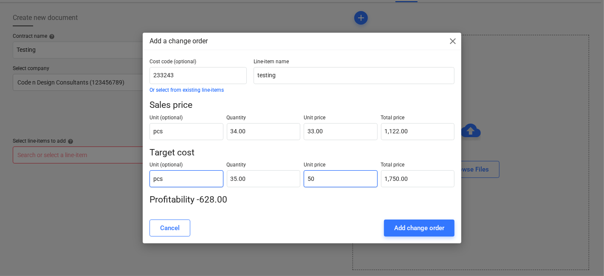
type input "500"
type input "17,500.00"
type input "50"
type input "1,750.00"
type input "5"
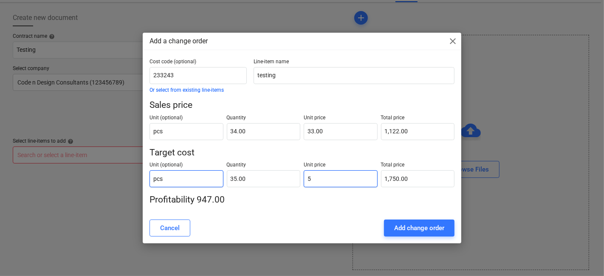
type input "175.00"
type input "0.00"
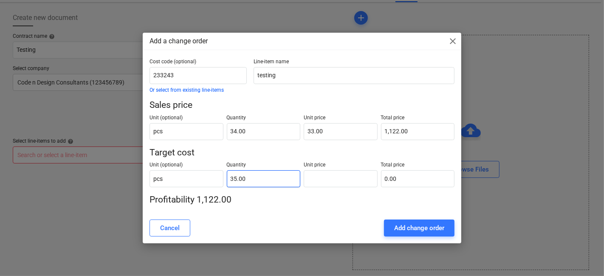
type input "35"
type input "0.00"
click at [254, 175] on input "35" at bounding box center [264, 178] width 74 height 17
type input "3"
type input "28.00"
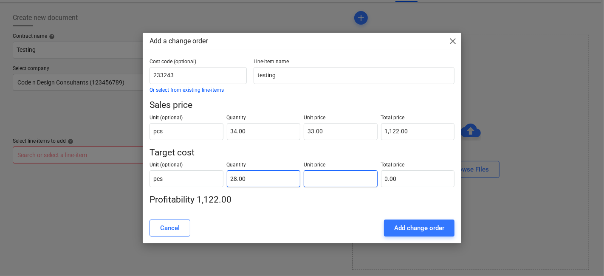
type input "4"
type input "112.00"
type input "40"
type input "1,120.00"
type input "4"
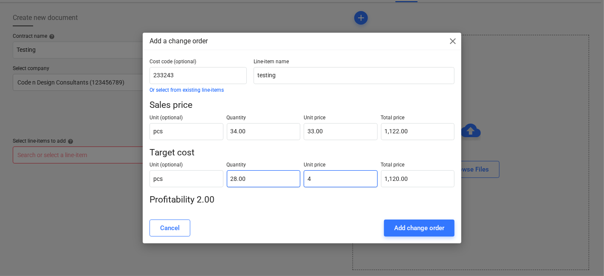
type input "112.00"
type input "0.00"
type input "1"
type input "28.00"
type input "12"
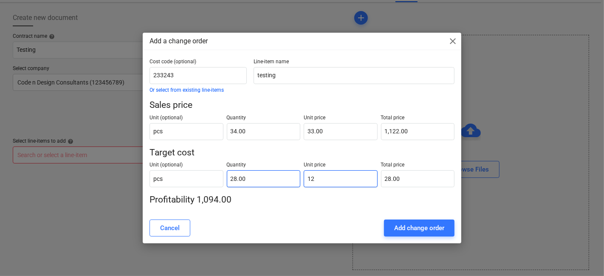
type input "336.00"
type input "1"
type input "28.00"
type input "12"
type input "336.00"
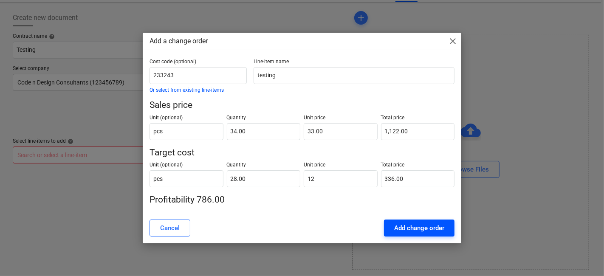
type input "12.00"
click at [407, 224] on div "Add change order" at bounding box center [419, 228] width 50 height 11
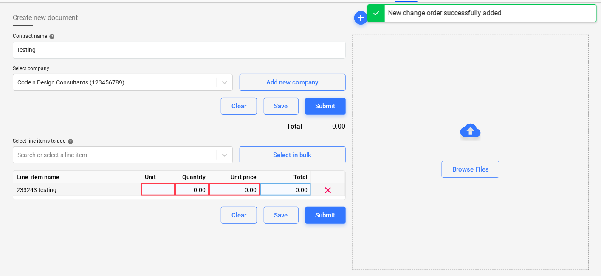
click at [159, 187] on div at bounding box center [159, 190] width 34 height 13
click at [190, 186] on div "0.00" at bounding box center [192, 190] width 27 height 13
click at [231, 188] on div "0.00" at bounding box center [235, 190] width 44 height 13
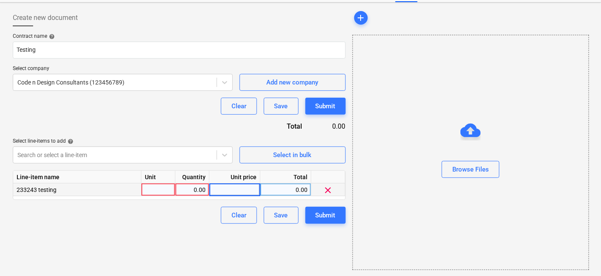
click at [162, 187] on div at bounding box center [159, 190] width 34 height 13
type input "pcs"
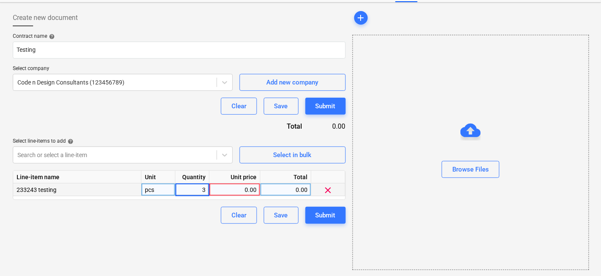
type input "34"
type input "22"
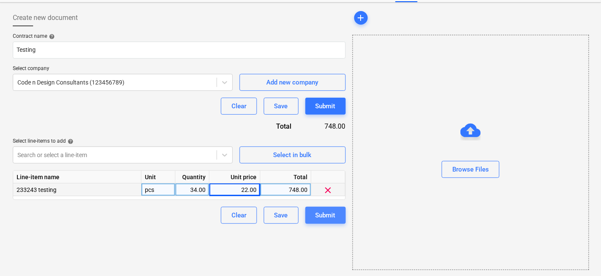
click at [325, 214] on div "Submit" at bounding box center [326, 215] width 20 height 11
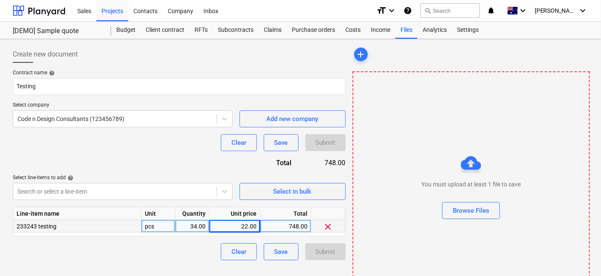
scroll to position [37, 0]
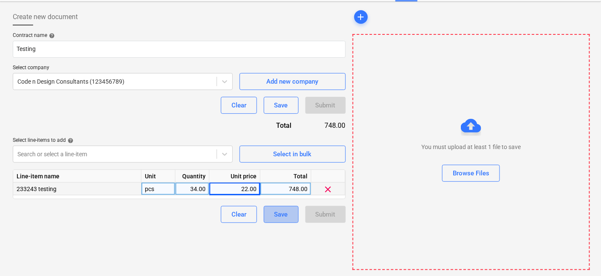
click at [289, 216] on button "Save" at bounding box center [281, 214] width 35 height 17
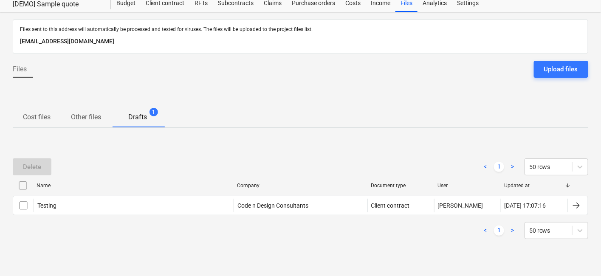
scroll to position [25, 0]
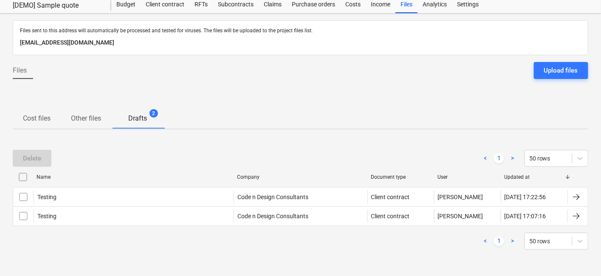
click at [79, 115] on p "Other files" at bounding box center [86, 118] width 30 height 10
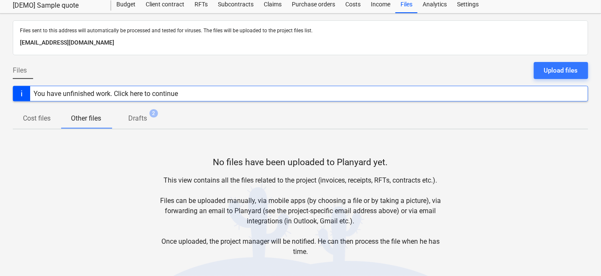
click at [35, 119] on p "Cost files" at bounding box center [37, 118] width 28 height 10
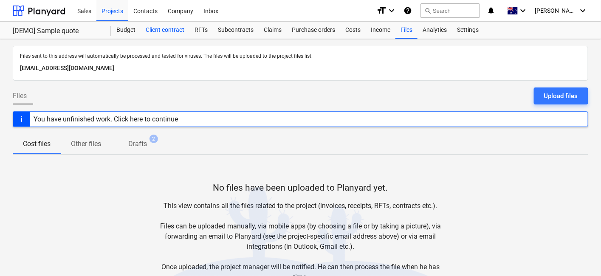
click at [159, 22] on div "Client contract" at bounding box center [165, 30] width 49 height 17
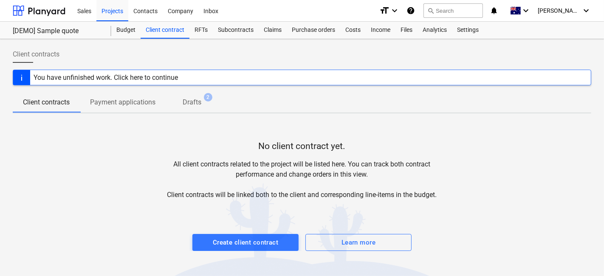
click at [139, 106] on p "Payment applications" at bounding box center [122, 102] width 65 height 10
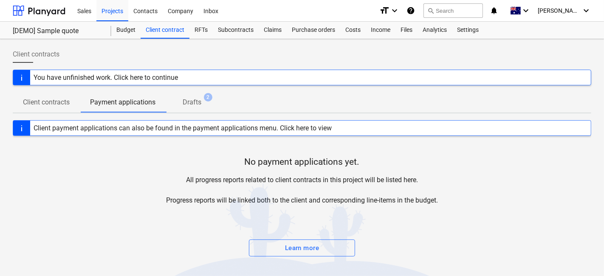
click at [194, 113] on div "Client contracts You have unfinished work. Click here to continue Client contra…" at bounding box center [302, 157] width 604 height 237
click at [195, 108] on span "Drafts 2" at bounding box center [192, 103] width 53 height 16
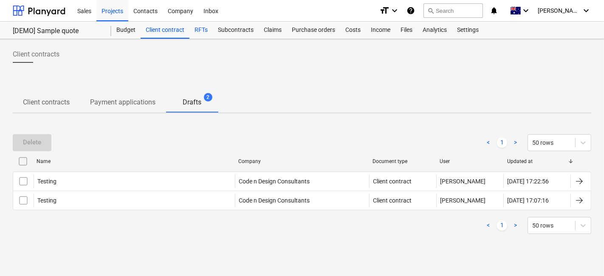
click at [210, 31] on div "RFTs" at bounding box center [201, 30] width 23 height 17
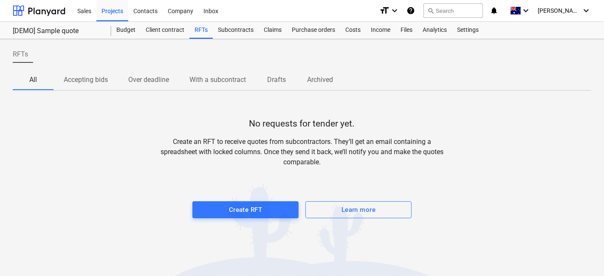
click at [100, 85] on span "Accepting bids" at bounding box center [86, 79] width 65 height 15
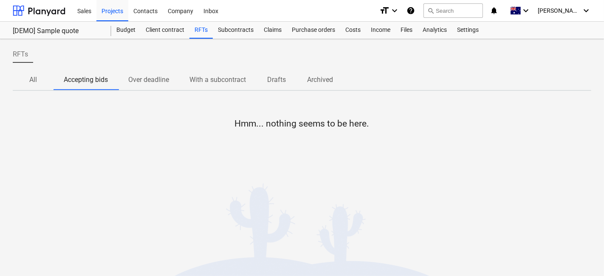
drag, startPoint x: 34, startPoint y: 84, endPoint x: 130, endPoint y: 93, distance: 96.4
click at [34, 85] on span "All" at bounding box center [33, 79] width 41 height 15
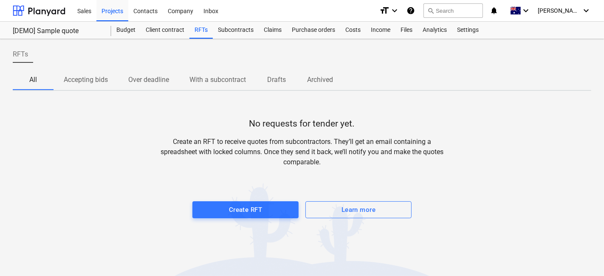
click at [241, 200] on div at bounding box center [302, 192] width 579 height 17
click at [233, 209] on div "Create RFT" at bounding box center [245, 209] width 33 height 11
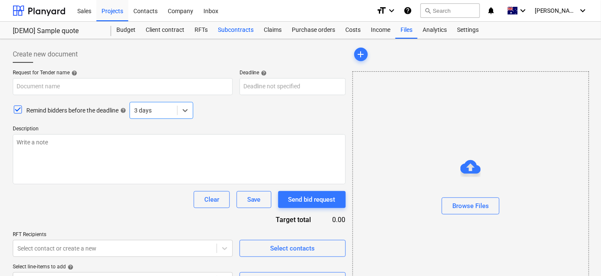
click at [223, 34] on div "Subcontracts" at bounding box center [236, 30] width 46 height 17
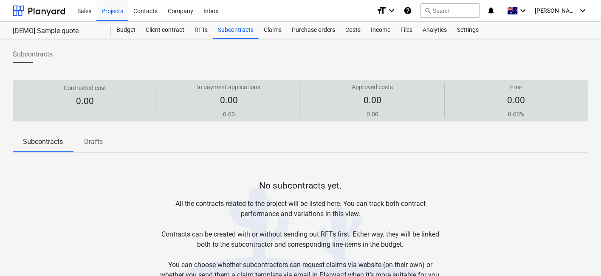
scroll to position [68, 0]
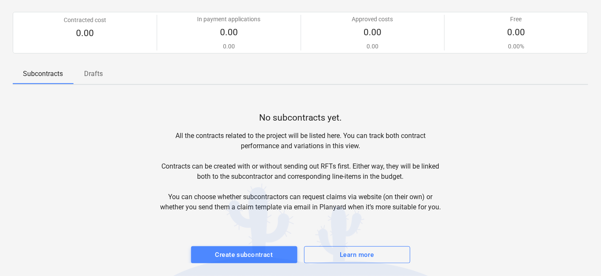
click at [220, 255] on div "Create subcontract" at bounding box center [244, 254] width 58 height 11
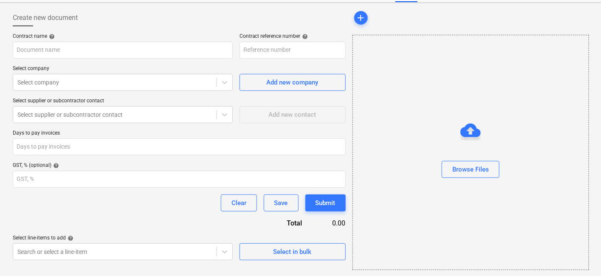
type input "DEMO-QU-0001-v1-SO-001"
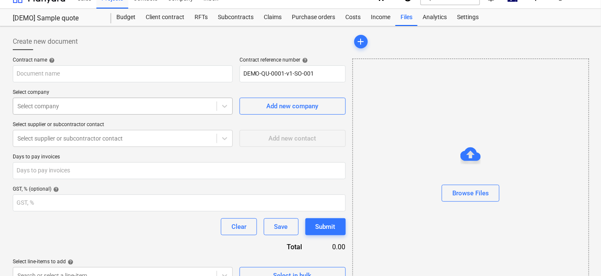
scroll to position [0, 0]
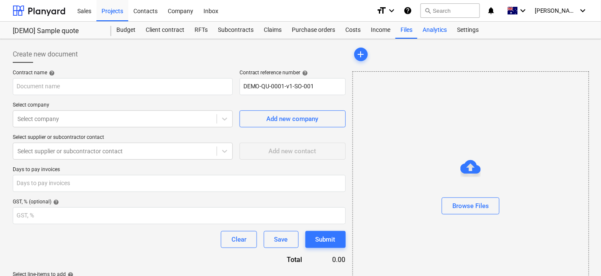
click at [436, 31] on div "Analytics" at bounding box center [435, 30] width 34 height 17
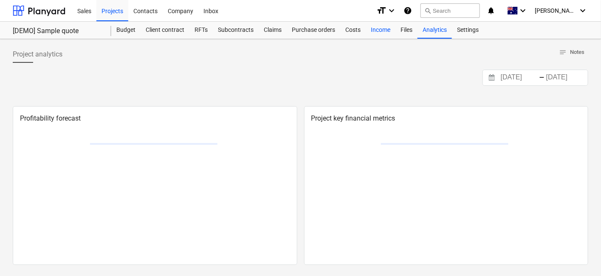
click at [368, 34] on div "Income" at bounding box center [381, 30] width 30 height 17
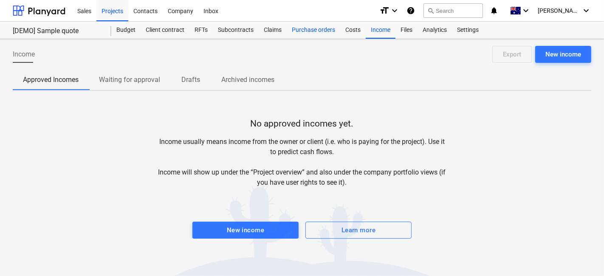
click at [332, 30] on div "Purchase orders" at bounding box center [314, 30] width 54 height 17
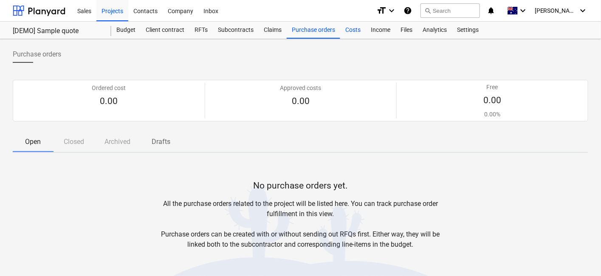
click at [362, 30] on div "Costs" at bounding box center [352, 30] width 25 height 17
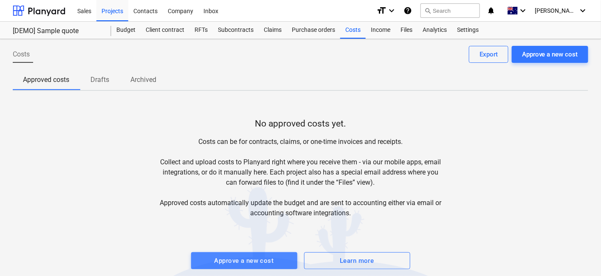
click at [285, 258] on span "Approve a new cost" at bounding box center [245, 260] width 88 height 11
